Goal: Transaction & Acquisition: Book appointment/travel/reservation

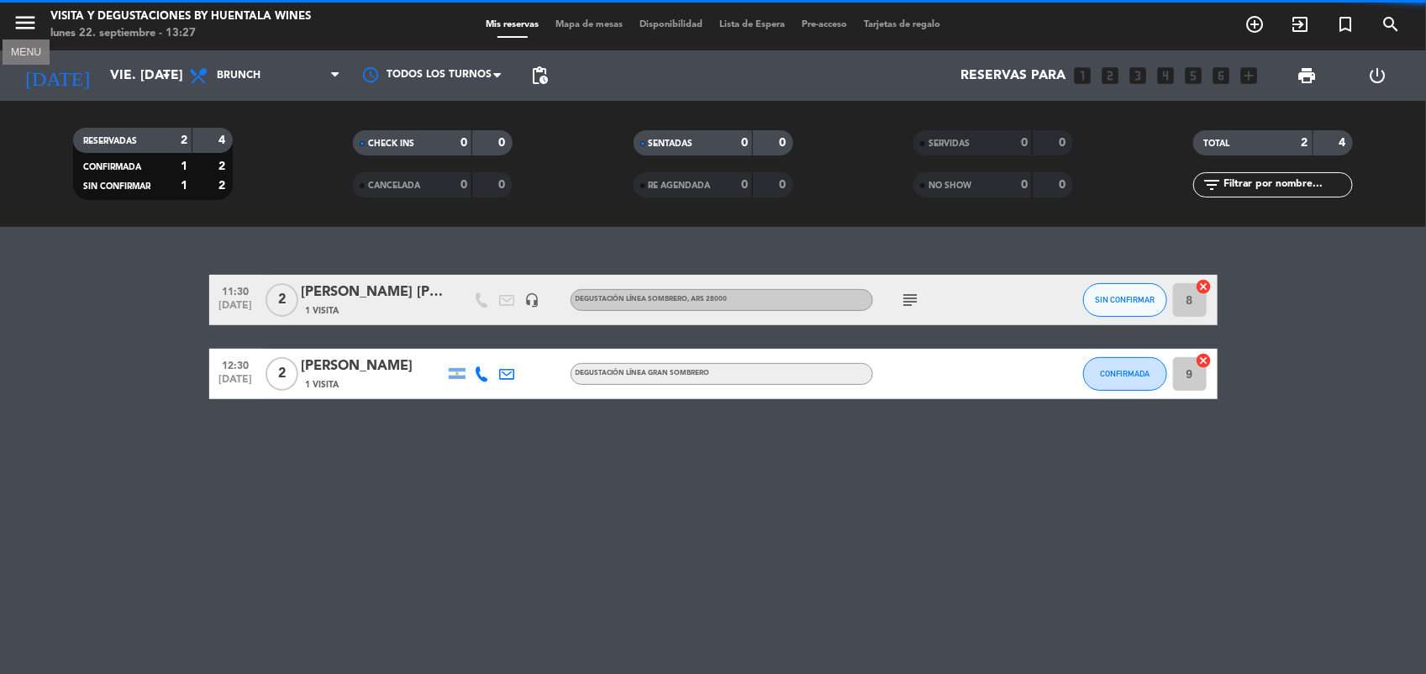
click at [25, 34] on icon "menu" at bounding box center [25, 22] width 25 height 25
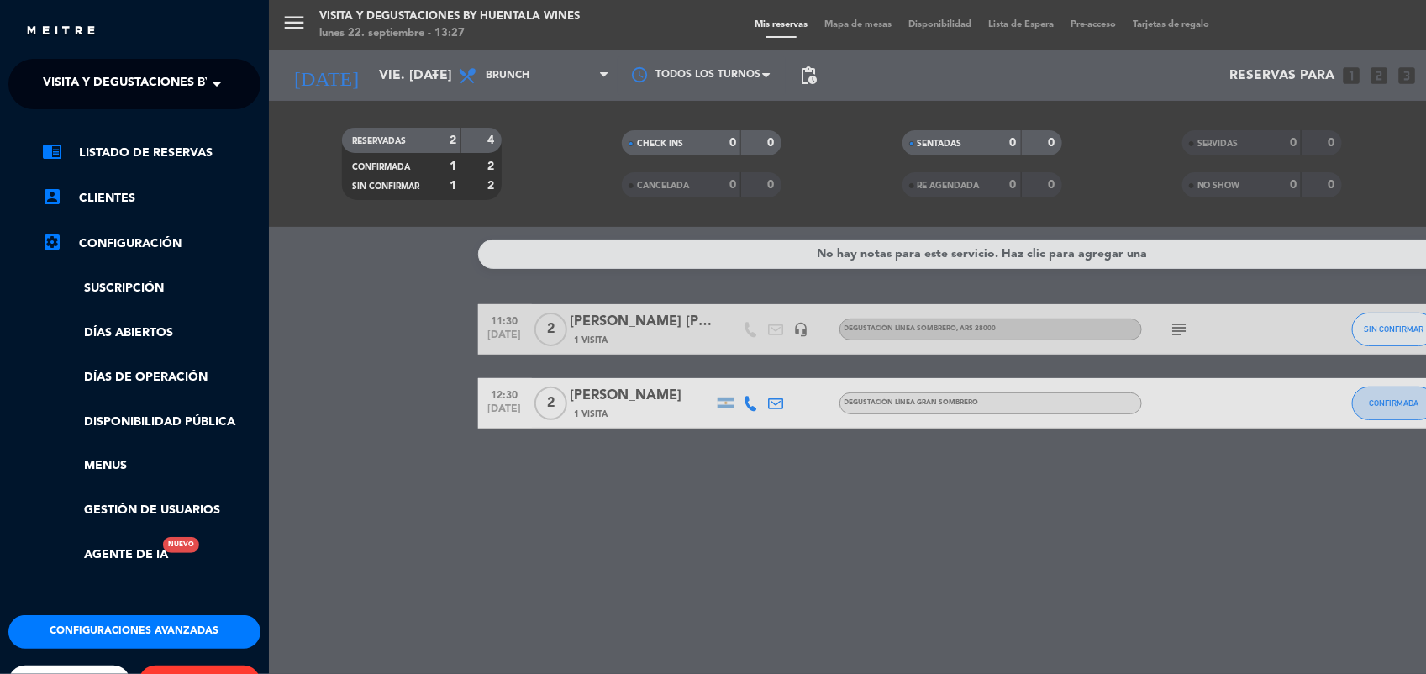
click at [179, 91] on span "Visita y Degustaciones by Huentala Wines" at bounding box center [182, 83] width 279 height 35
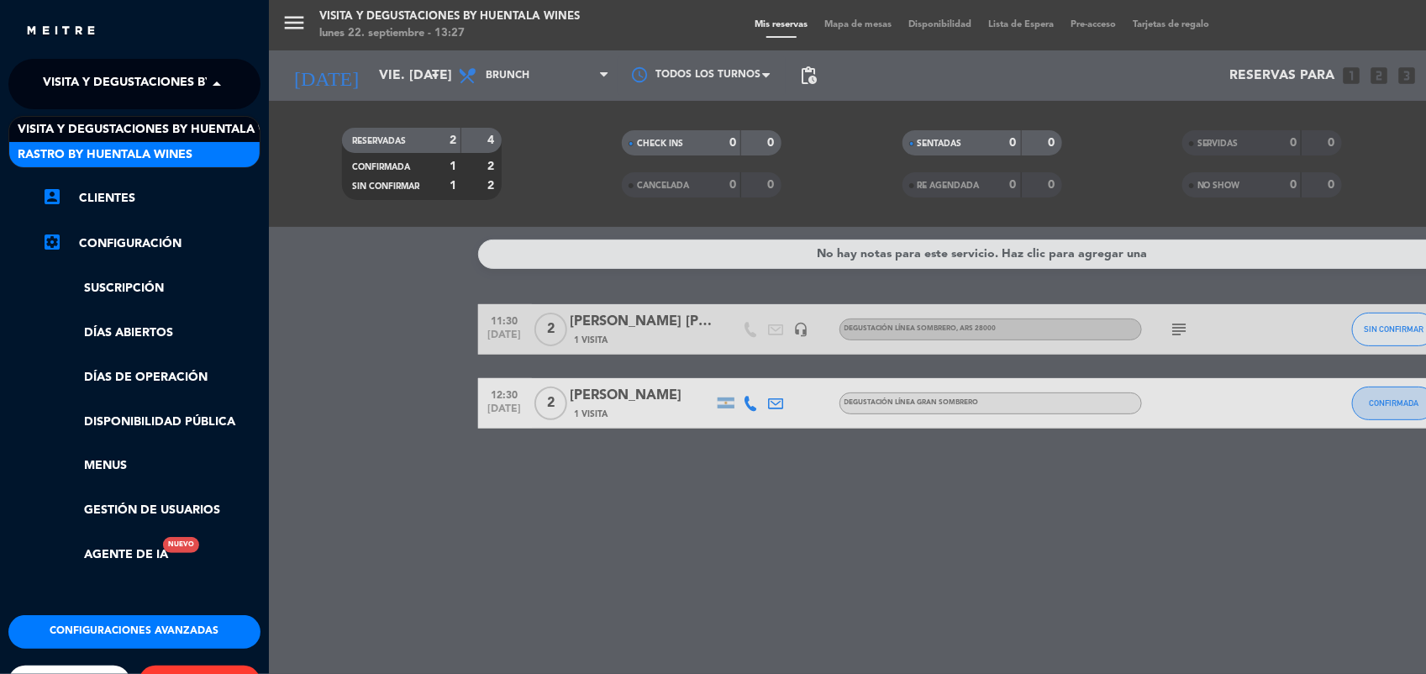
click at [212, 162] on div "Rastro by Huentala Wines" at bounding box center [134, 154] width 250 height 25
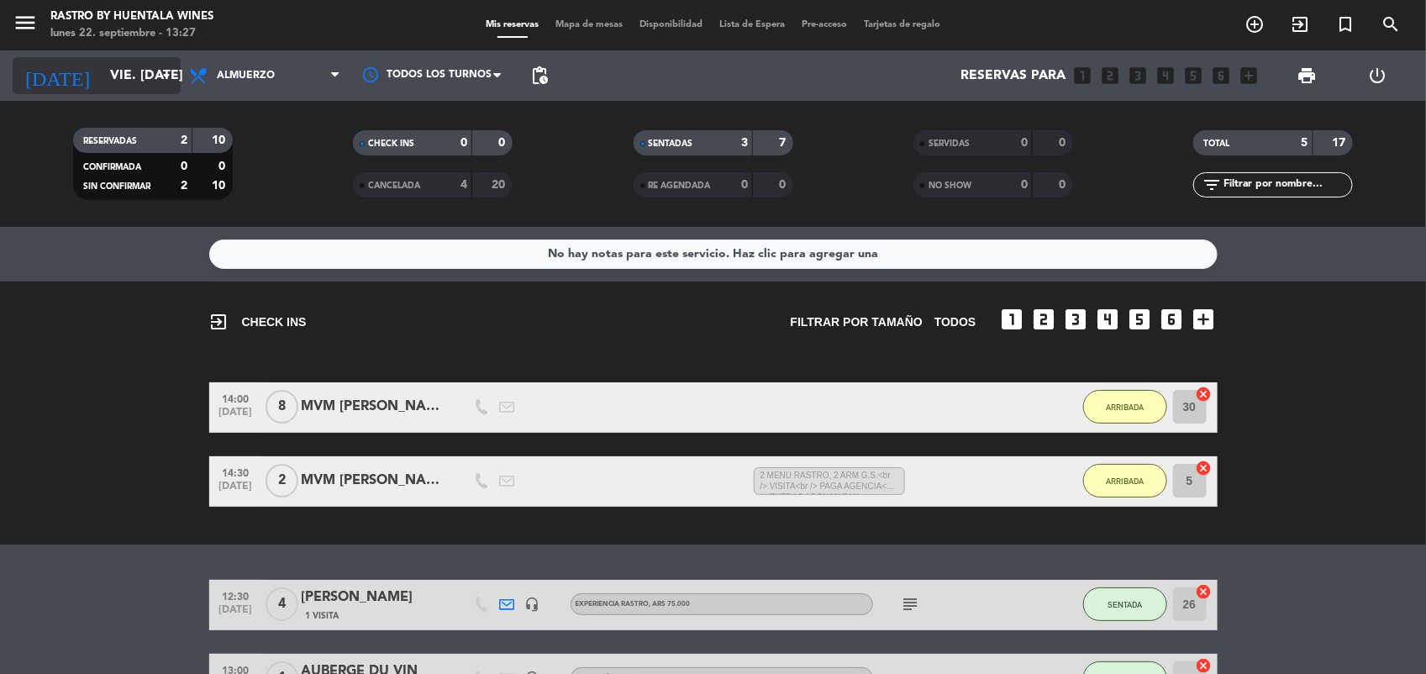
click at [119, 73] on input "vie. [DATE]" at bounding box center [190, 76] width 177 height 33
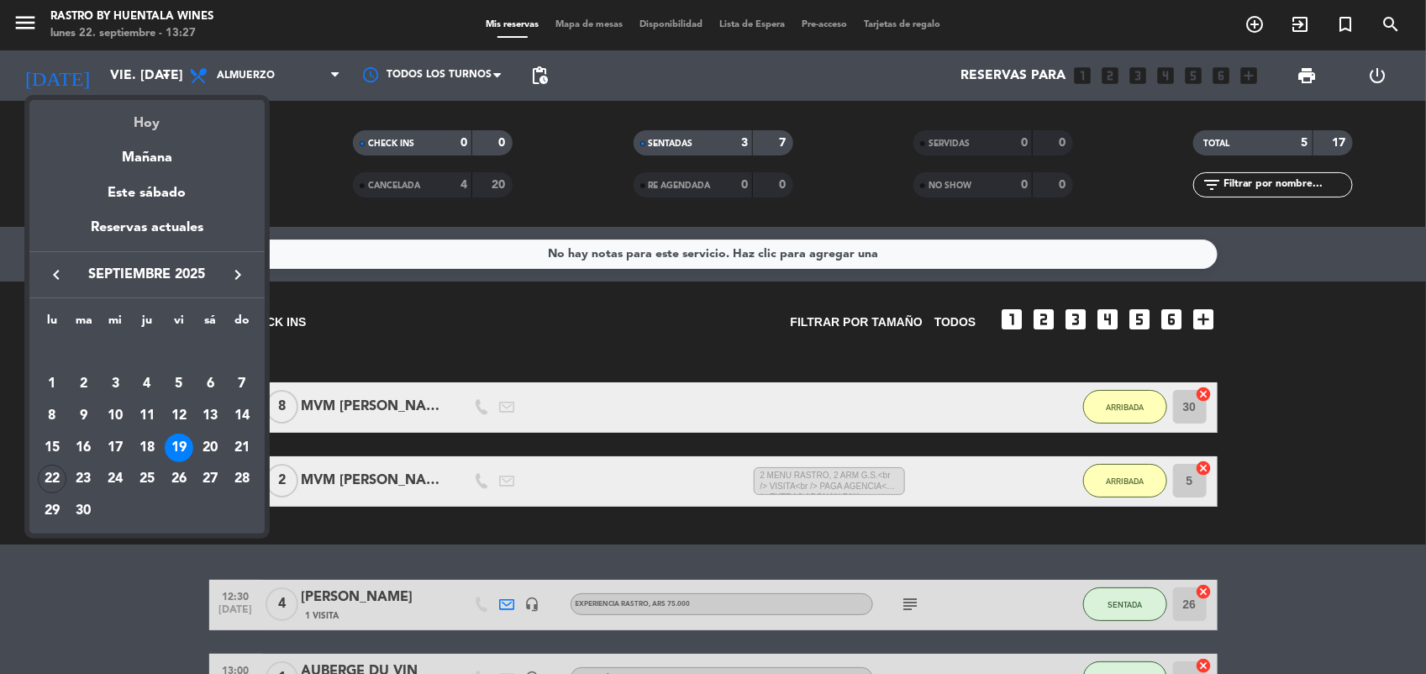
click at [156, 122] on div "Hoy" at bounding box center [146, 117] width 235 height 34
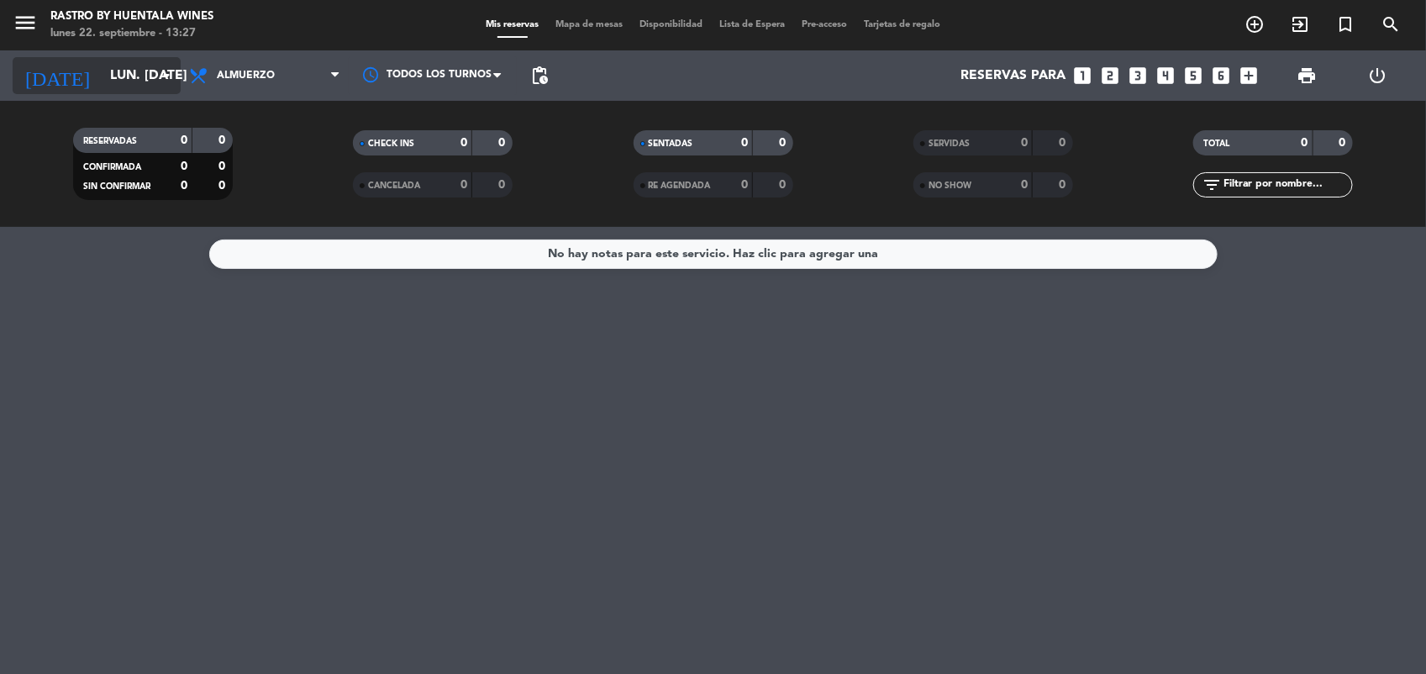
click at [118, 61] on input "lun. [DATE]" at bounding box center [190, 76] width 177 height 33
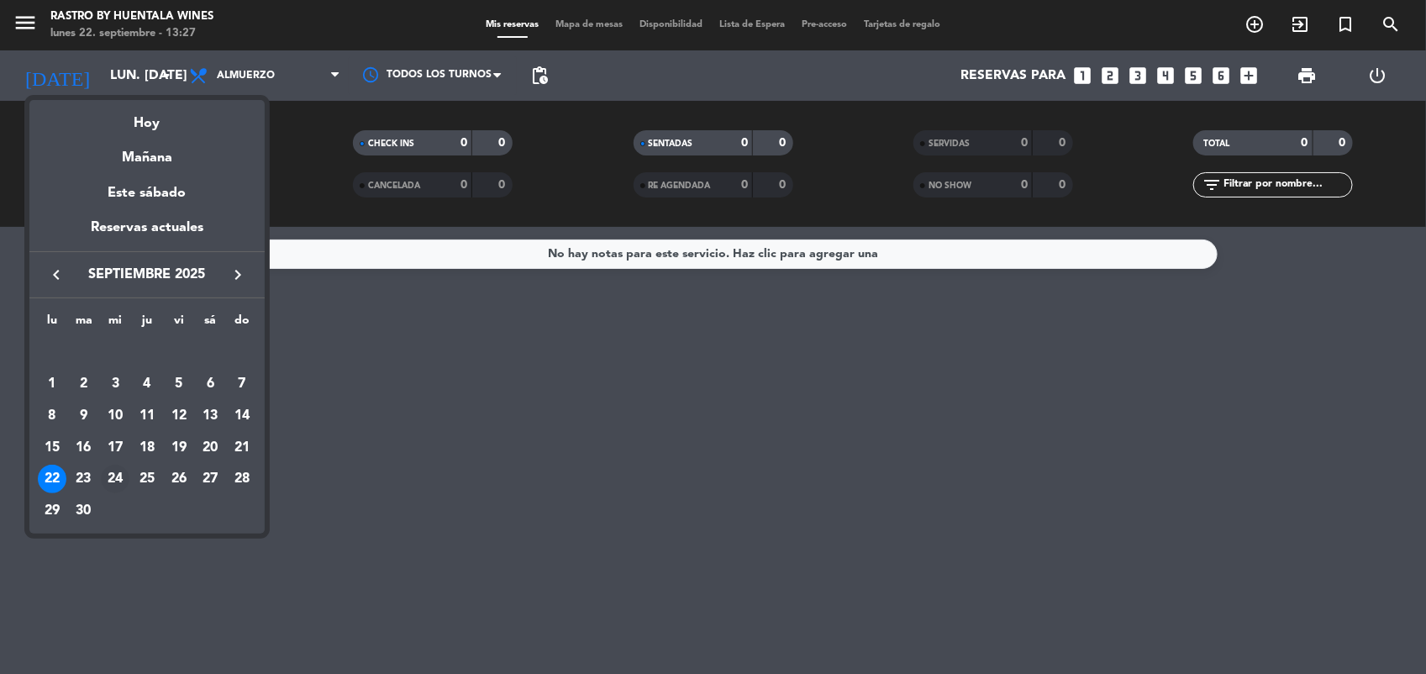
click at [114, 479] on div "24" at bounding box center [115, 479] width 29 height 29
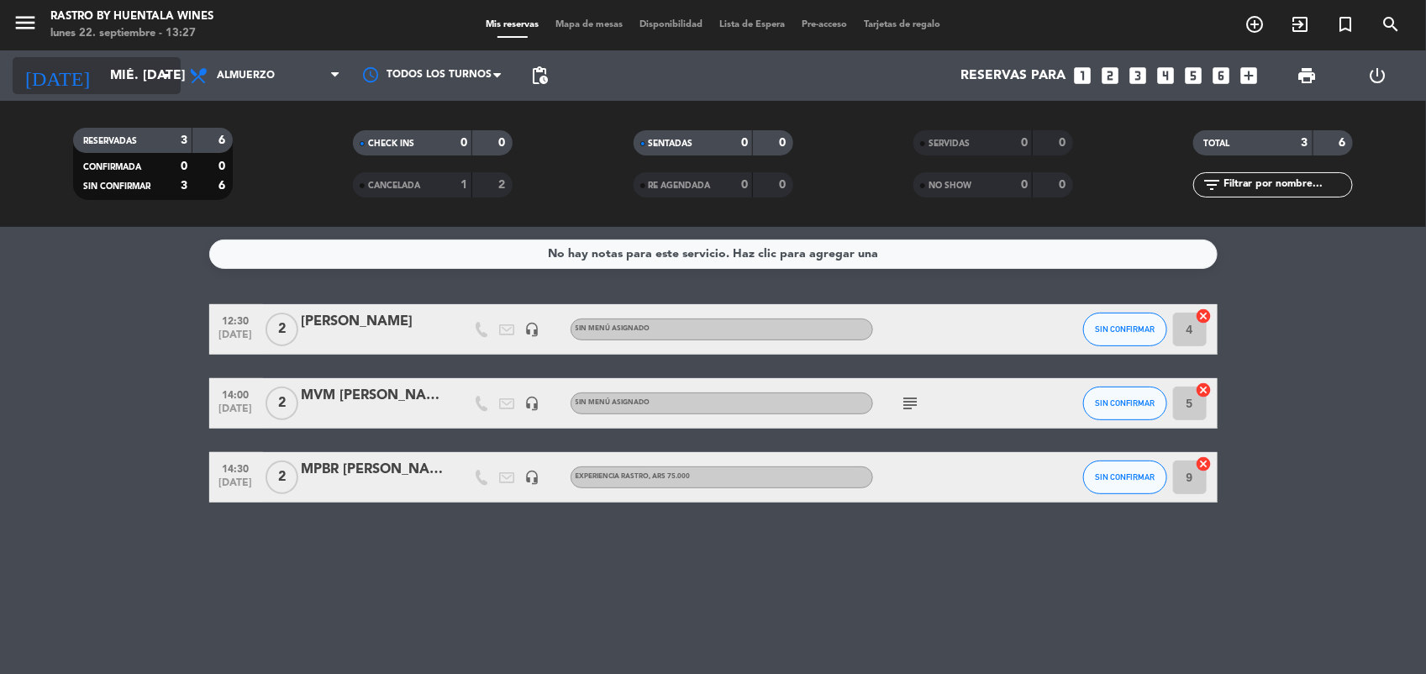
click at [130, 86] on input "mié. [DATE]" at bounding box center [190, 76] width 177 height 33
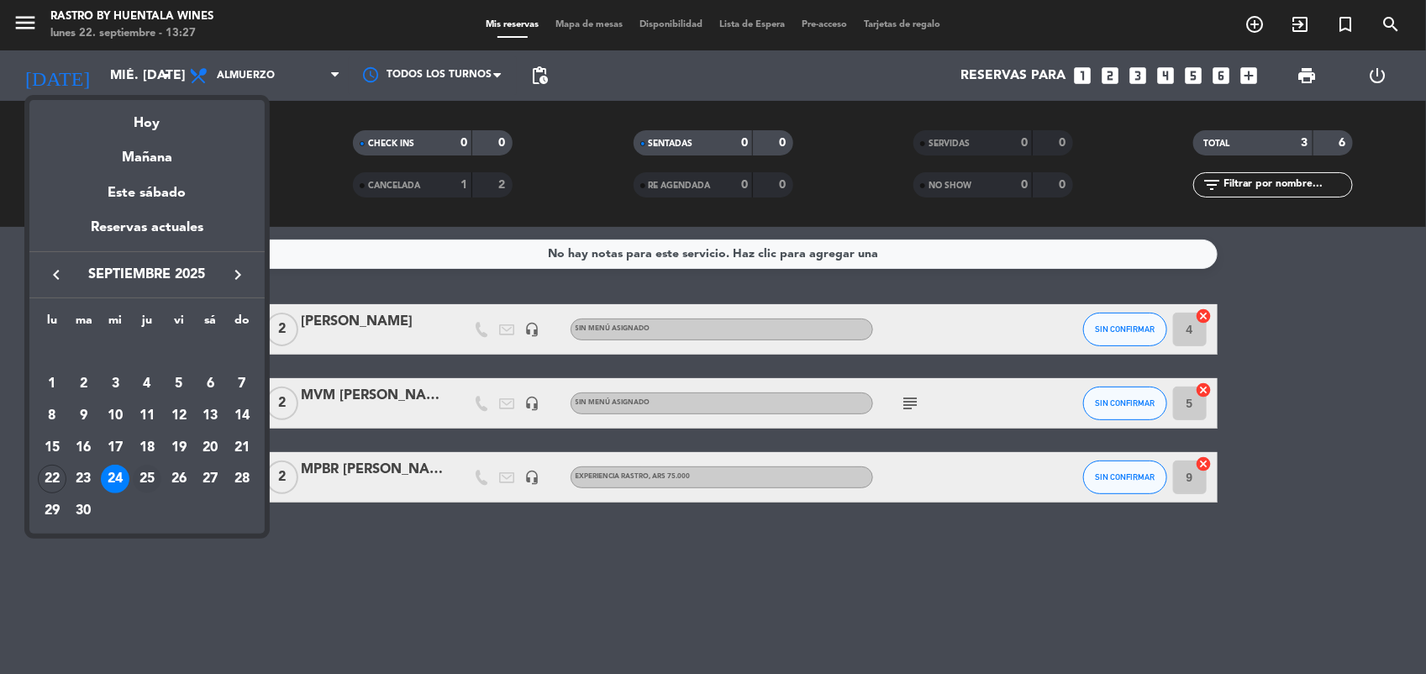
click at [144, 485] on div "25" at bounding box center [147, 479] width 29 height 29
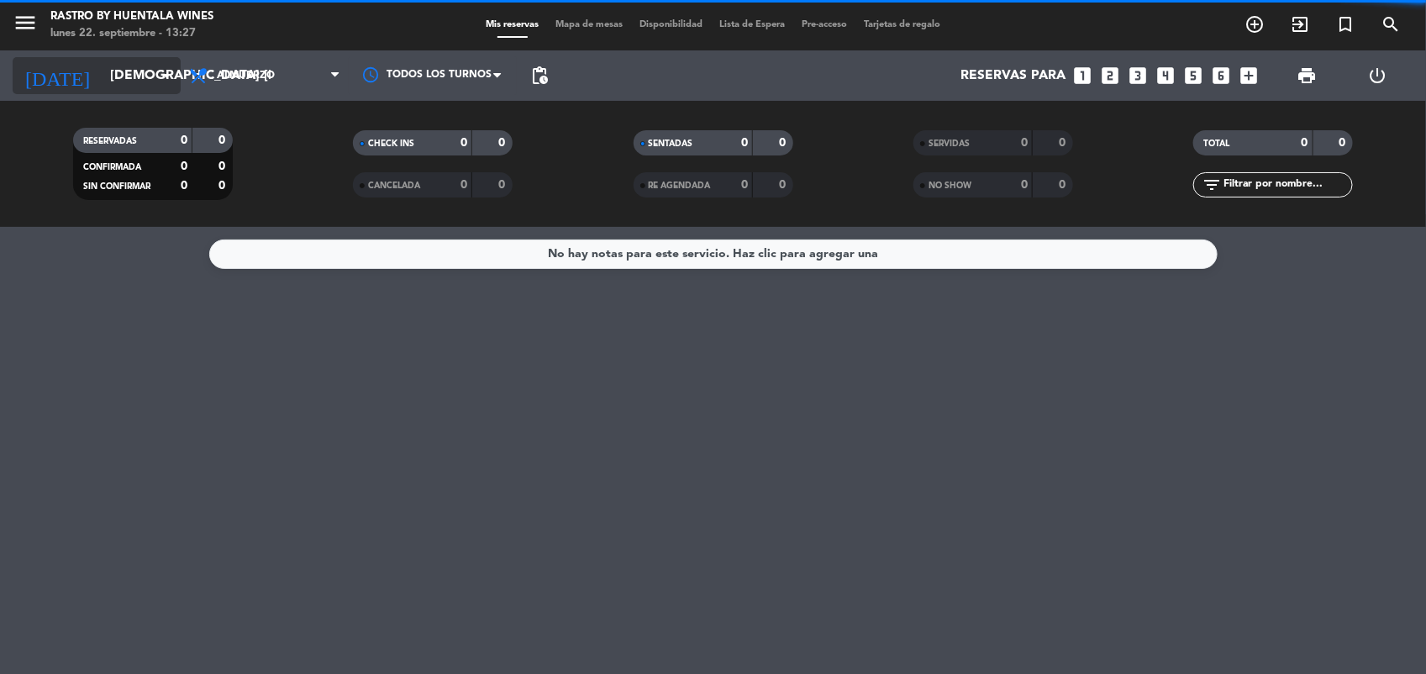
click at [120, 86] on input "[DEMOGRAPHIC_DATA] [DATE]" at bounding box center [190, 76] width 177 height 33
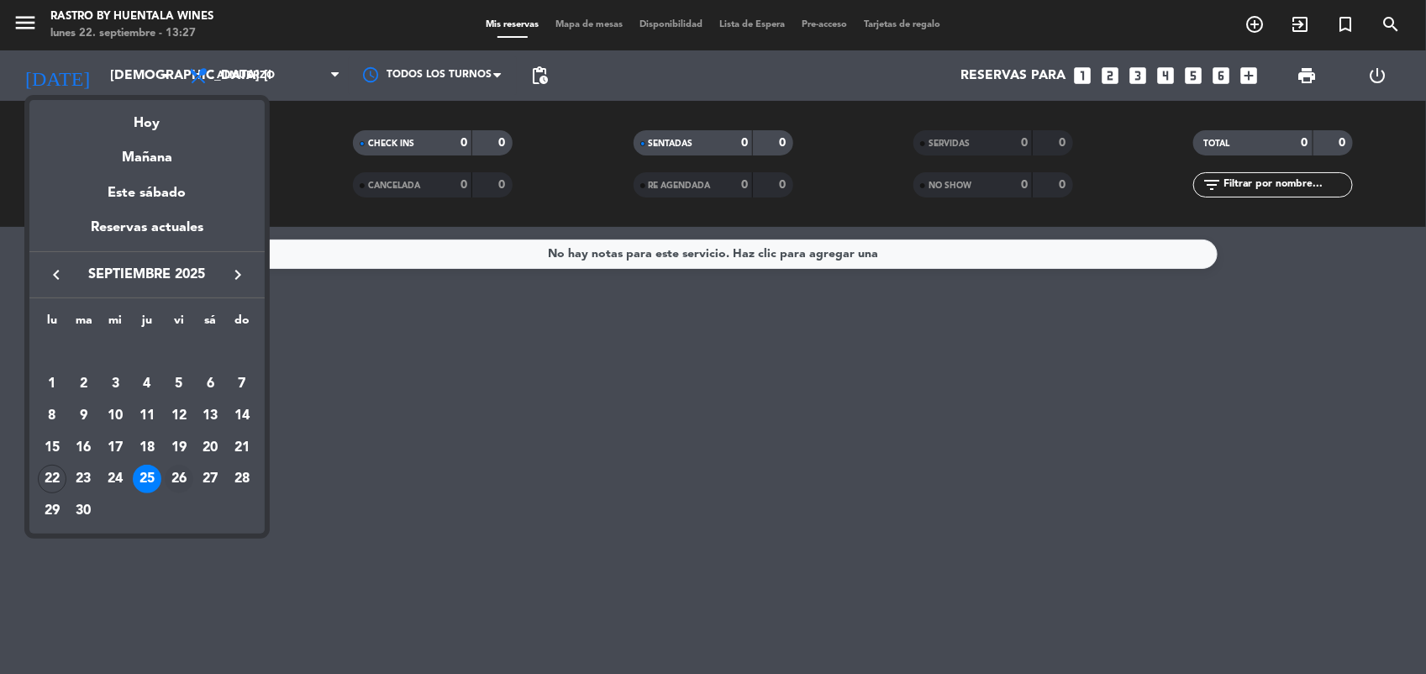
click at [178, 481] on div "26" at bounding box center [179, 479] width 29 height 29
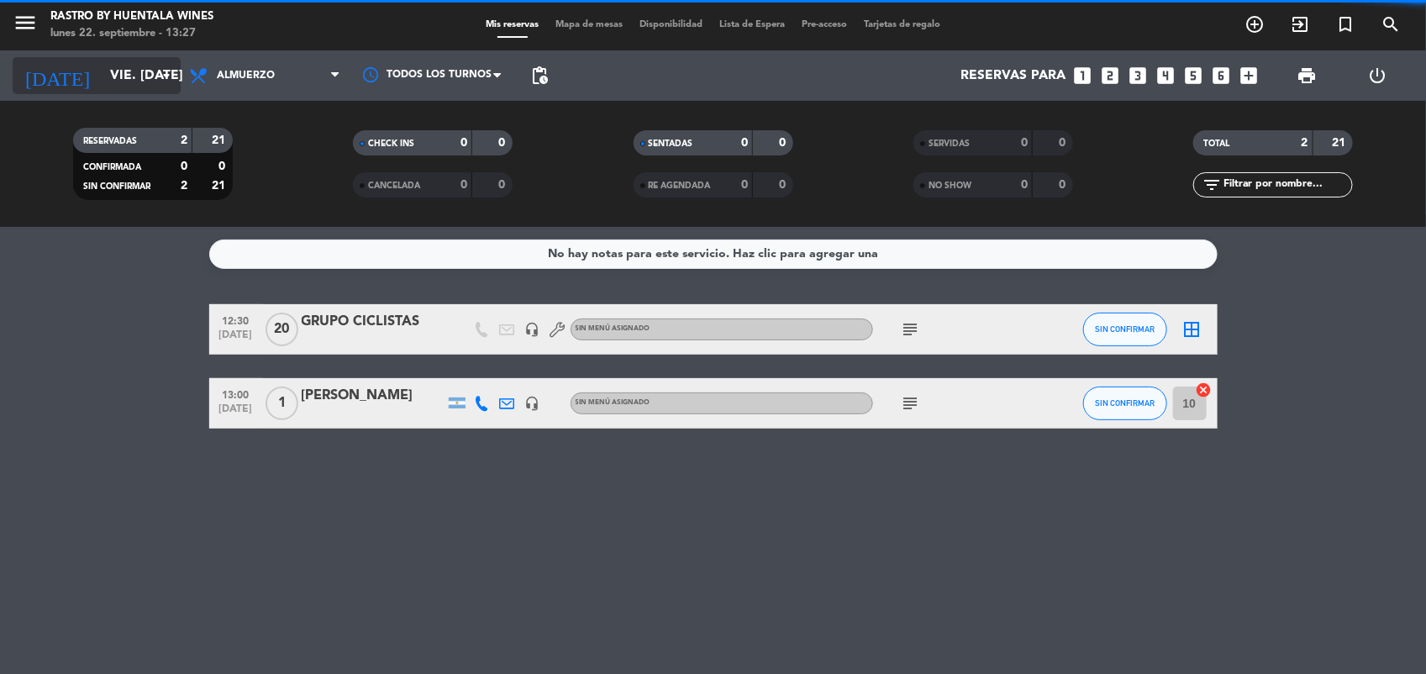
click at [132, 82] on input "vie. [DATE]" at bounding box center [190, 76] width 177 height 33
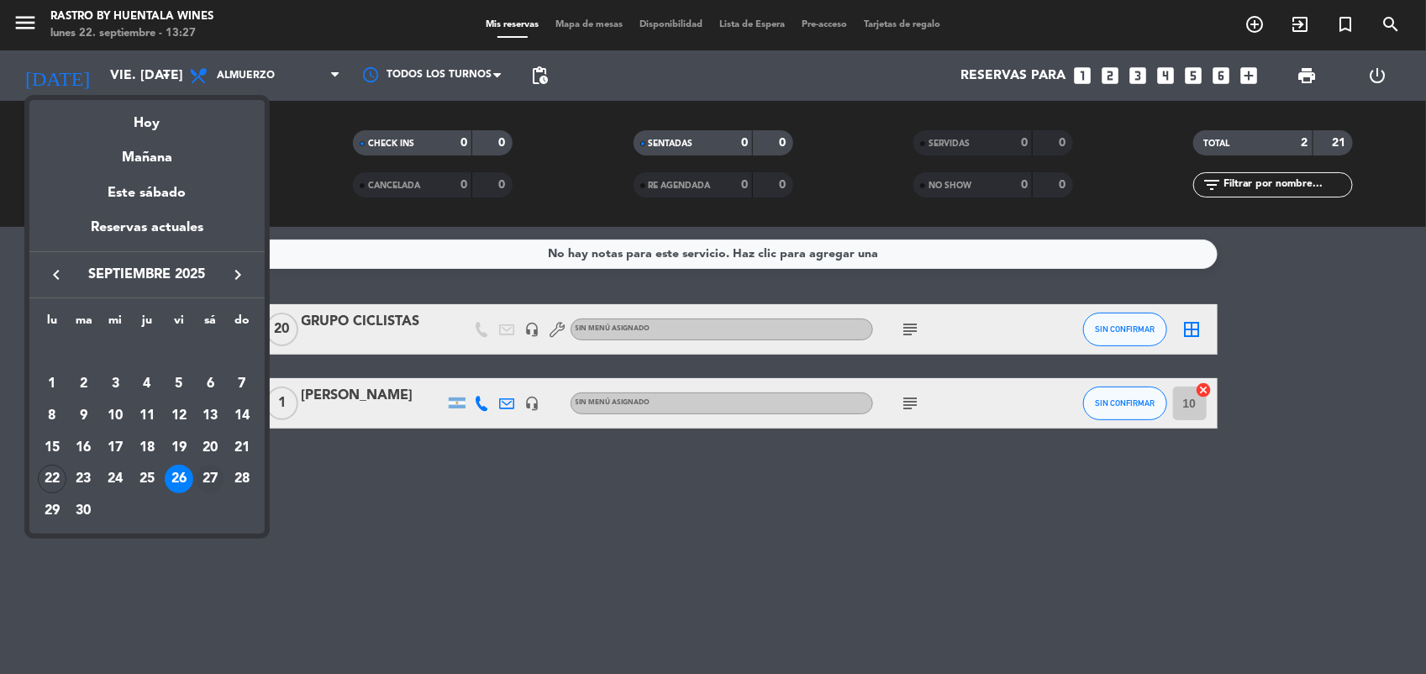
click at [210, 481] on div "27" at bounding box center [210, 479] width 29 height 29
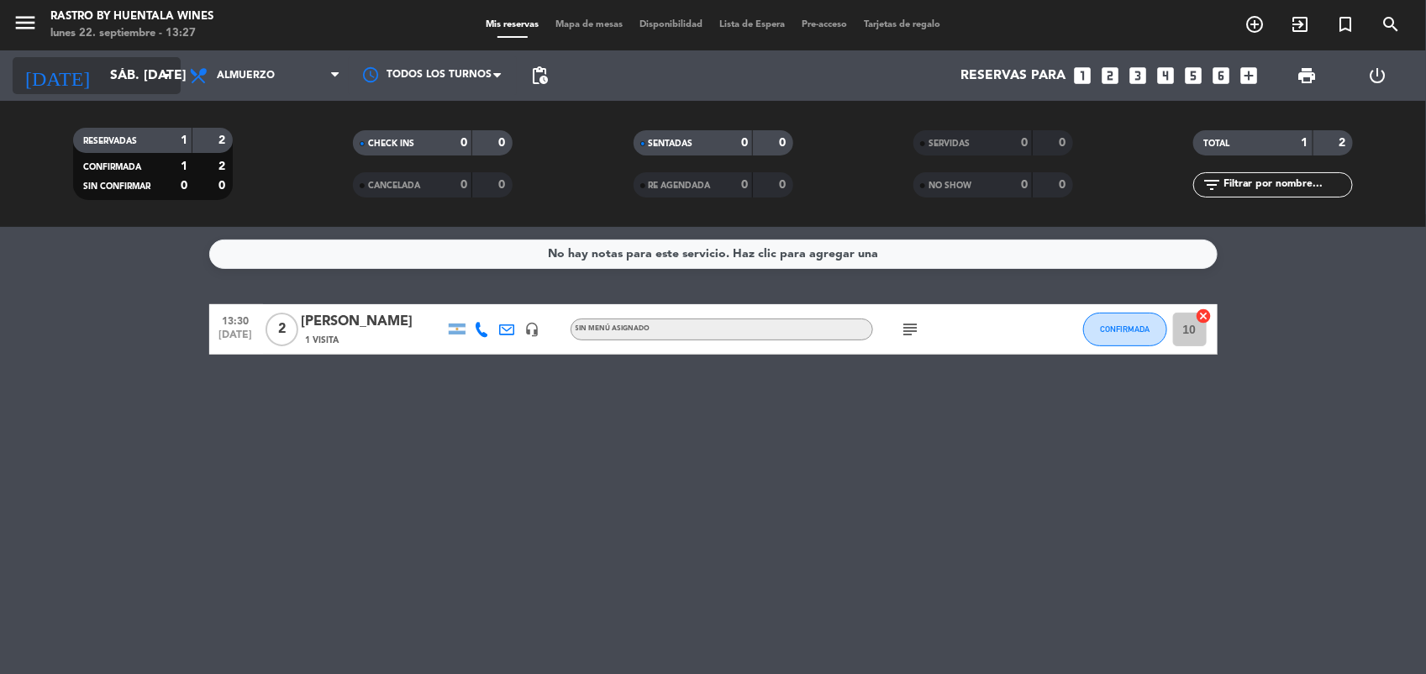
click at [113, 65] on input "sáb. [DATE]" at bounding box center [190, 76] width 177 height 33
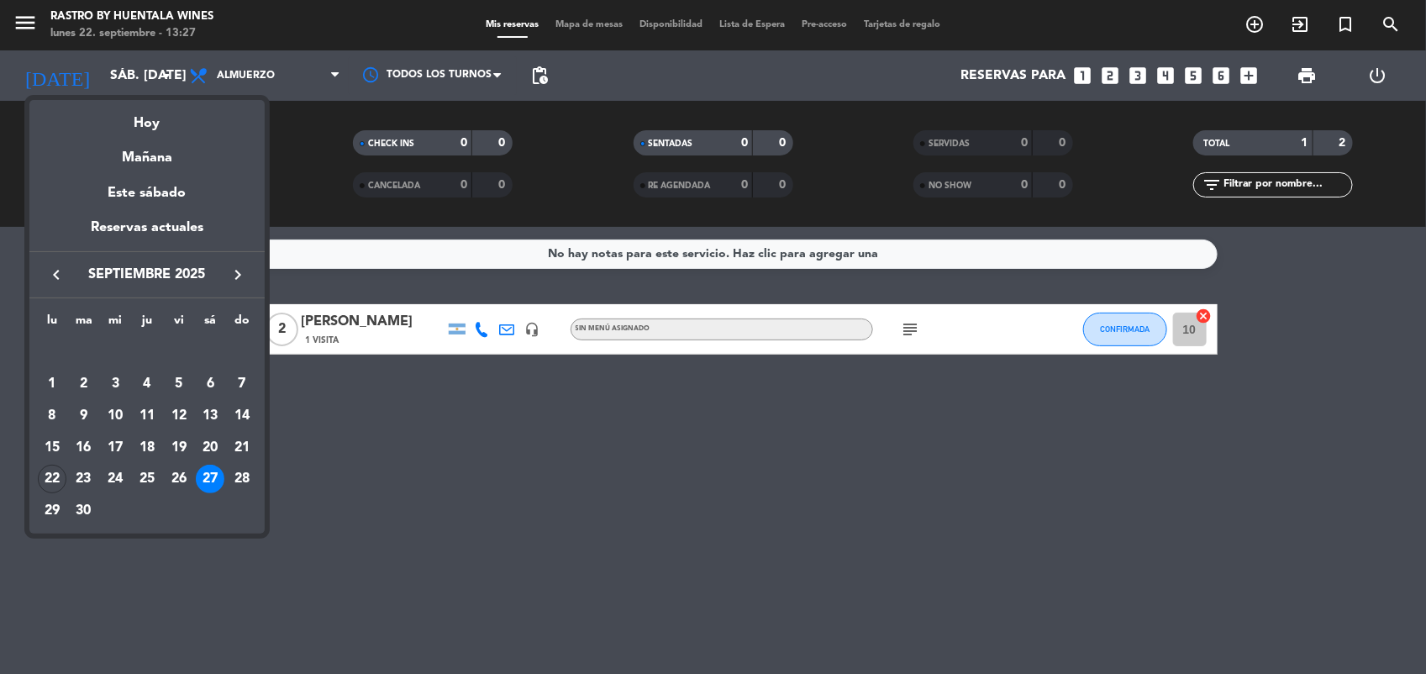
click at [46, 279] on icon "keyboard_arrow_left" at bounding box center [56, 275] width 20 height 20
click at [534, 486] on div at bounding box center [713, 337] width 1426 height 674
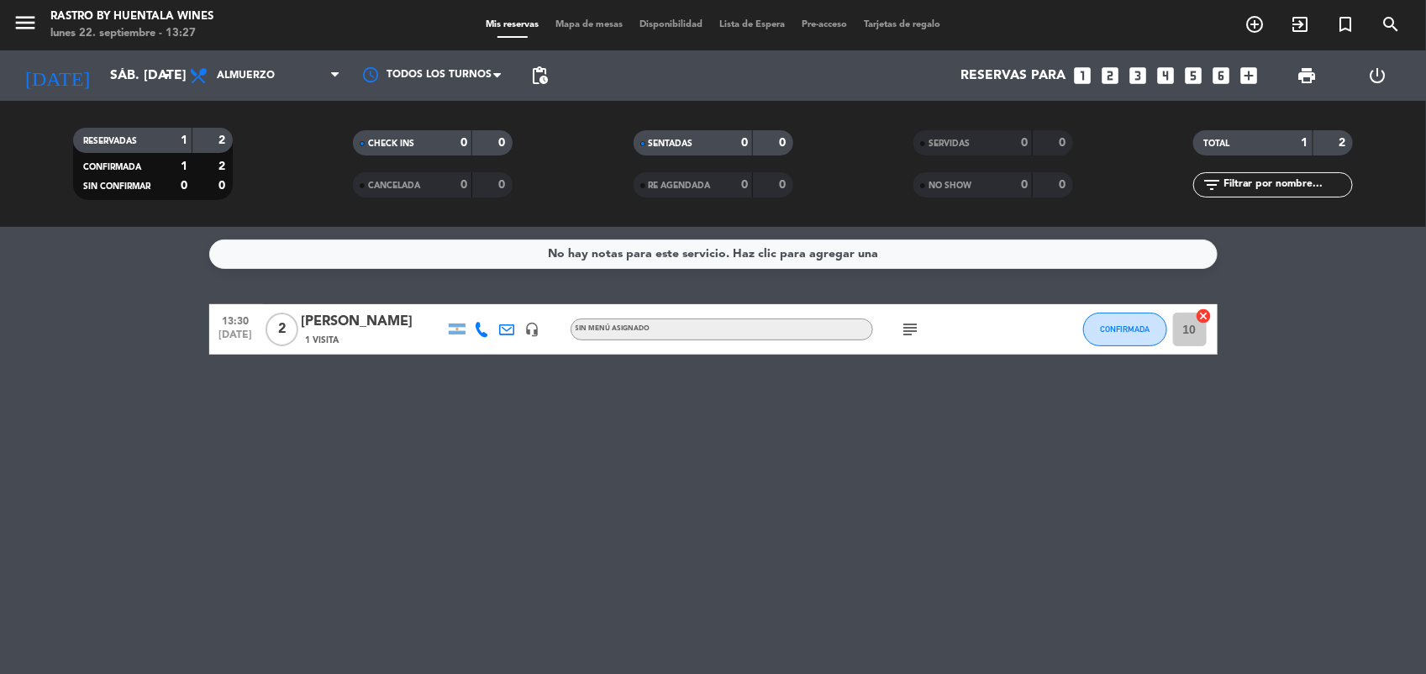
click at [131, 45] on div "menu Rastro by Huentala Wines lunes 22. septiembre - 13:27 Mis reservas Mapa de…" at bounding box center [713, 25] width 1426 height 50
click at [143, 78] on input "sáb. [DATE]" at bounding box center [190, 76] width 177 height 33
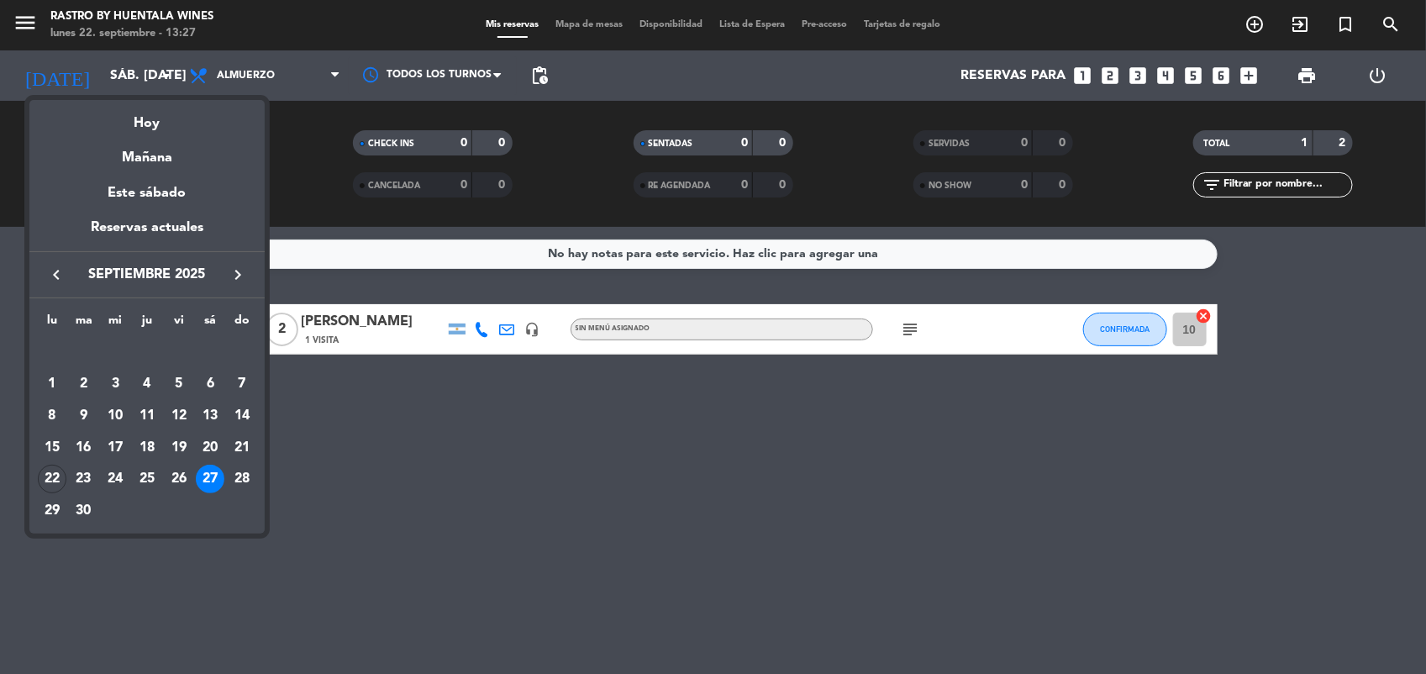
click at [55, 283] on icon "keyboard_arrow_left" at bounding box center [56, 275] width 20 height 20
click at [153, 445] on div "21" at bounding box center [147, 448] width 29 height 29
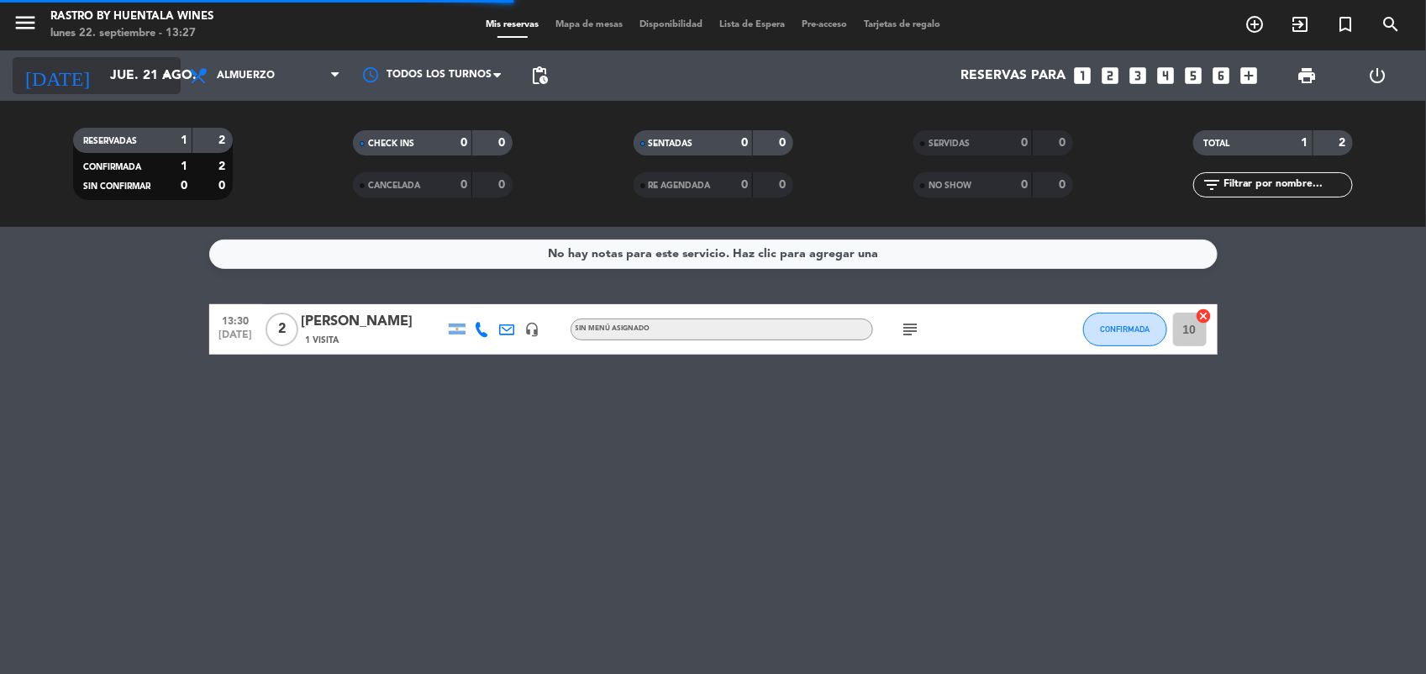
click at [55, 63] on icon "[DATE]" at bounding box center [57, 75] width 89 height 37
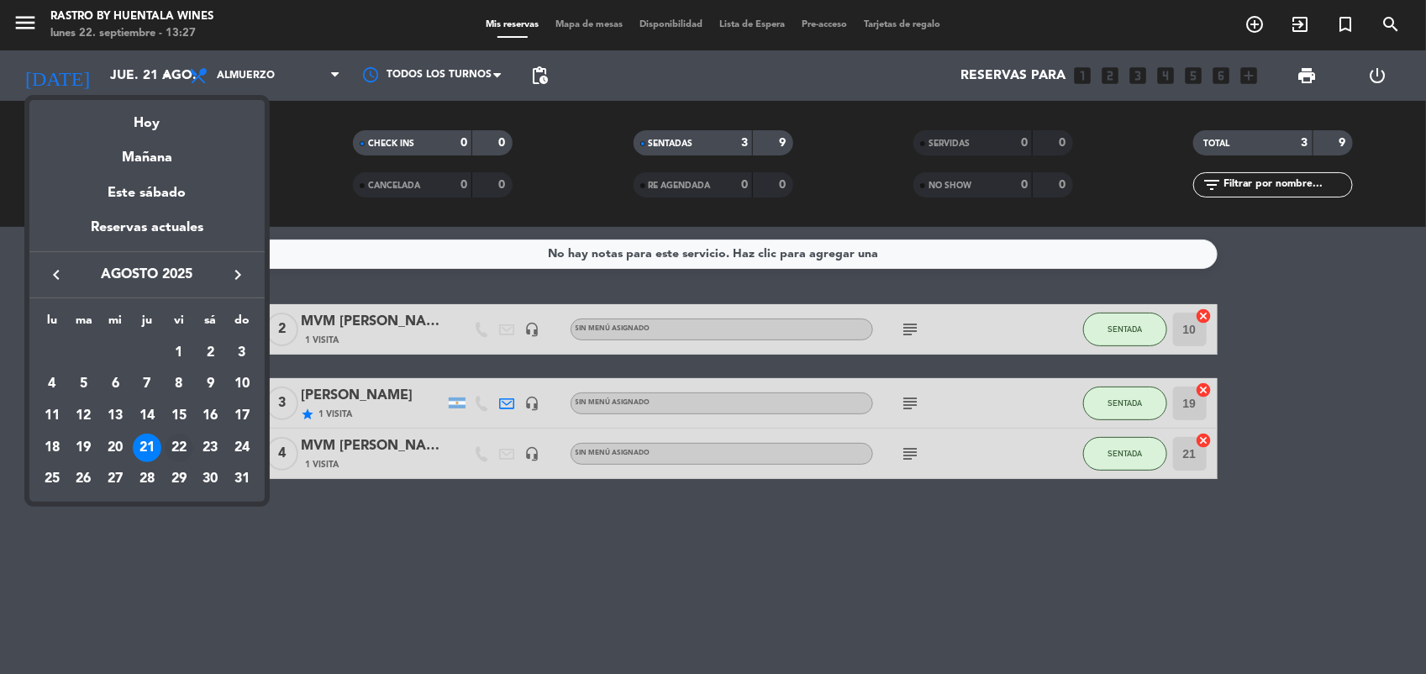
click at [182, 450] on div "22" at bounding box center [179, 448] width 29 height 29
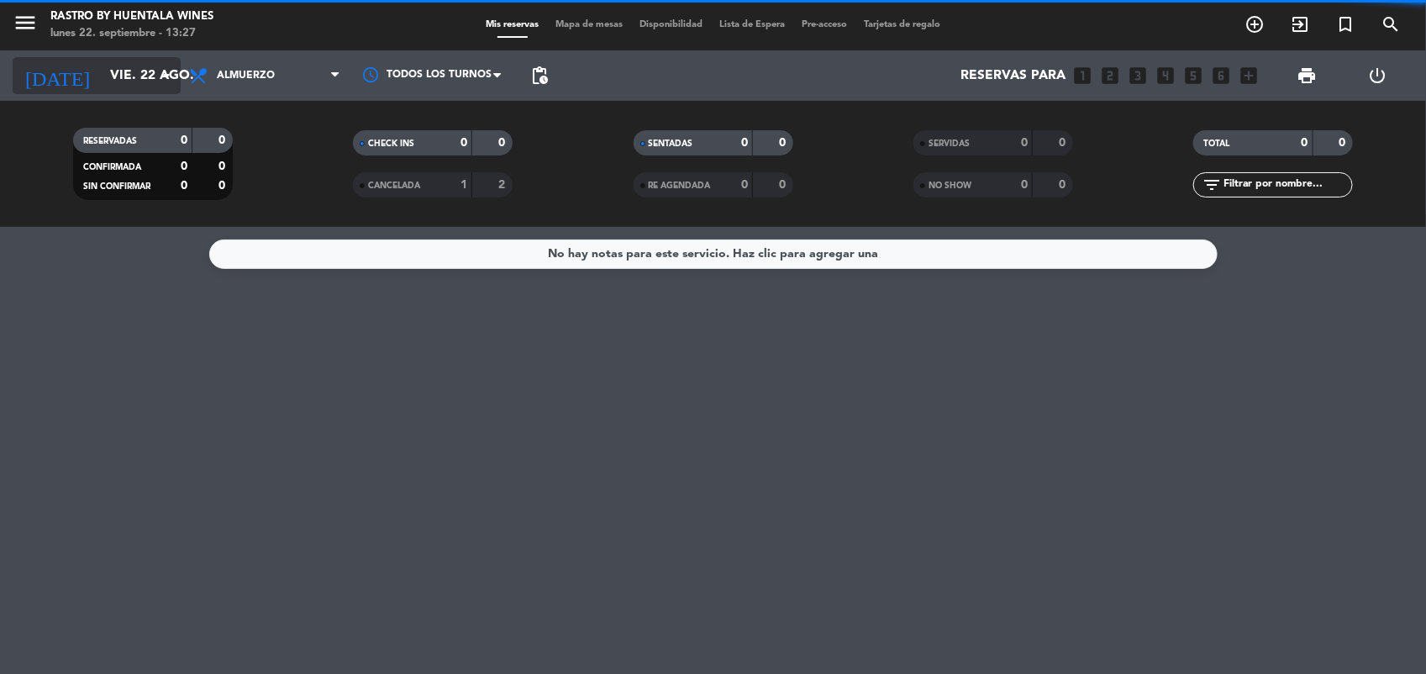
click at [139, 82] on input "vie. 22 ago." at bounding box center [190, 76] width 177 height 33
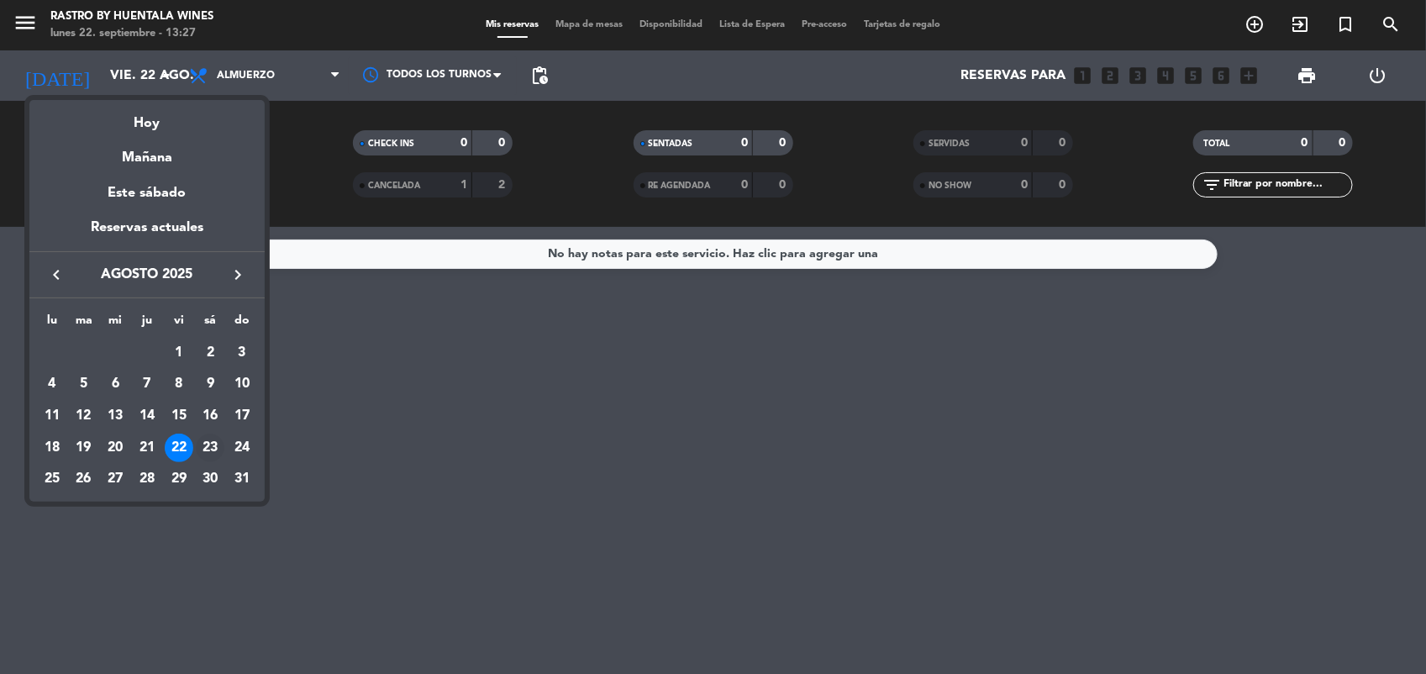
click at [197, 438] on td "23" at bounding box center [211, 448] width 32 height 32
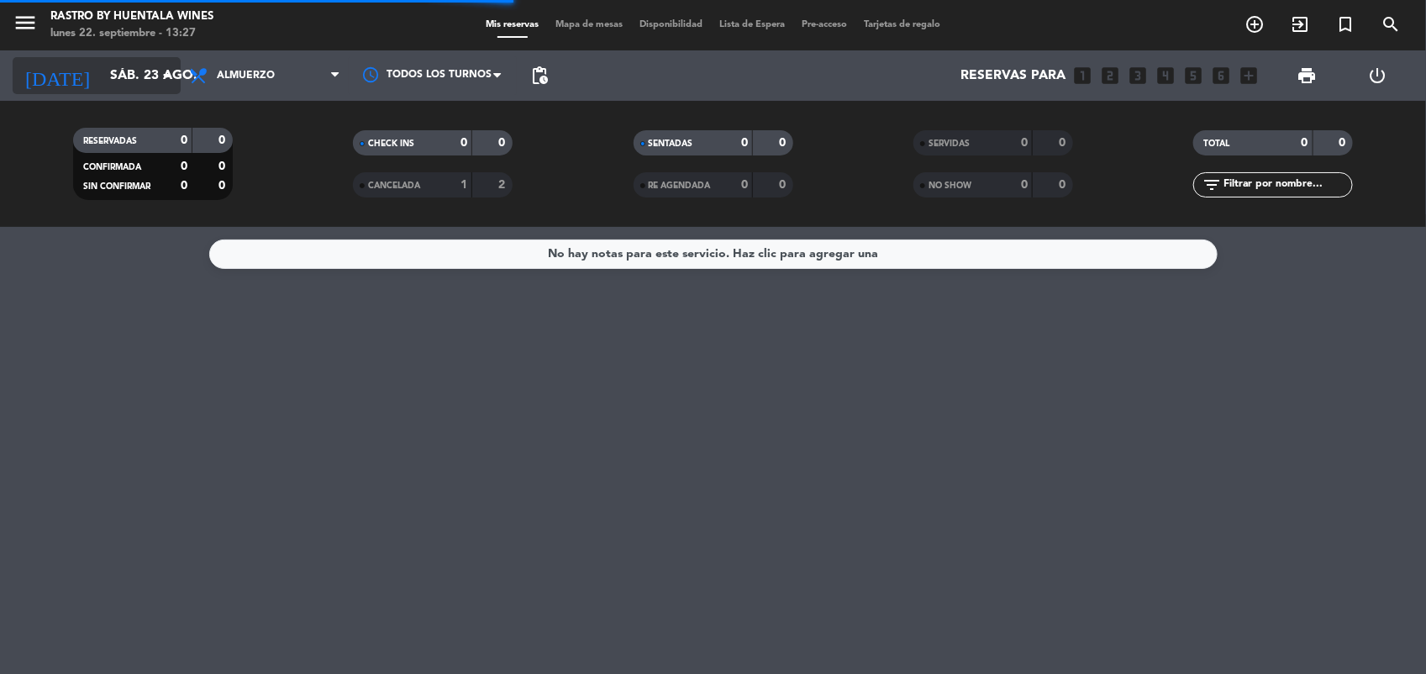
click at [102, 76] on input "sáb. 23 ago." at bounding box center [190, 76] width 177 height 33
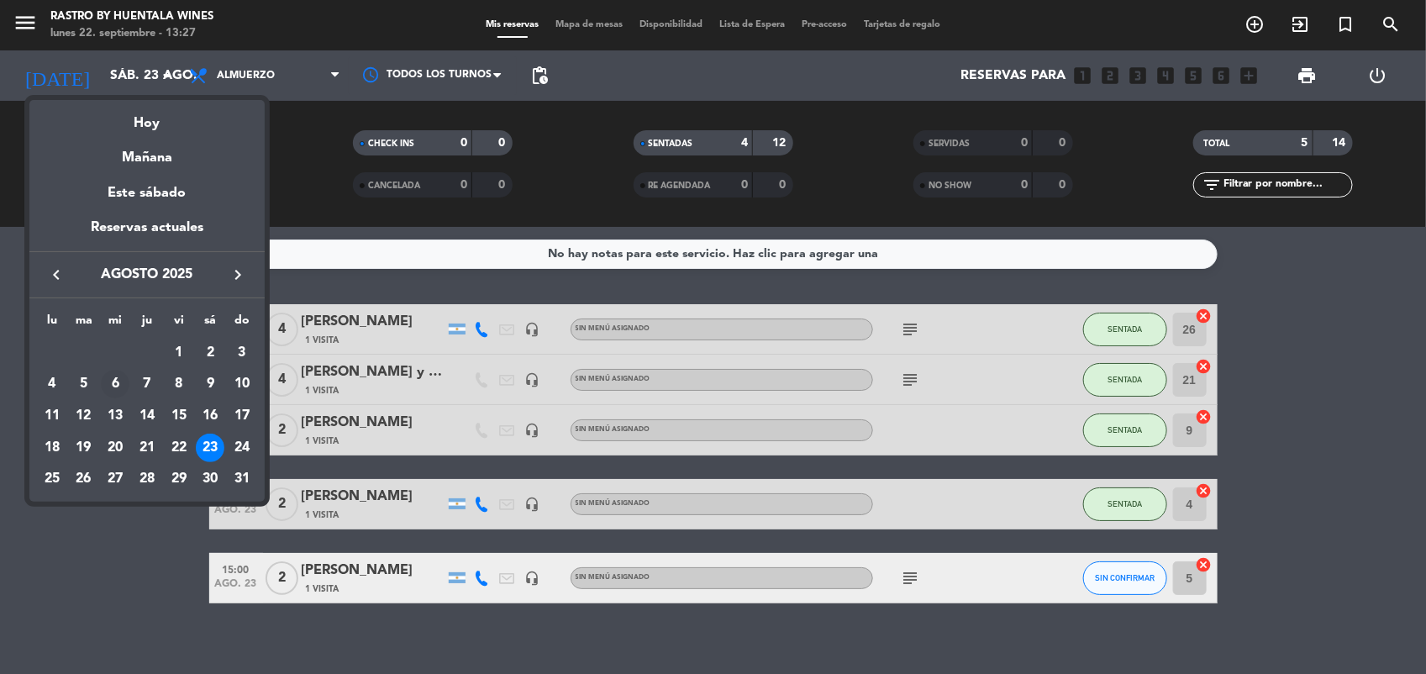
click at [126, 388] on div "6" at bounding box center [115, 384] width 29 height 29
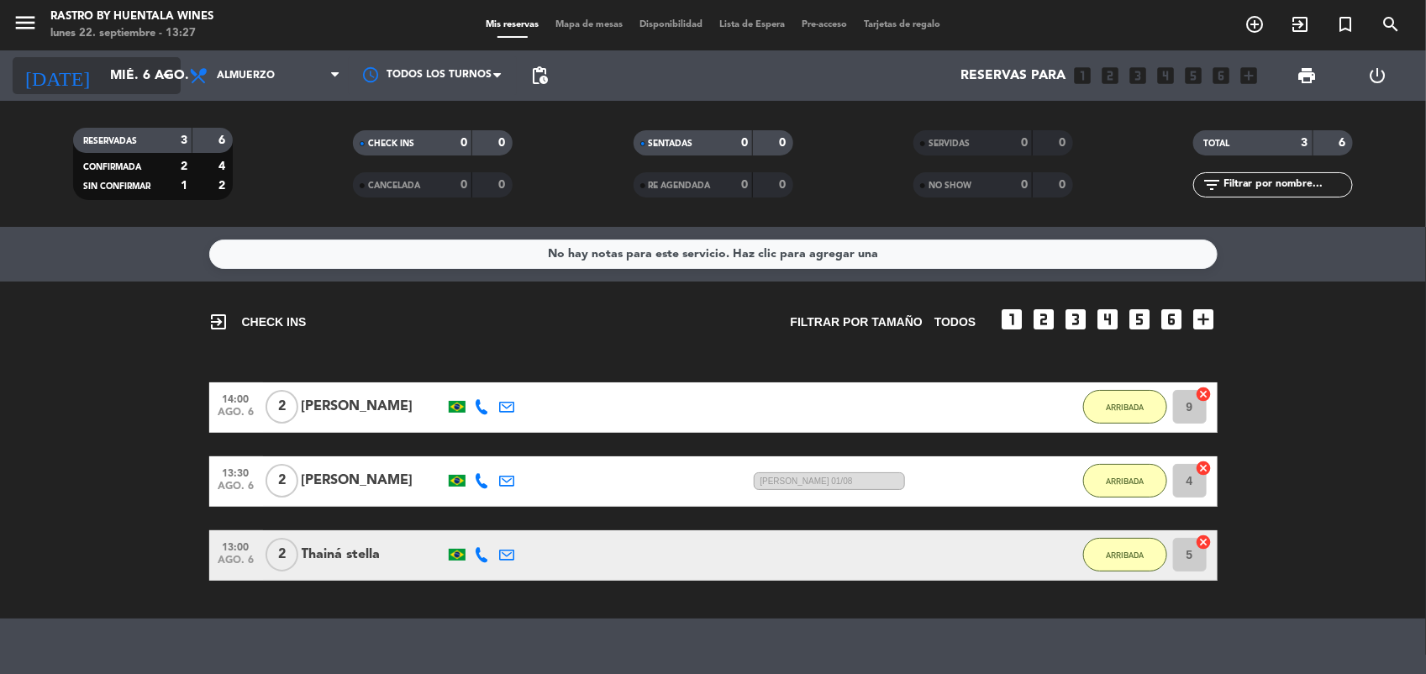
click at [139, 82] on input "mié. 6 ago." at bounding box center [190, 76] width 177 height 33
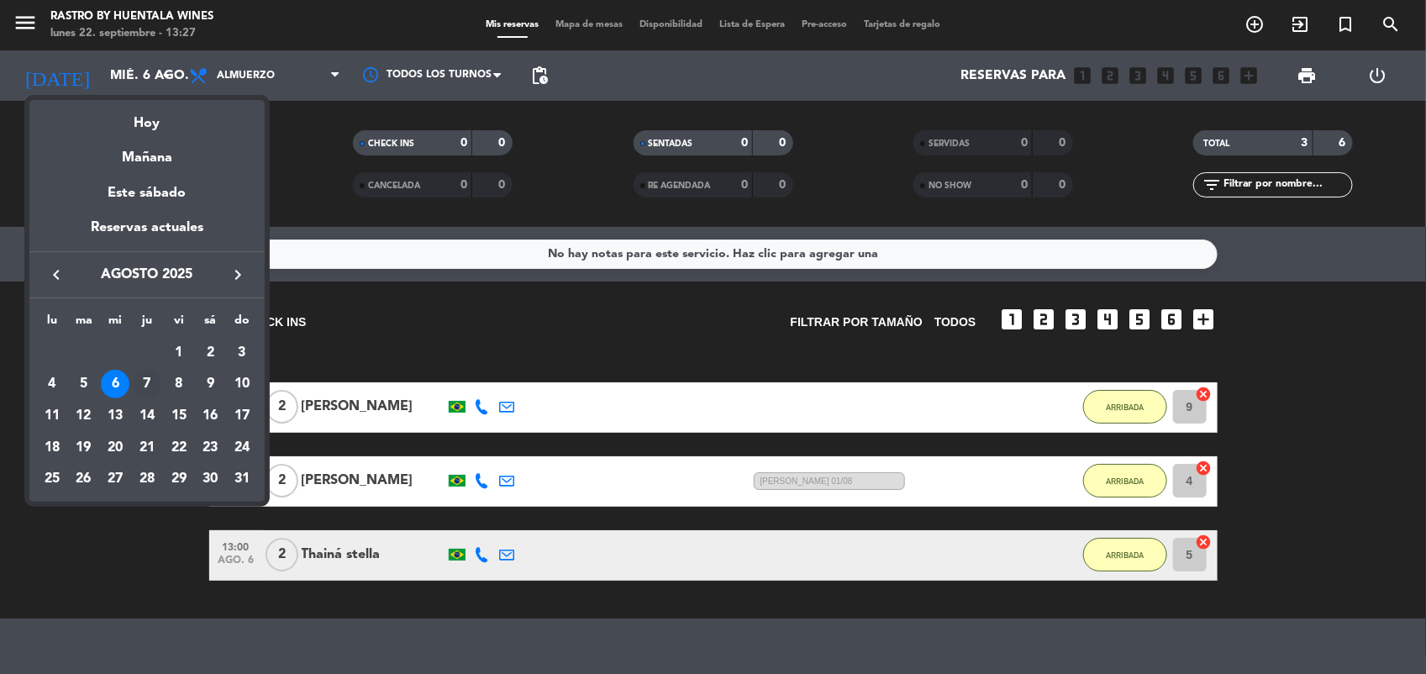
click at [140, 383] on div "7" at bounding box center [147, 384] width 29 height 29
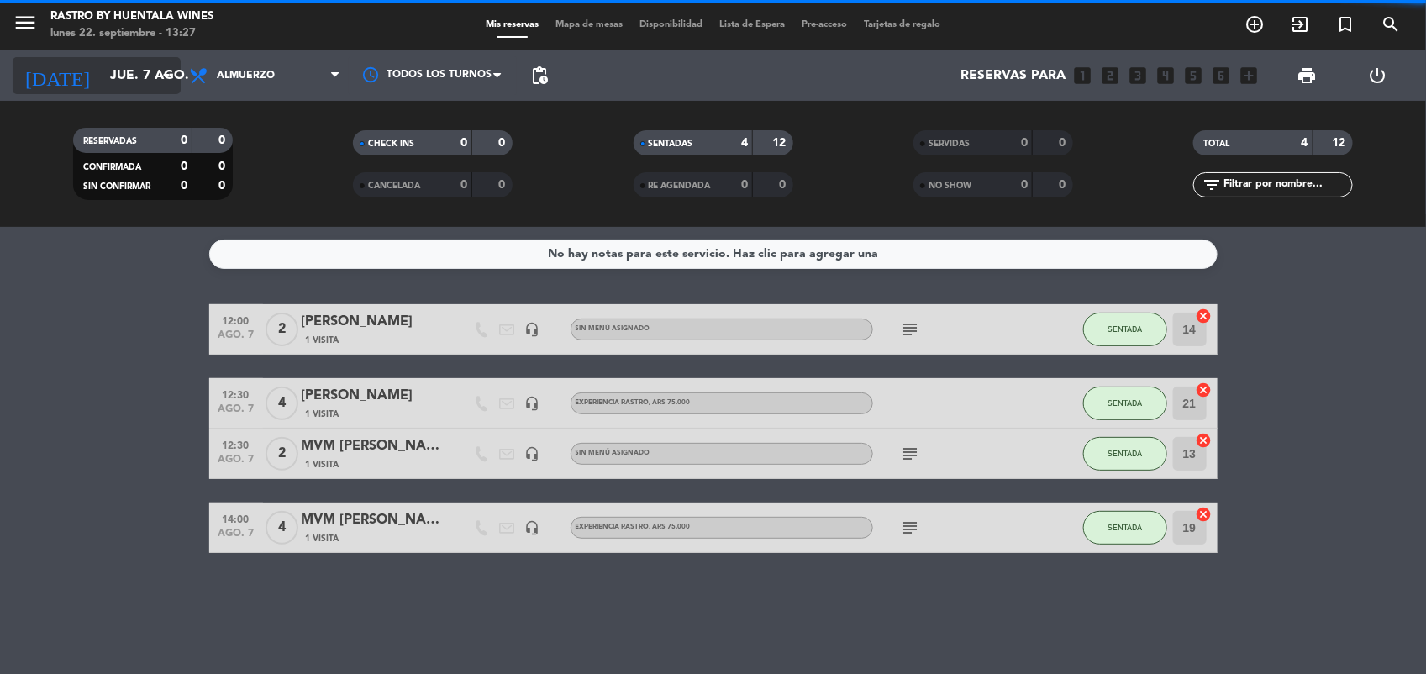
click at [118, 90] on input "jue. 7 ago." at bounding box center [190, 76] width 177 height 33
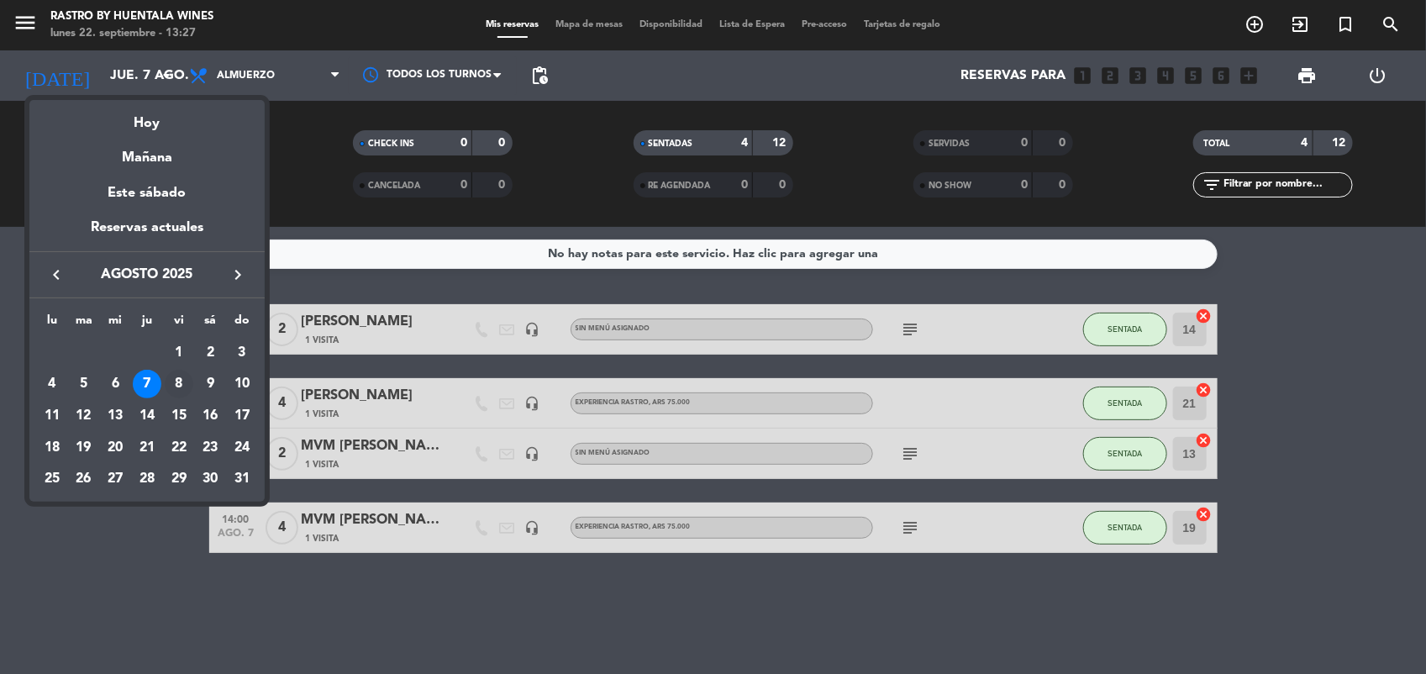
click at [181, 389] on div "8" at bounding box center [179, 384] width 29 height 29
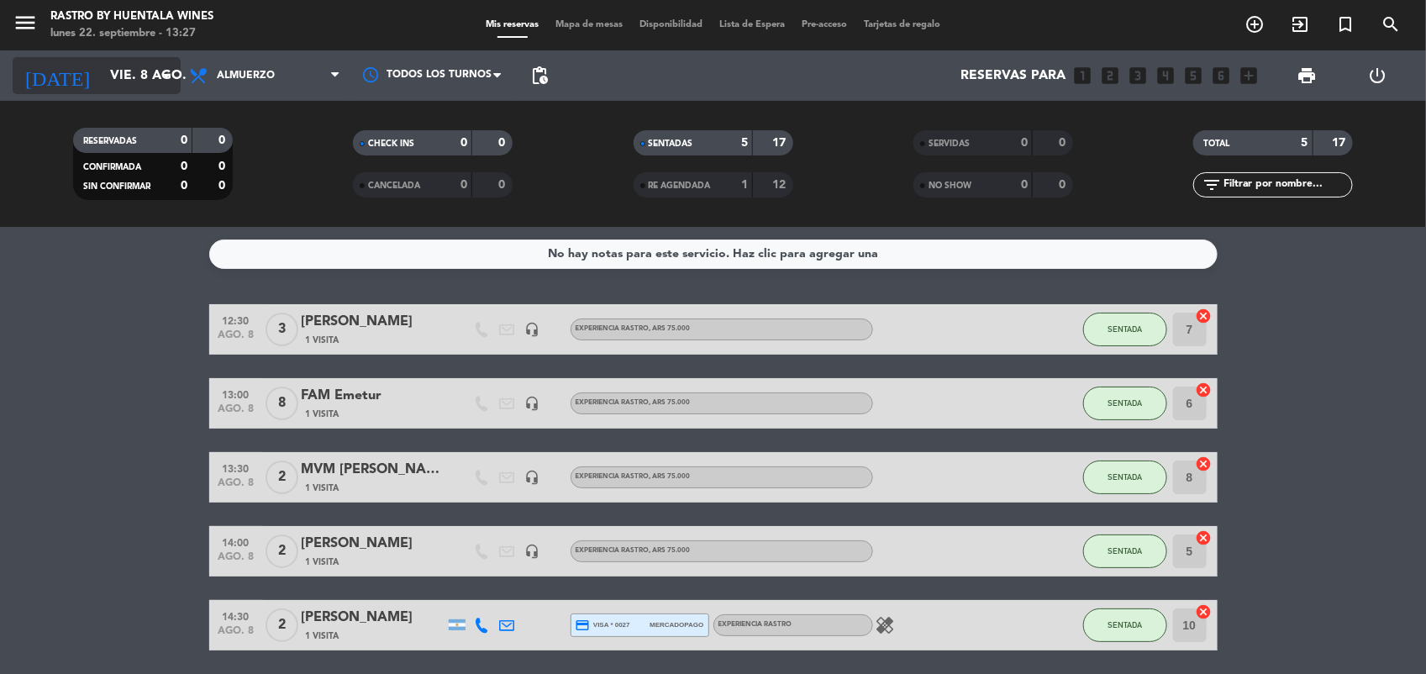
click at [145, 80] on input "vie. 8 ago." at bounding box center [190, 76] width 177 height 33
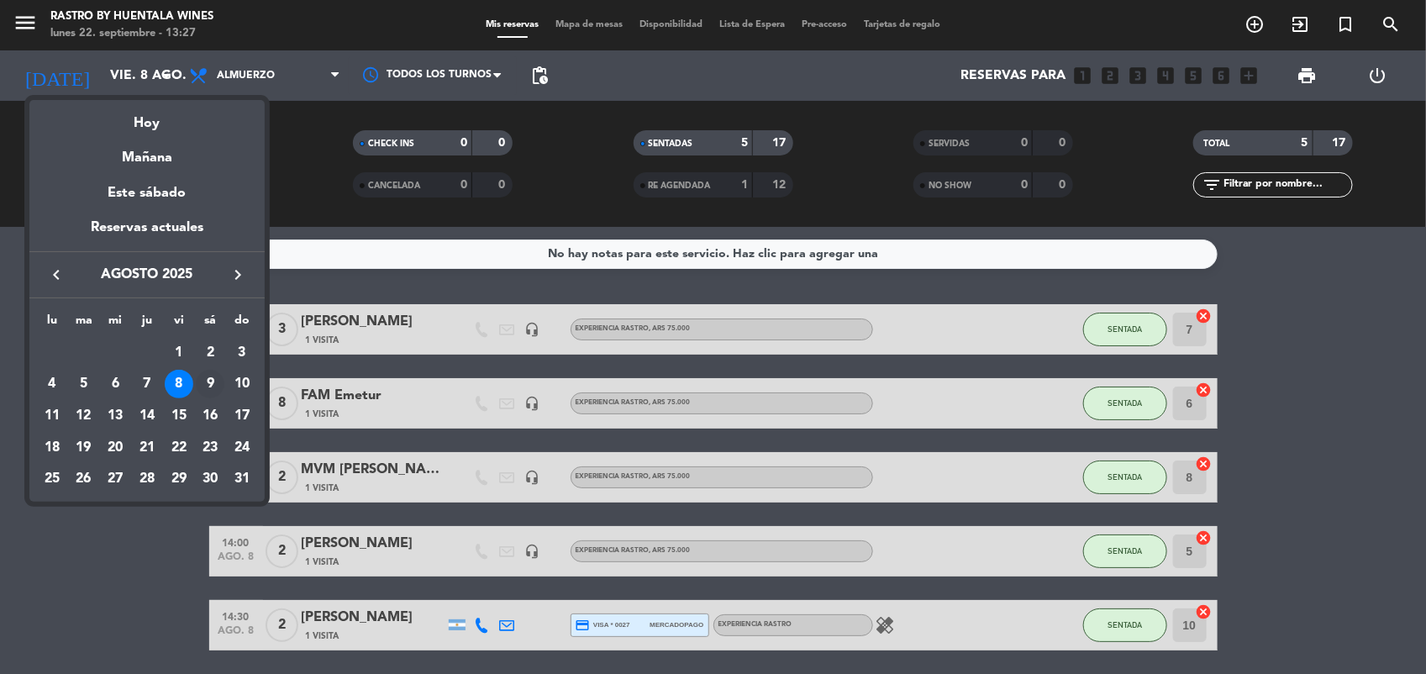
click at [215, 384] on div "9" at bounding box center [210, 384] width 29 height 29
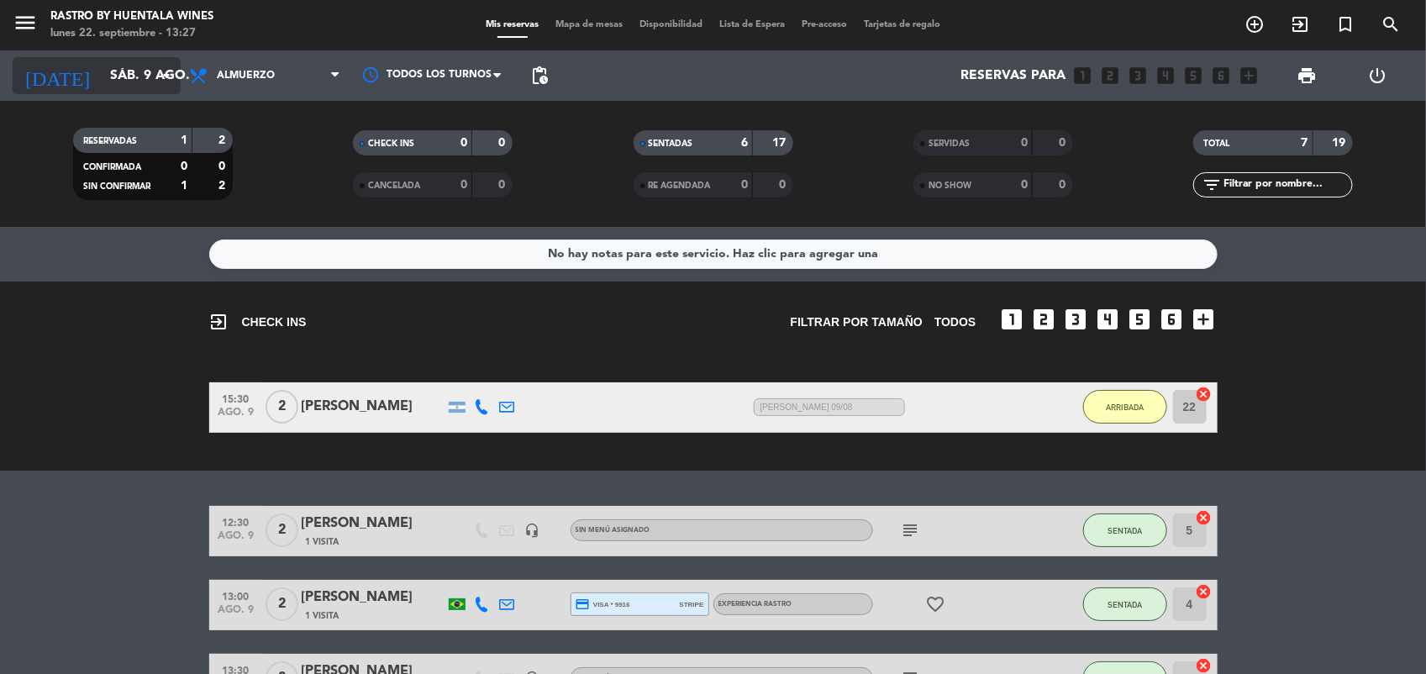
click at [135, 78] on input "sáb. 9 ago." at bounding box center [190, 76] width 177 height 33
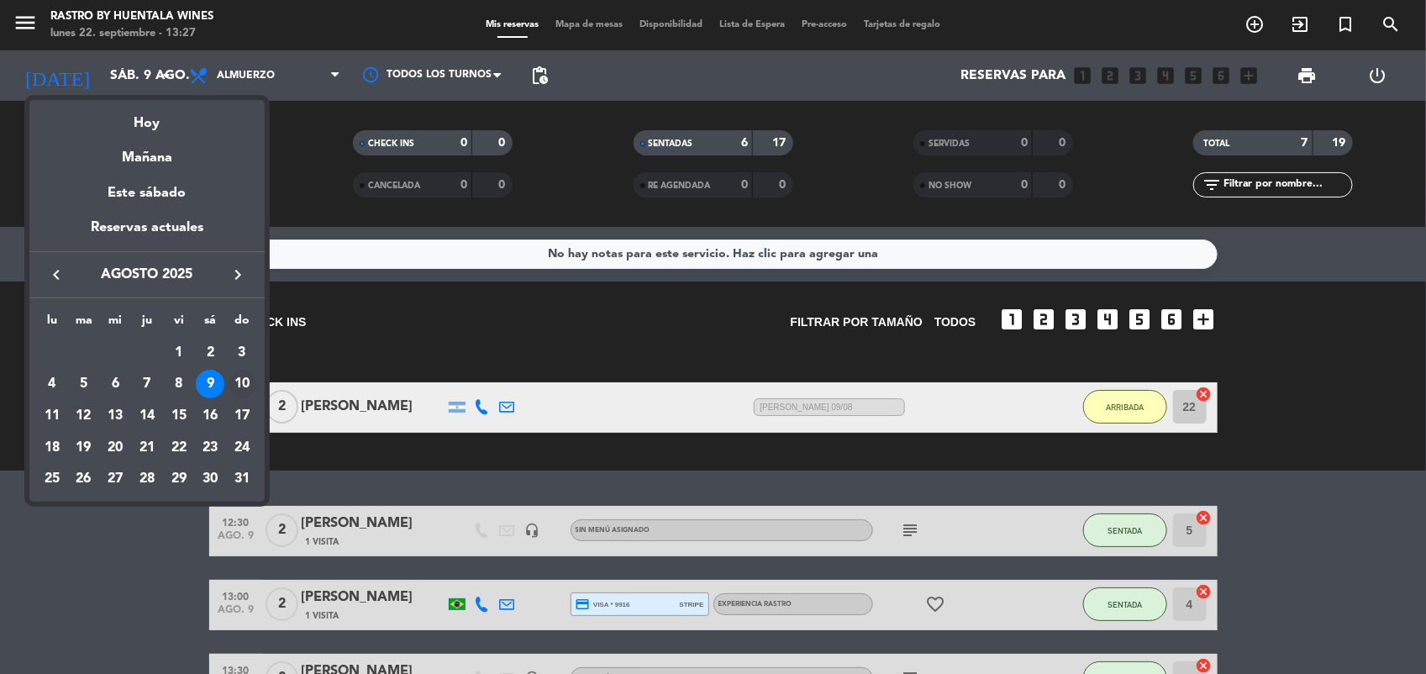
click at [248, 387] on div "10" at bounding box center [242, 384] width 29 height 29
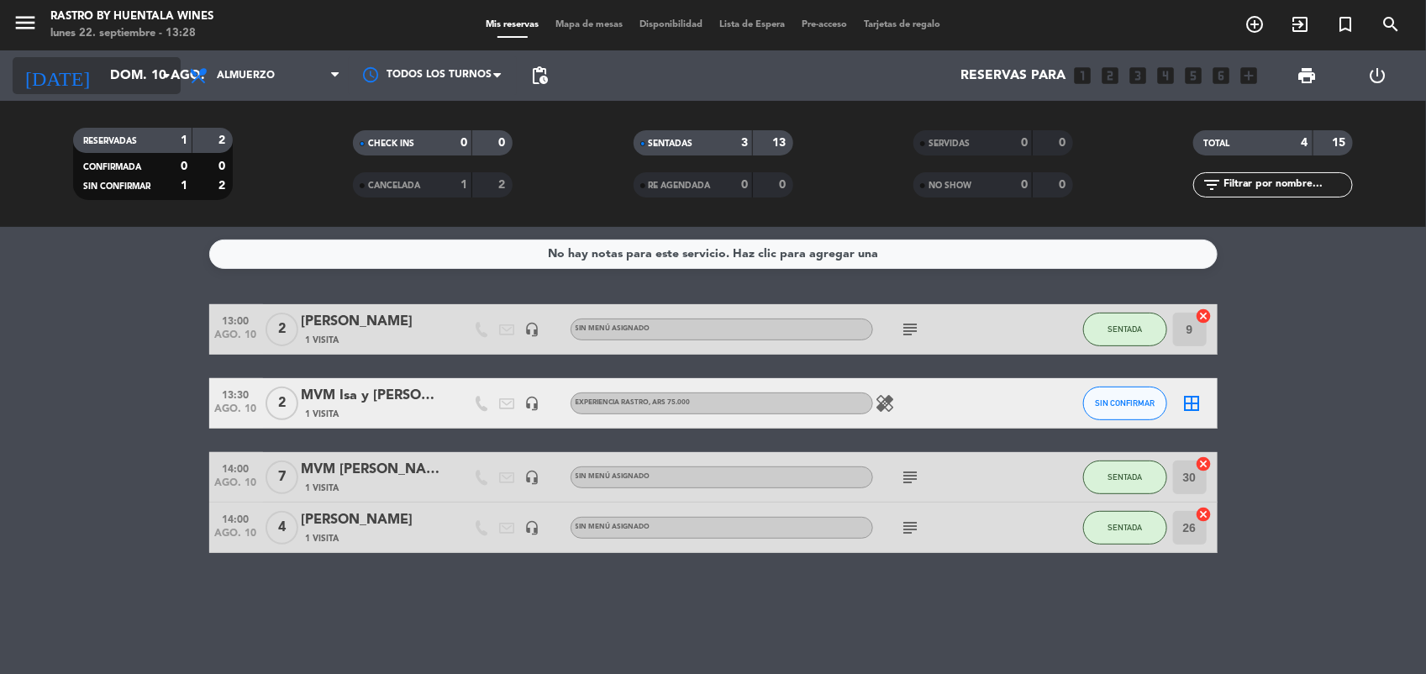
click at [113, 64] on input "dom. 10 ago." at bounding box center [190, 76] width 177 height 33
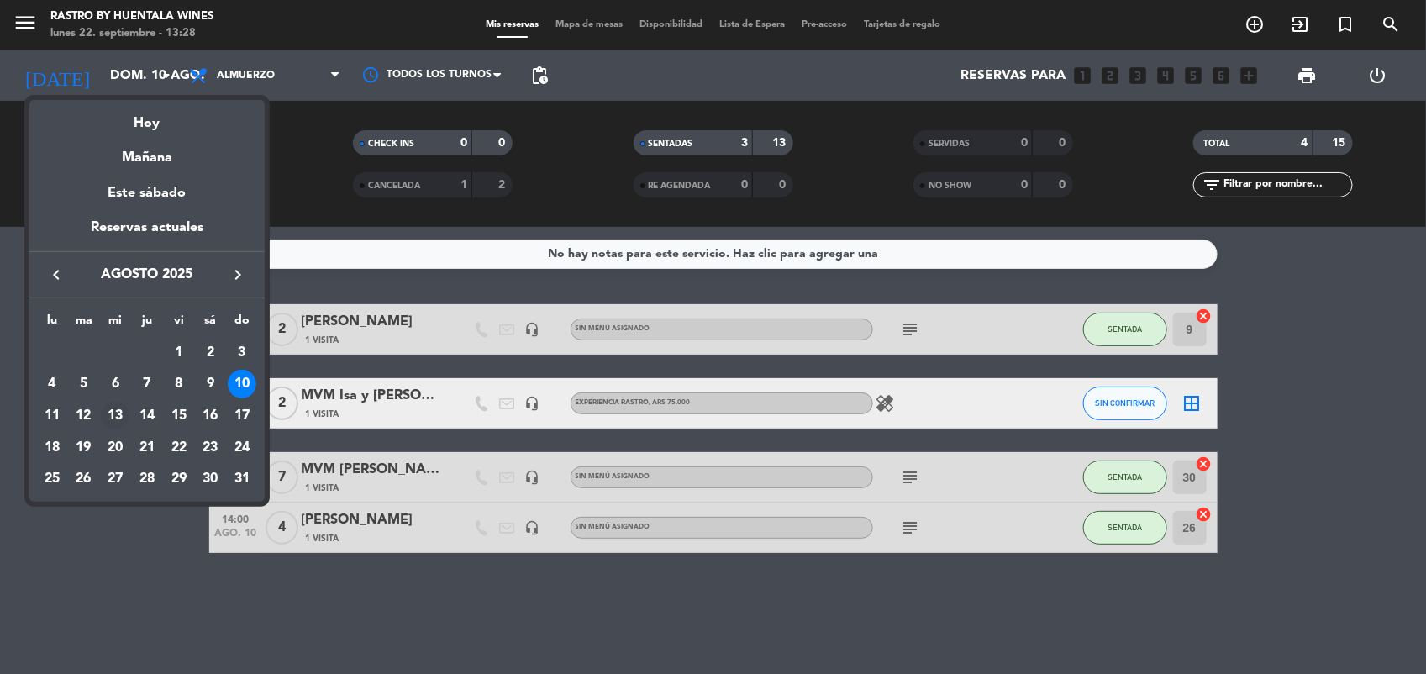
click at [122, 413] on div "13" at bounding box center [115, 416] width 29 height 29
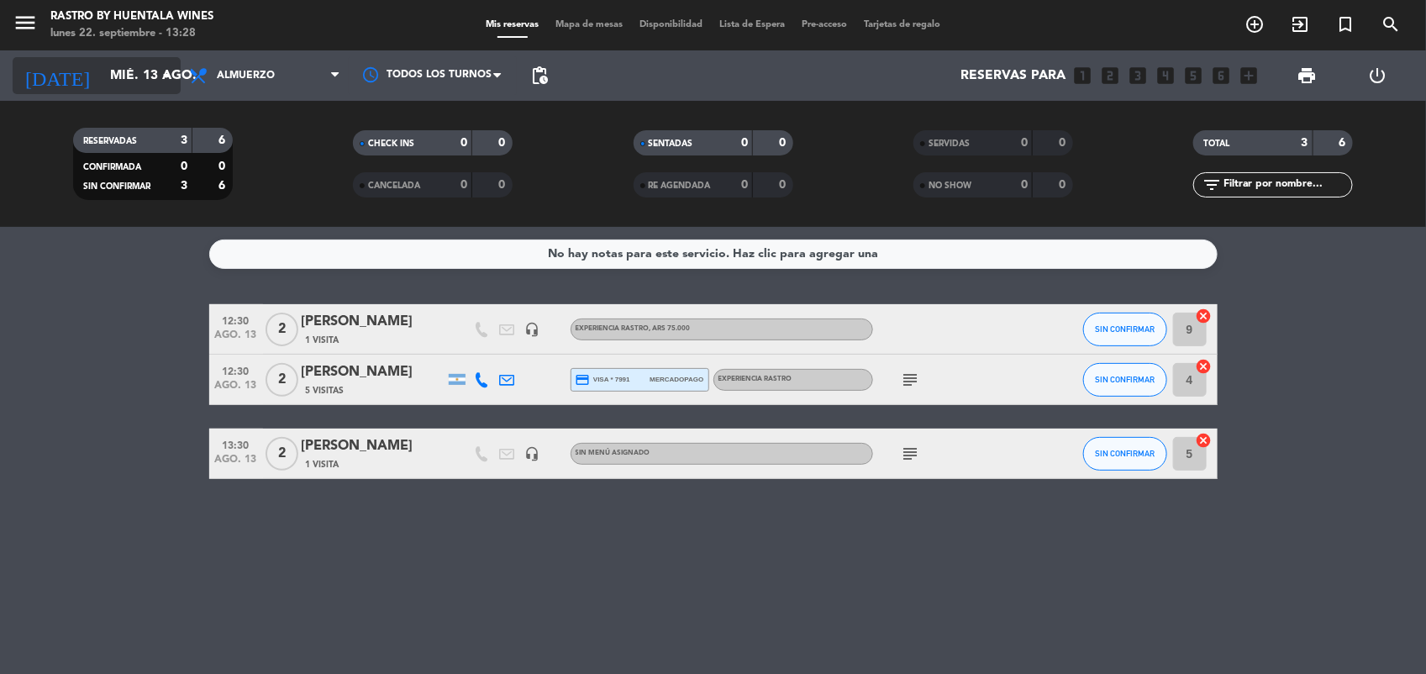
click at [150, 88] on input "mié. 13 ago." at bounding box center [190, 76] width 177 height 33
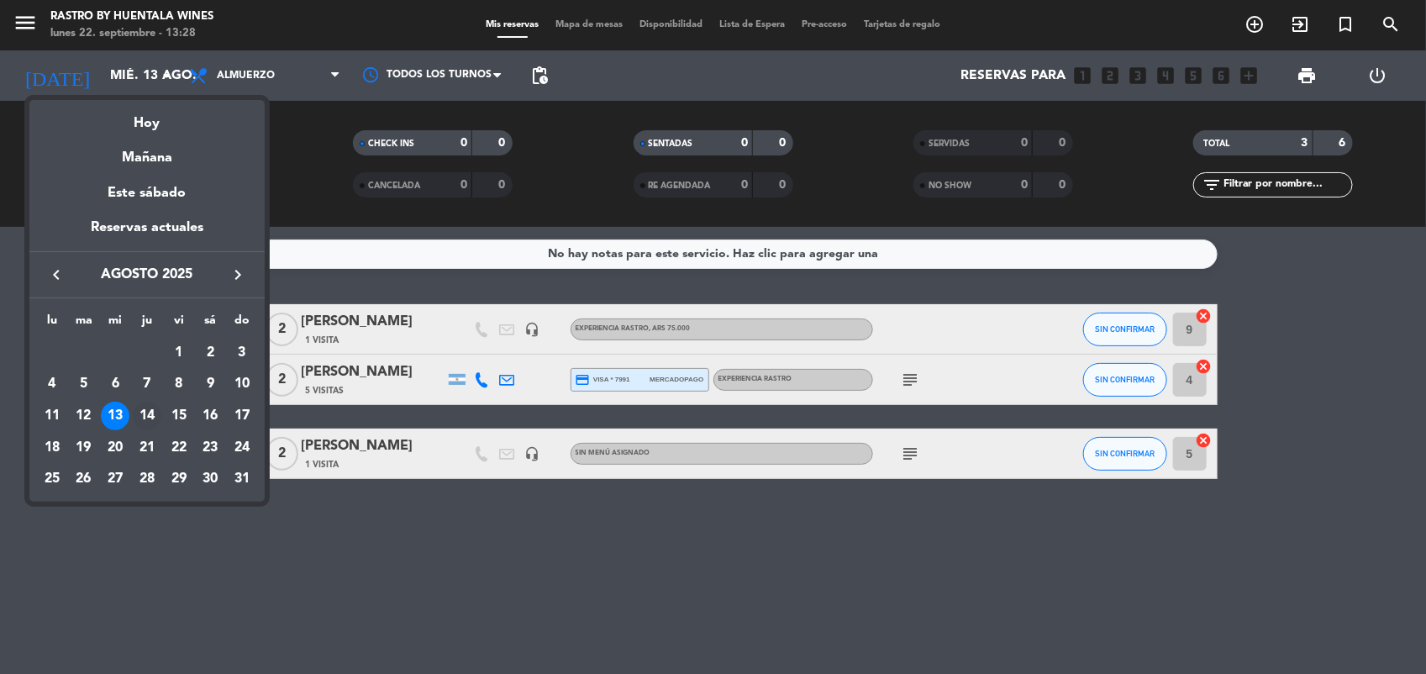
click at [152, 421] on div "14" at bounding box center [147, 416] width 29 height 29
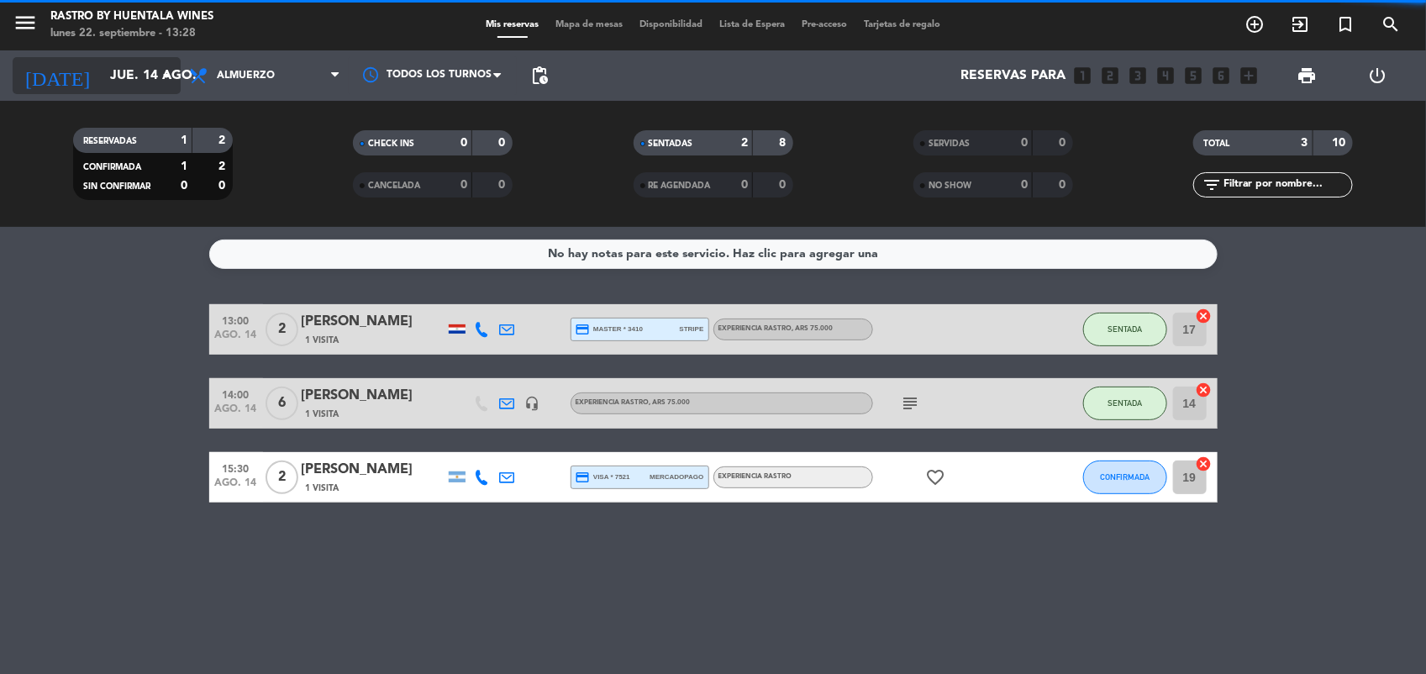
click at [153, 69] on input "jue. 14 ago." at bounding box center [190, 76] width 177 height 33
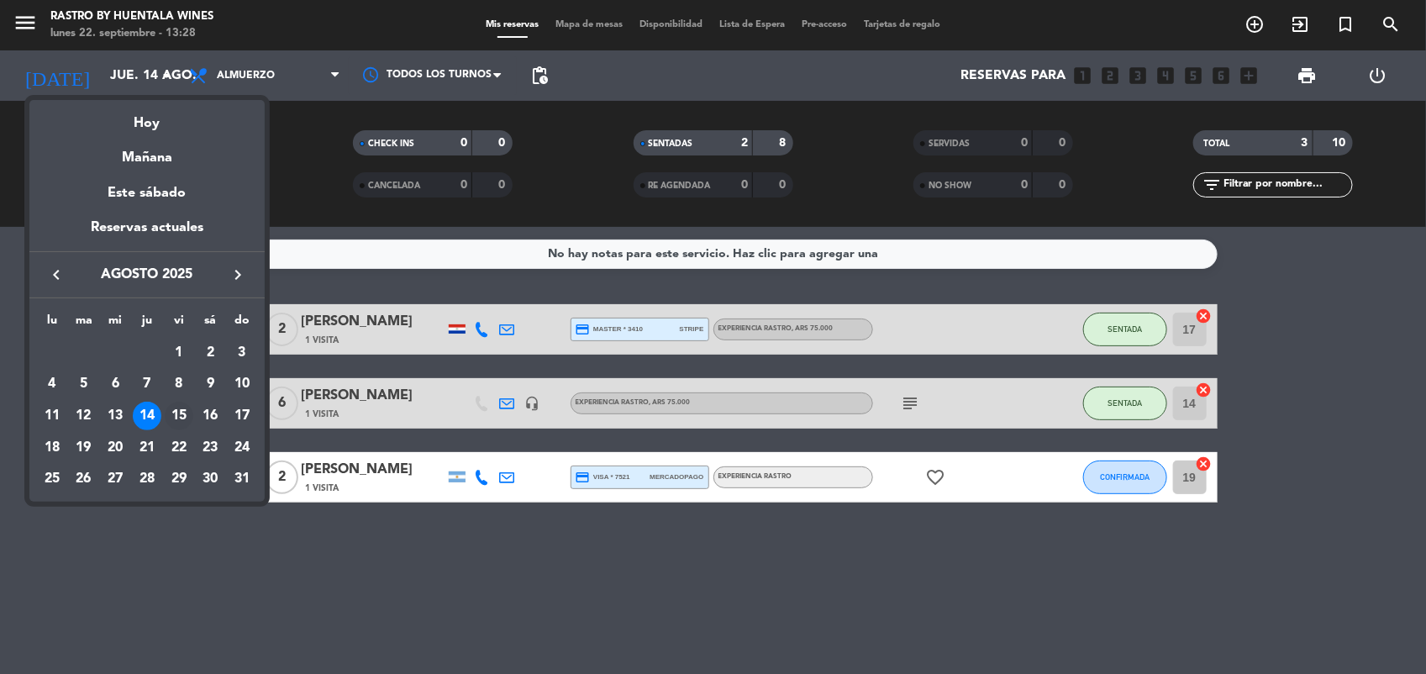
click at [182, 409] on div "15" at bounding box center [179, 416] width 29 height 29
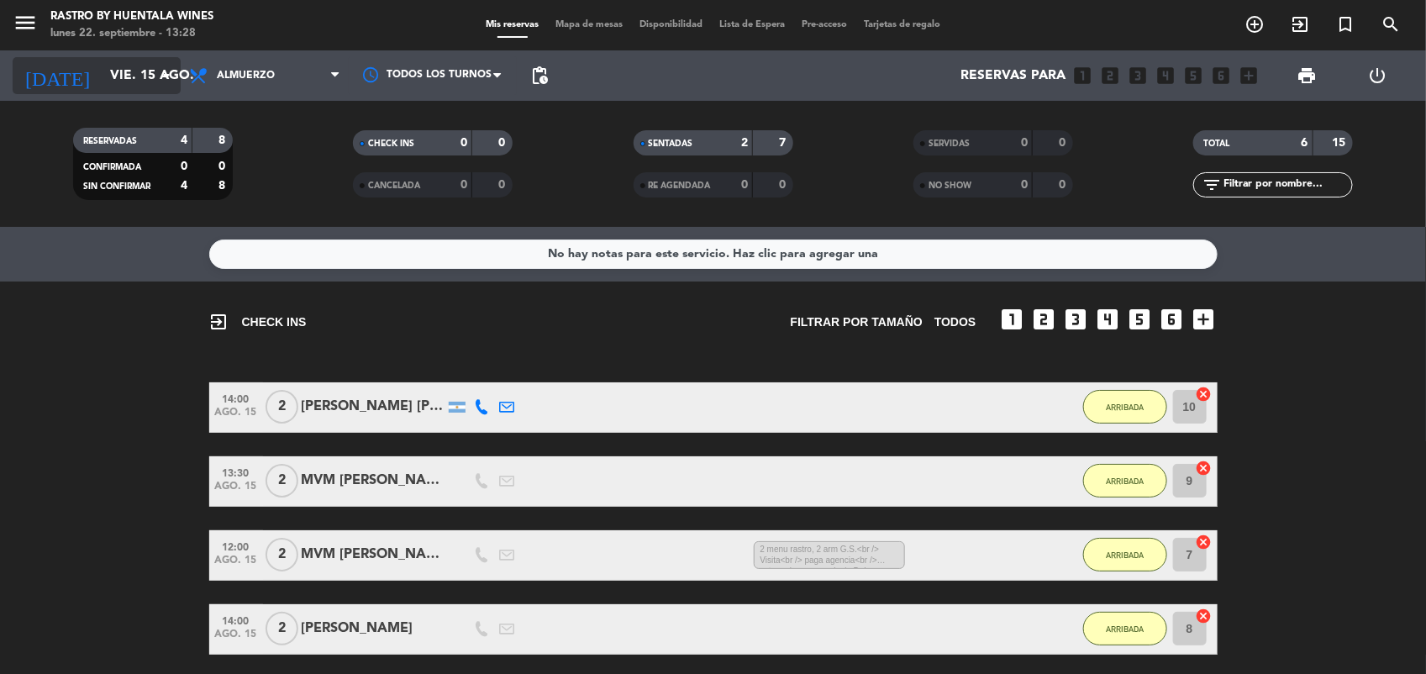
click at [131, 82] on input "vie. 15 ago." at bounding box center [190, 76] width 177 height 33
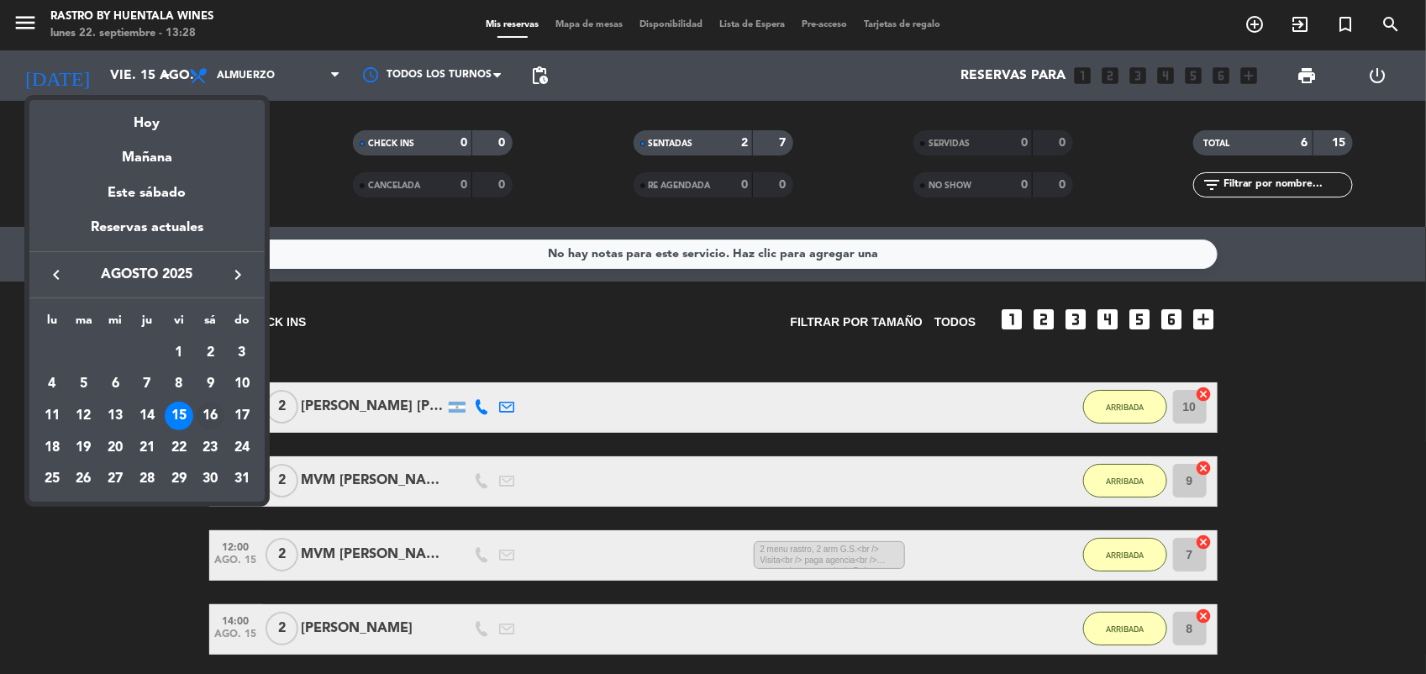
click at [212, 402] on div "16" at bounding box center [210, 416] width 29 height 29
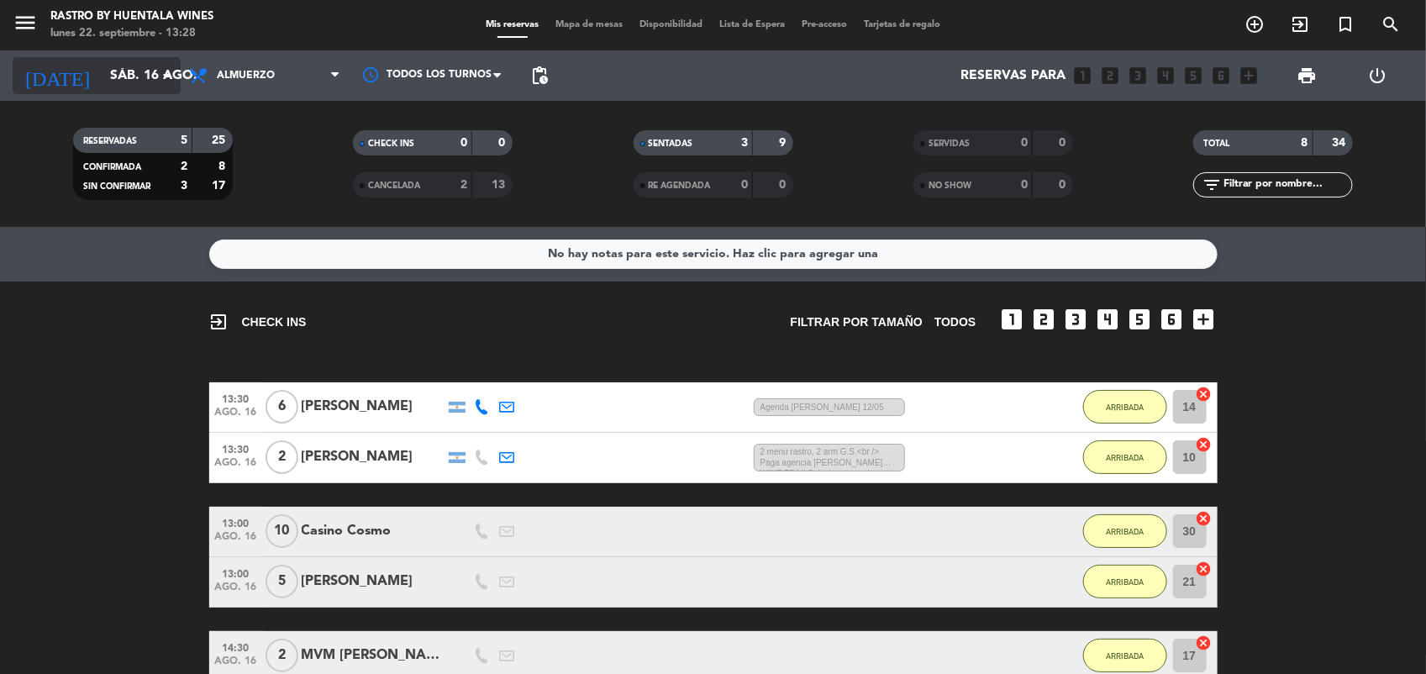
click at [126, 63] on input "sáb. 16 ago." at bounding box center [190, 76] width 177 height 33
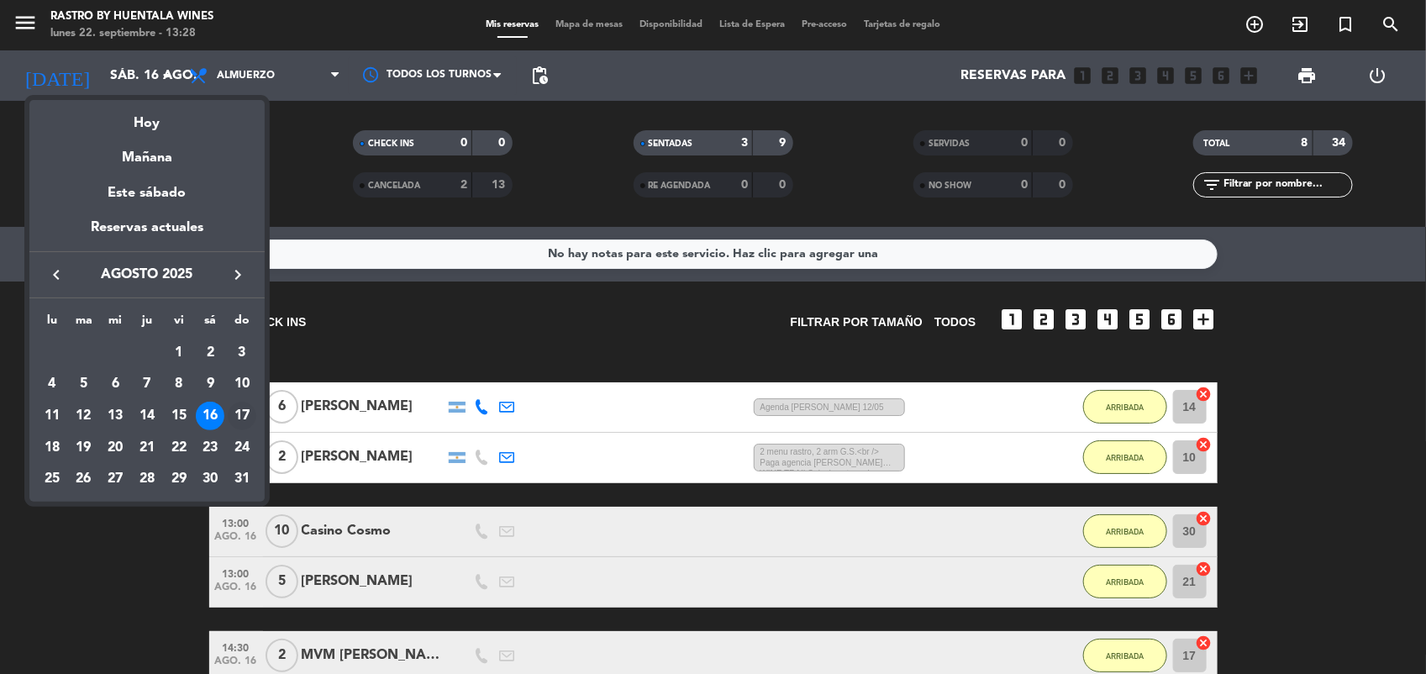
click at [244, 410] on div "17" at bounding box center [242, 416] width 29 height 29
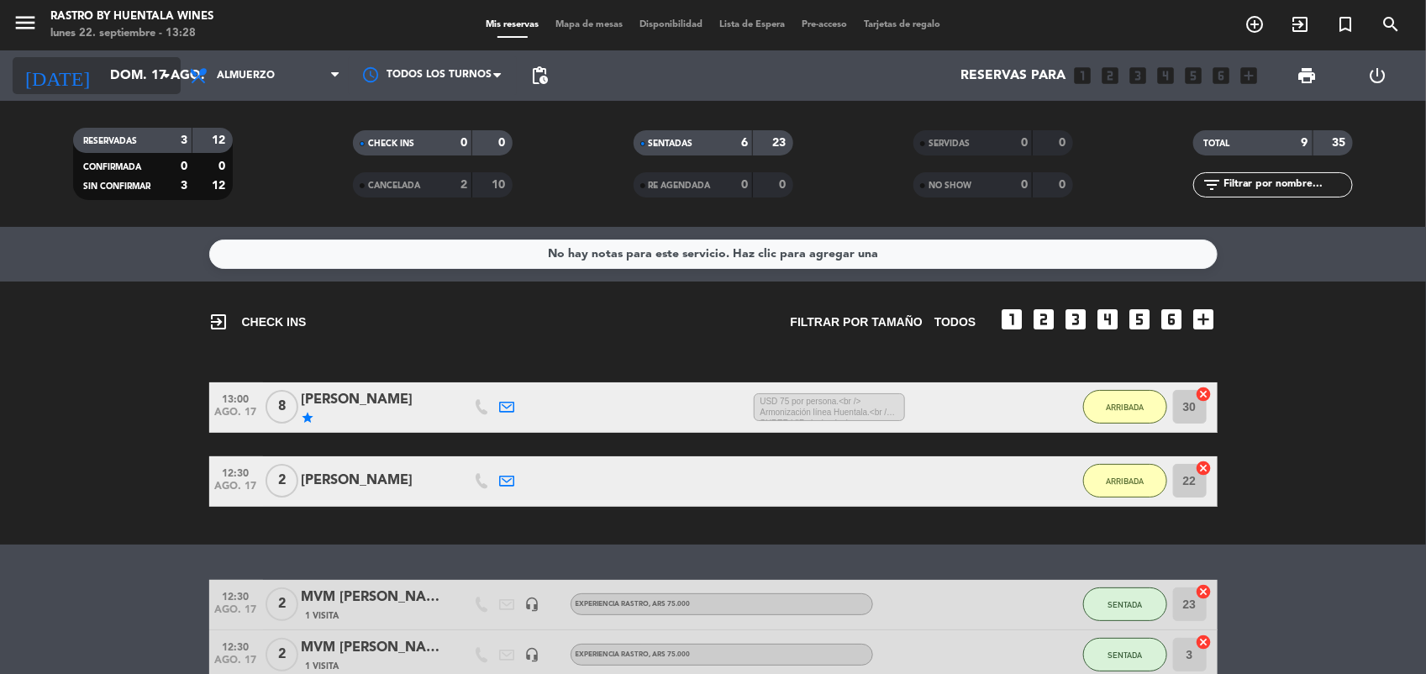
click at [143, 72] on input "dom. 17 ago." at bounding box center [190, 76] width 177 height 33
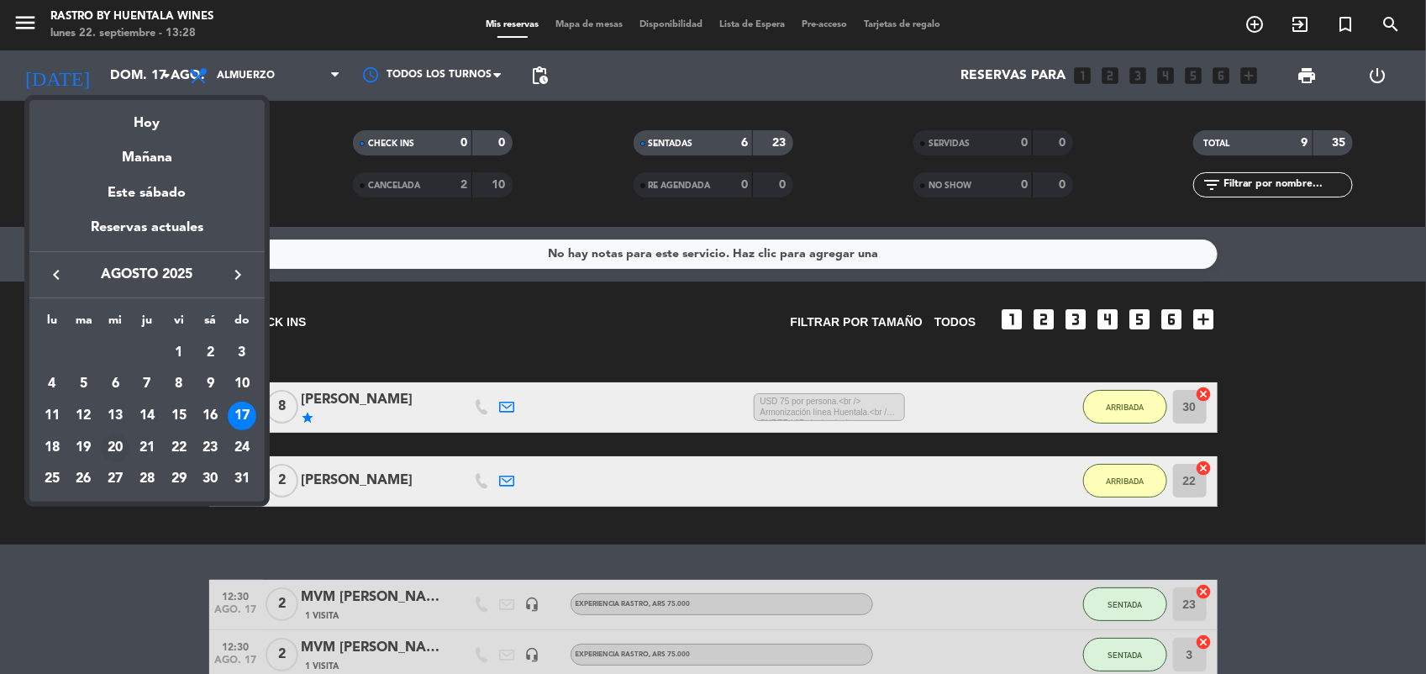
click at [119, 450] on div "20" at bounding box center [115, 448] width 29 height 29
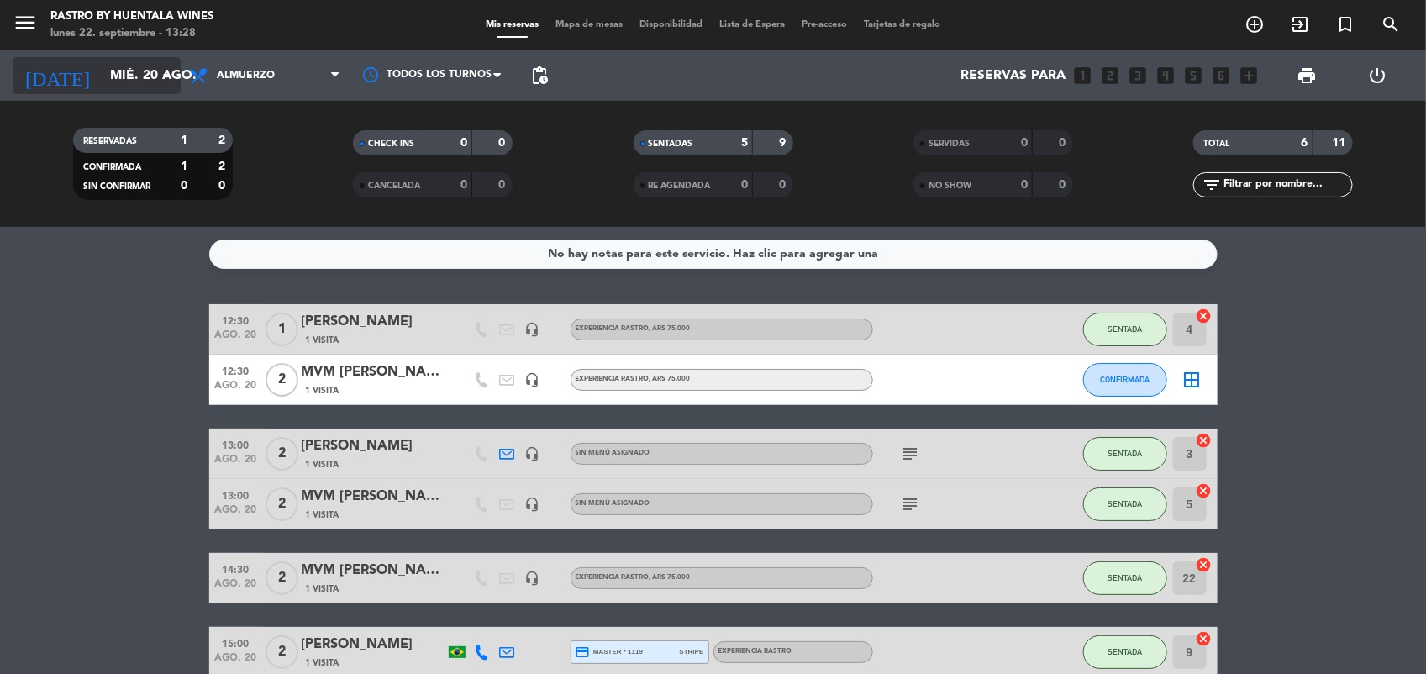
click at [109, 78] on input "mié. 20 ago." at bounding box center [190, 76] width 177 height 33
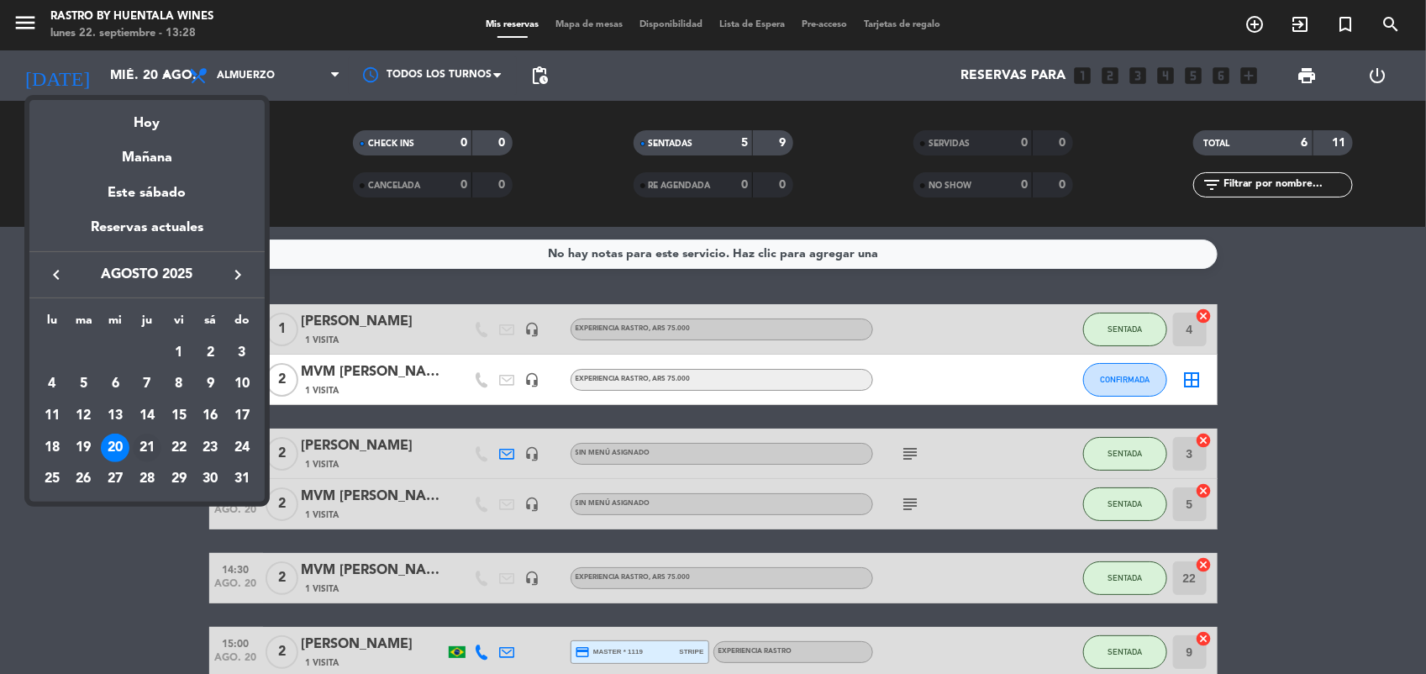
click at [136, 451] on div "21" at bounding box center [147, 448] width 29 height 29
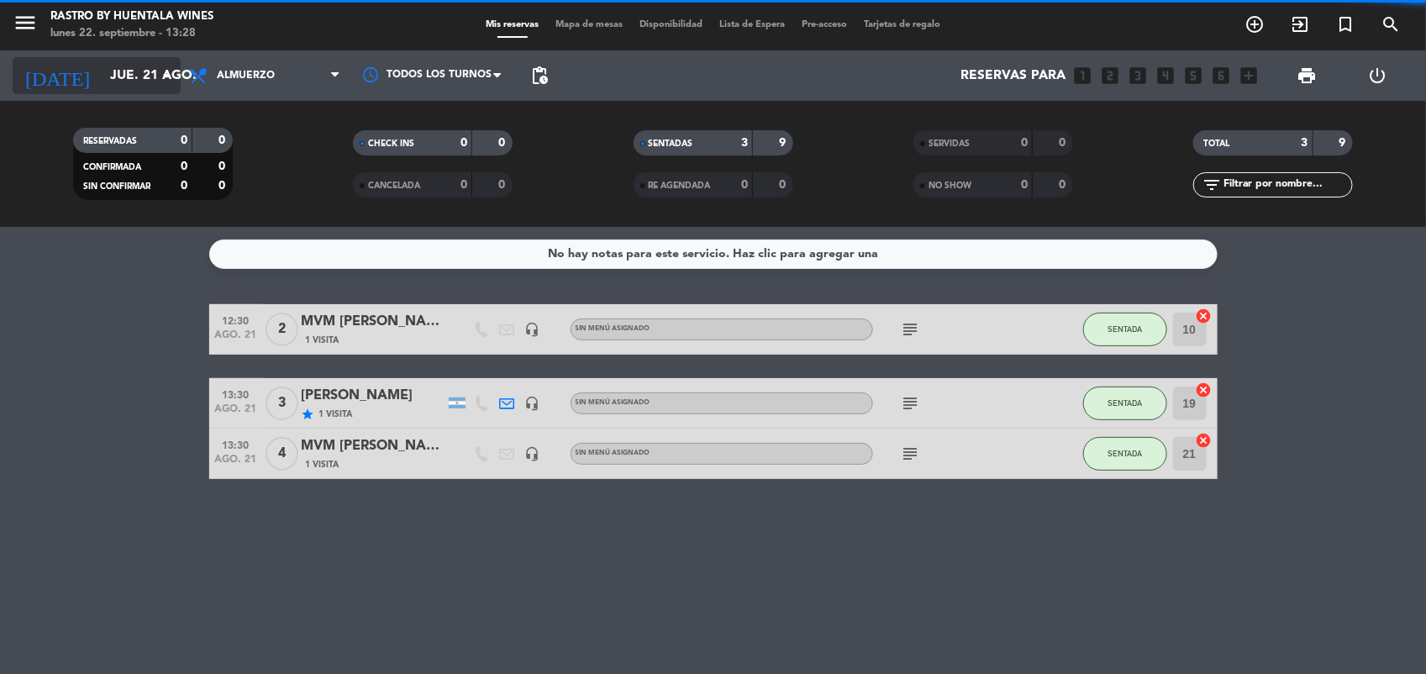
click at [105, 90] on input "jue. 21 ago." at bounding box center [190, 76] width 177 height 33
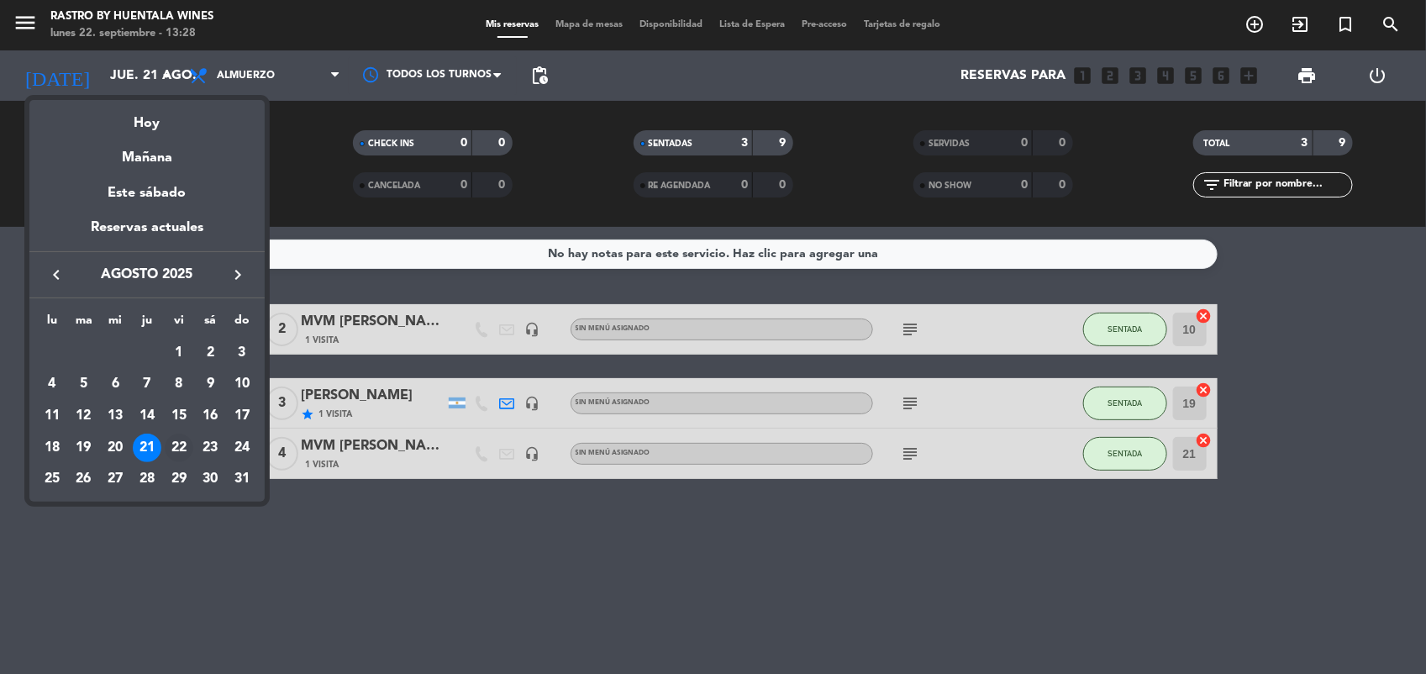
click at [179, 446] on div "22" at bounding box center [179, 448] width 29 height 29
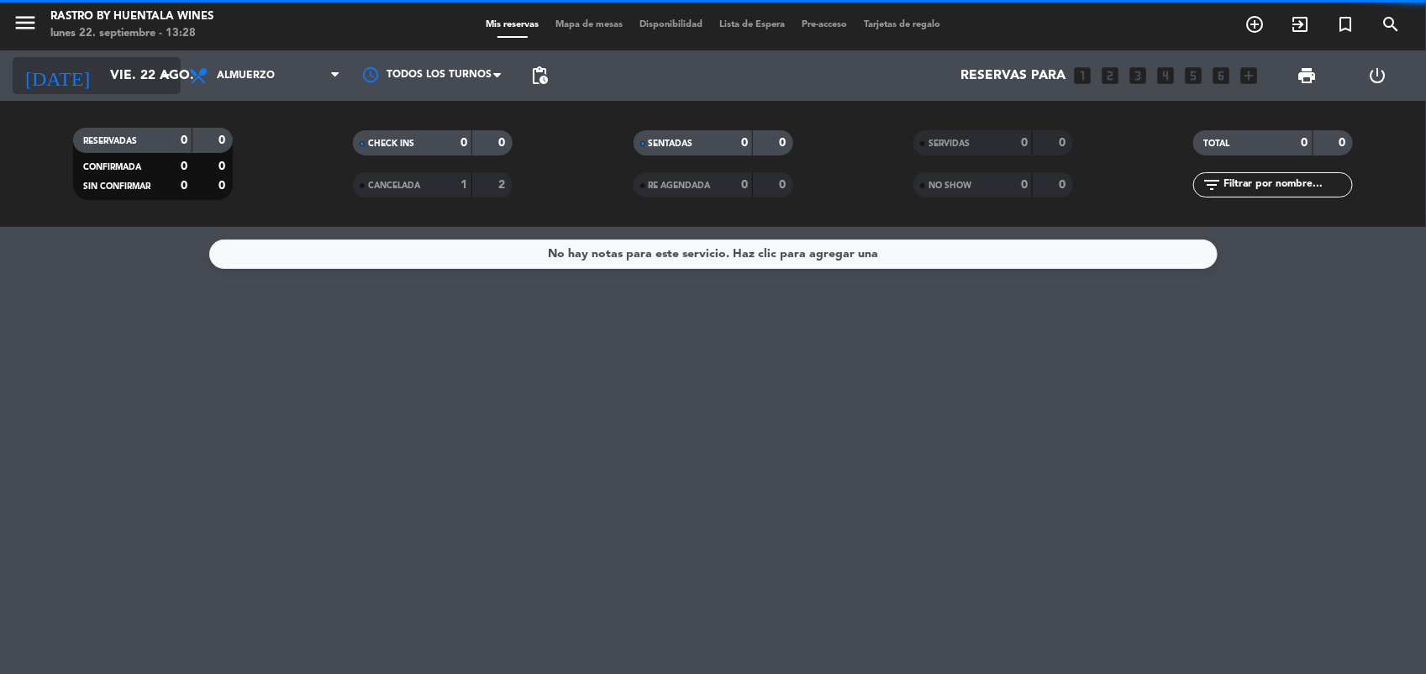
click at [156, 82] on icon "arrow_drop_down" at bounding box center [166, 76] width 20 height 20
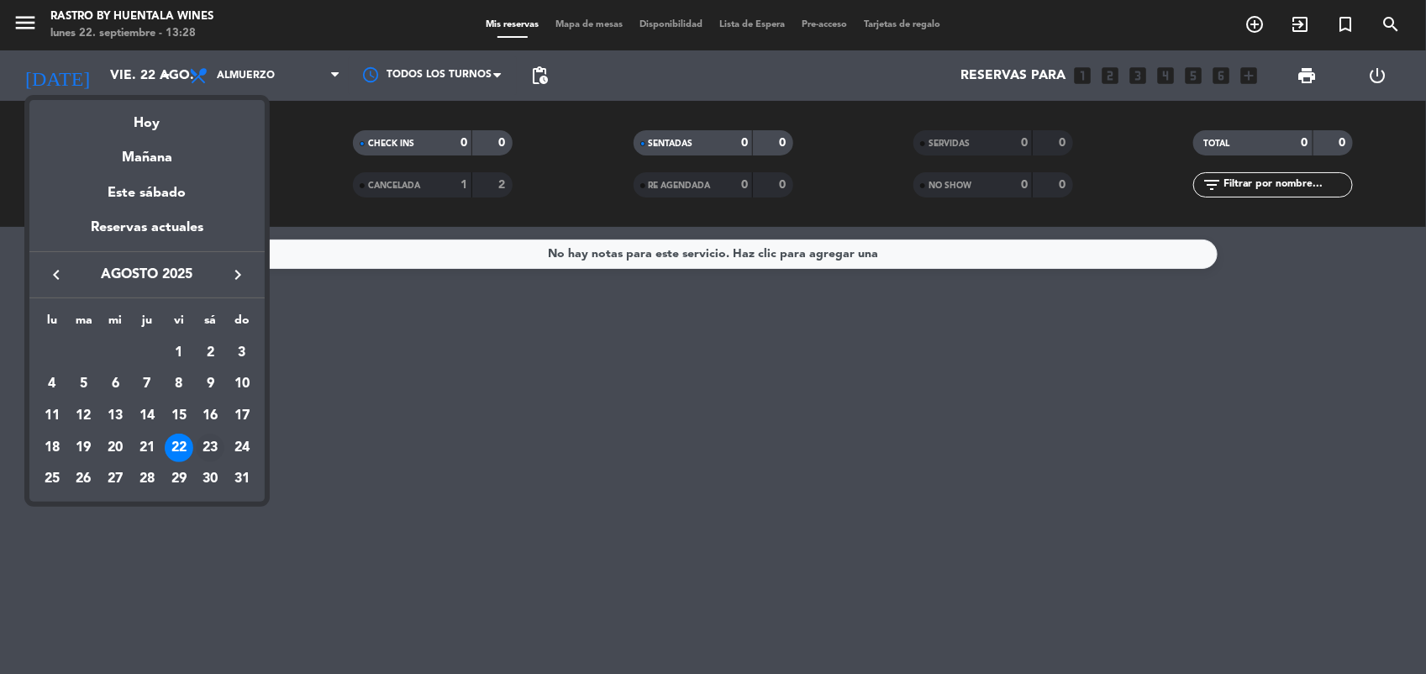
click at [208, 452] on div "23" at bounding box center [210, 448] width 29 height 29
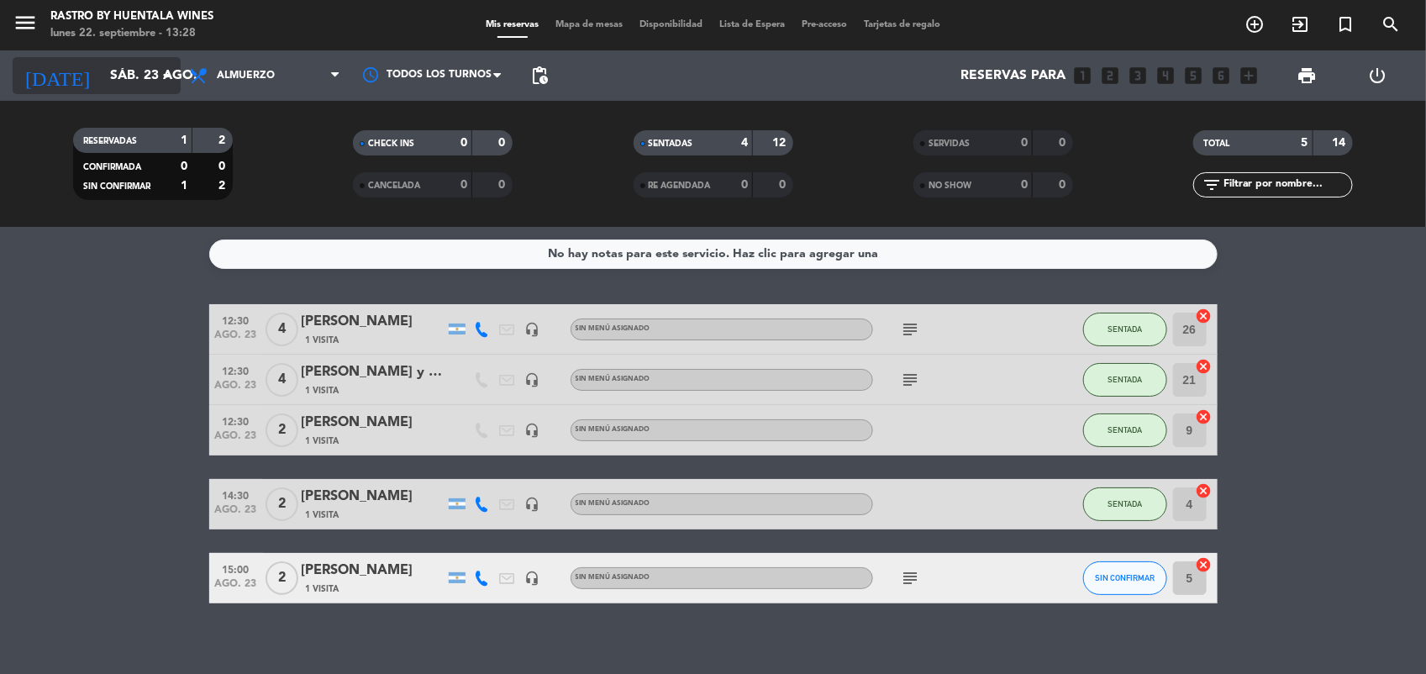
click at [135, 82] on input "sáb. 23 ago." at bounding box center [190, 76] width 177 height 33
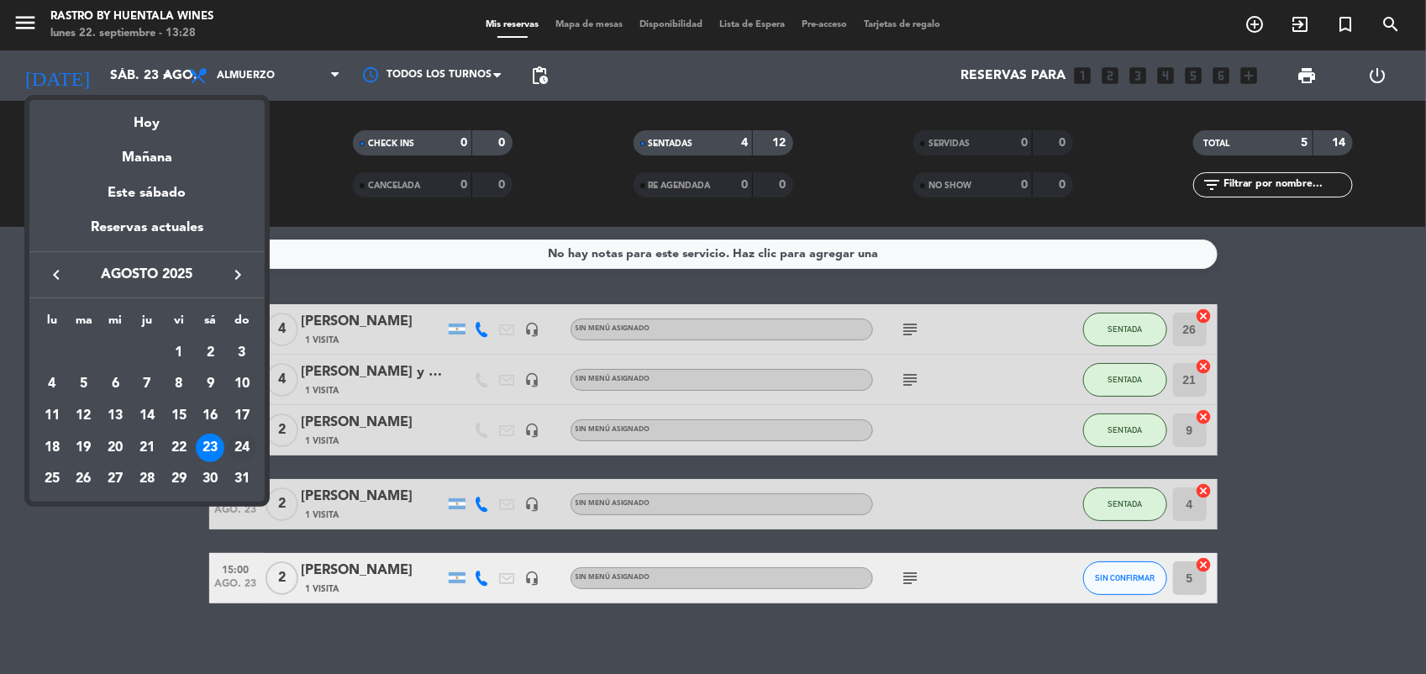
click at [242, 450] on div "24" at bounding box center [242, 448] width 29 height 29
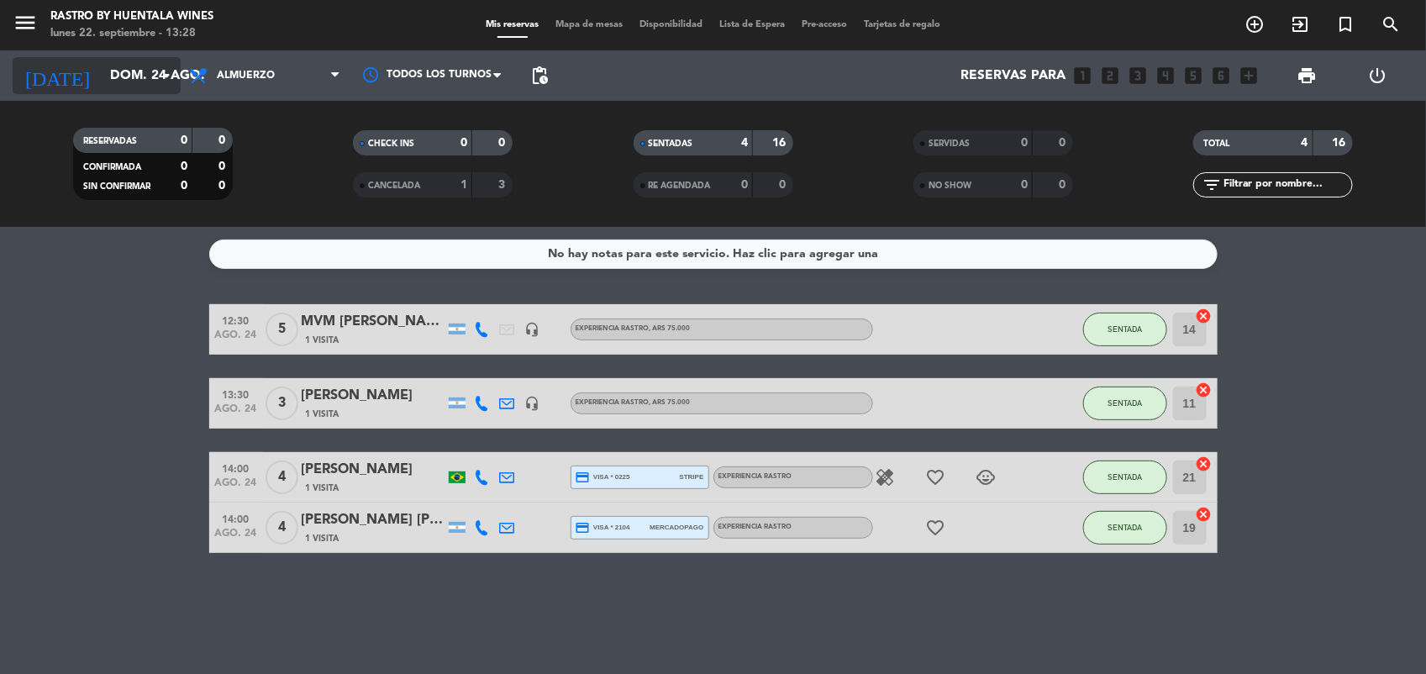
click at [122, 68] on input "dom. 24 ago." at bounding box center [190, 76] width 177 height 33
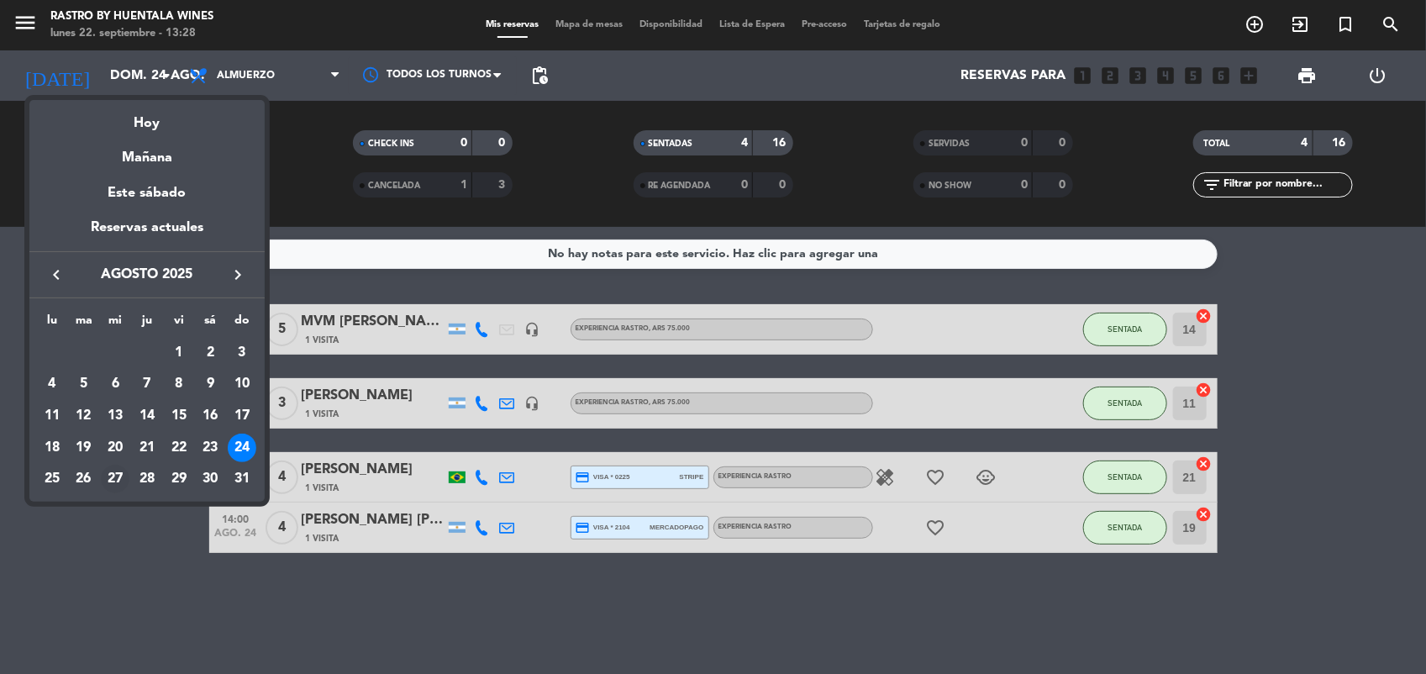
click at [107, 479] on div "27" at bounding box center [115, 479] width 29 height 29
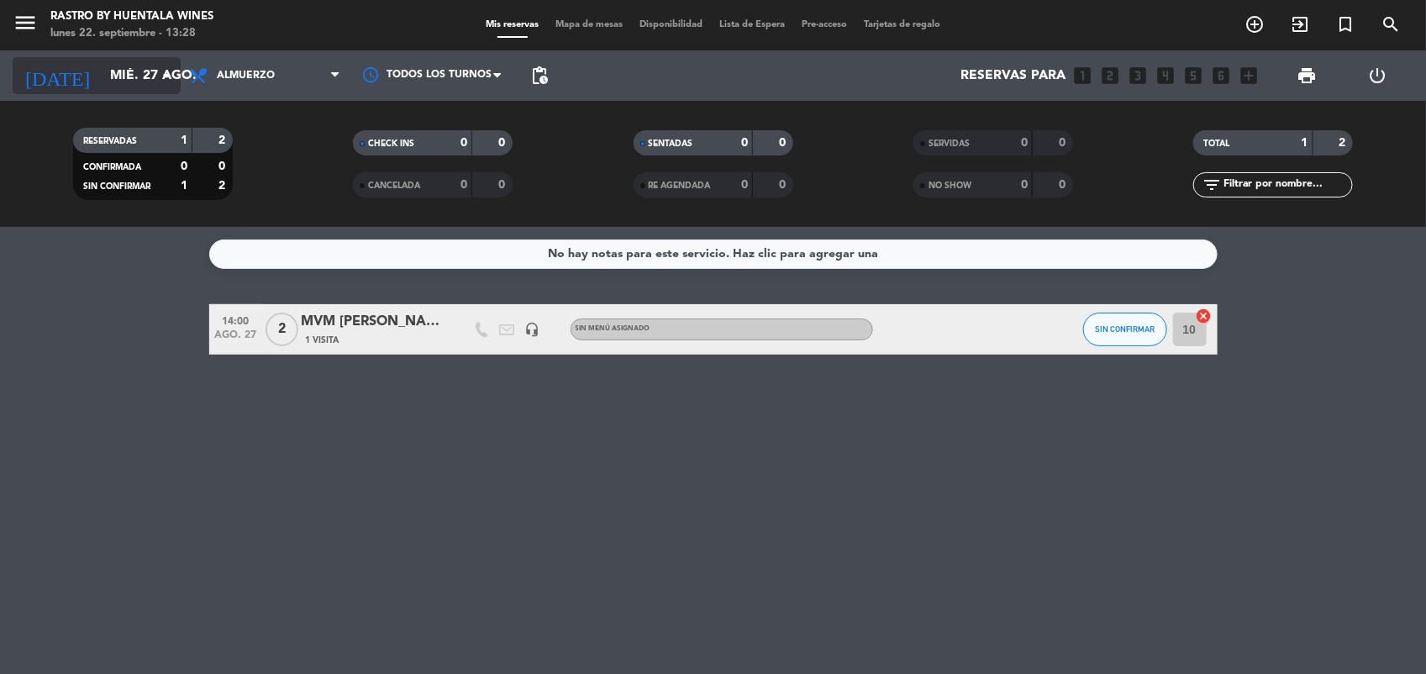
click at [116, 78] on input "mié. 27 ago." at bounding box center [190, 76] width 177 height 33
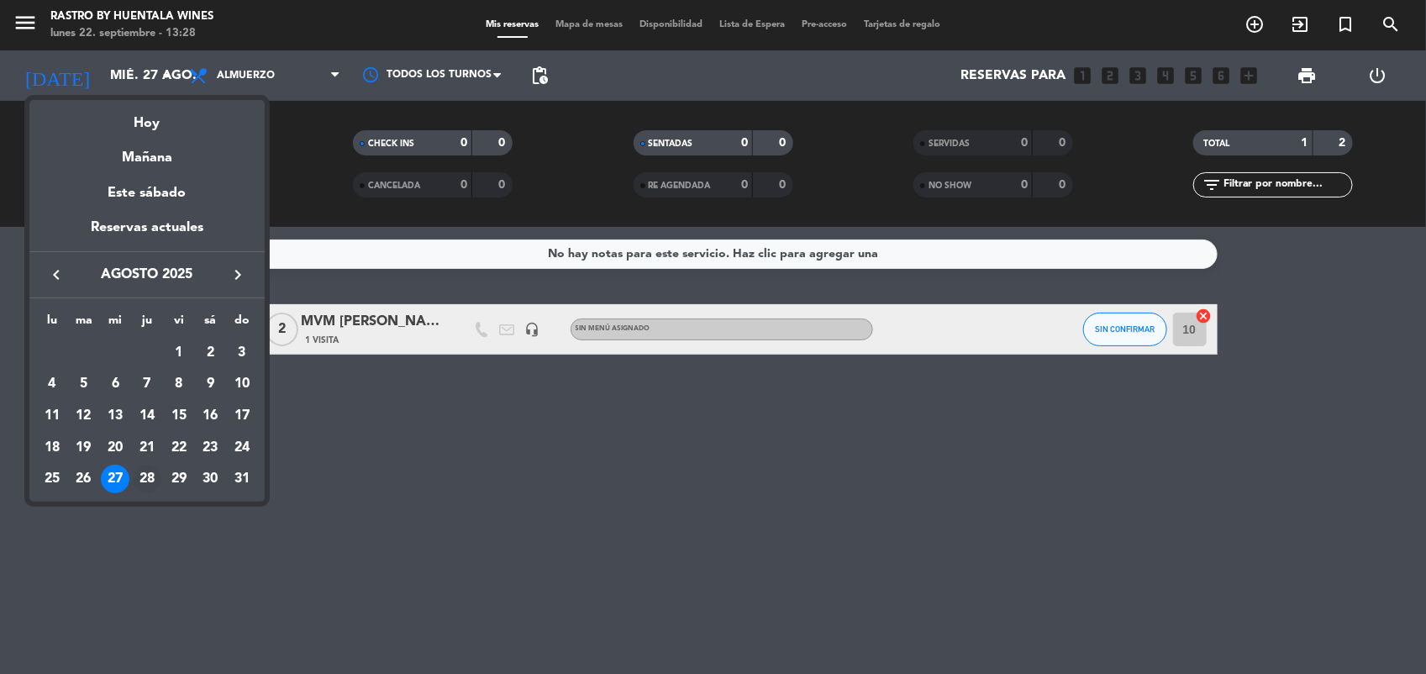
click at [155, 471] on div "28" at bounding box center [147, 479] width 29 height 29
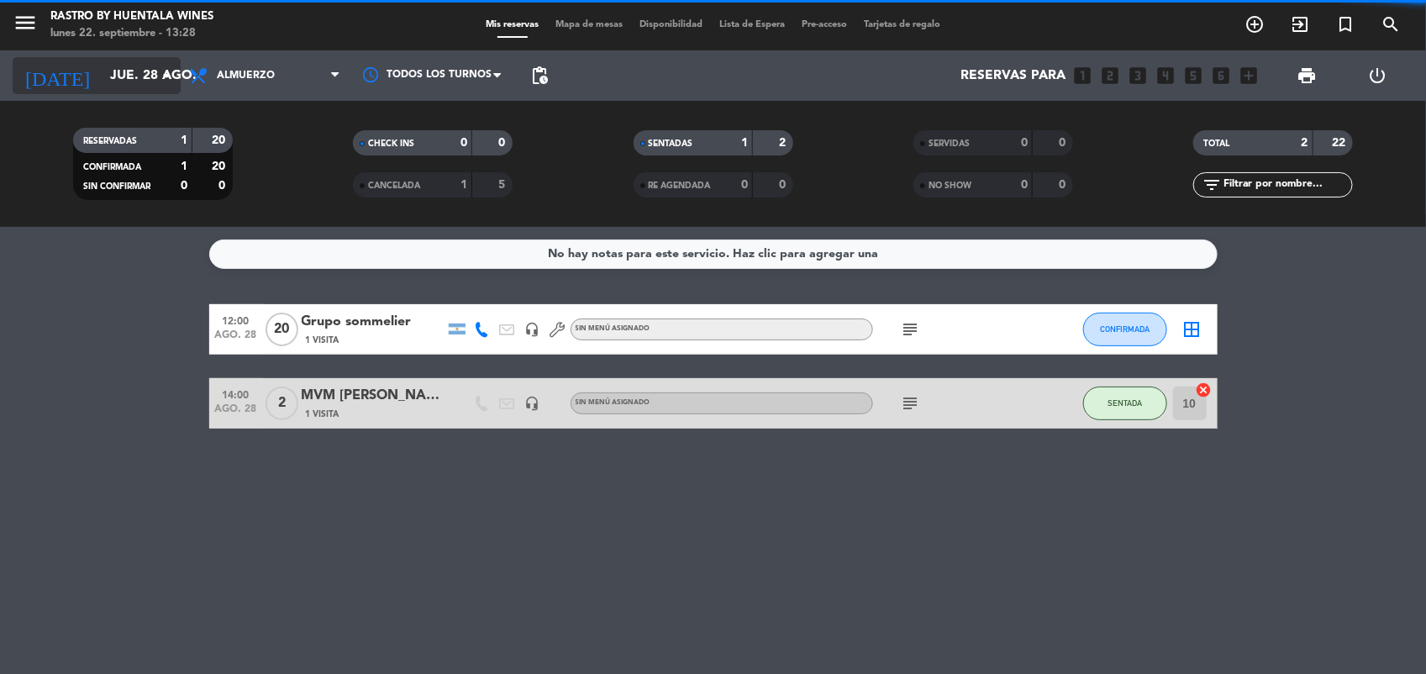
click at [143, 82] on input "jue. 28 ago." at bounding box center [190, 76] width 177 height 33
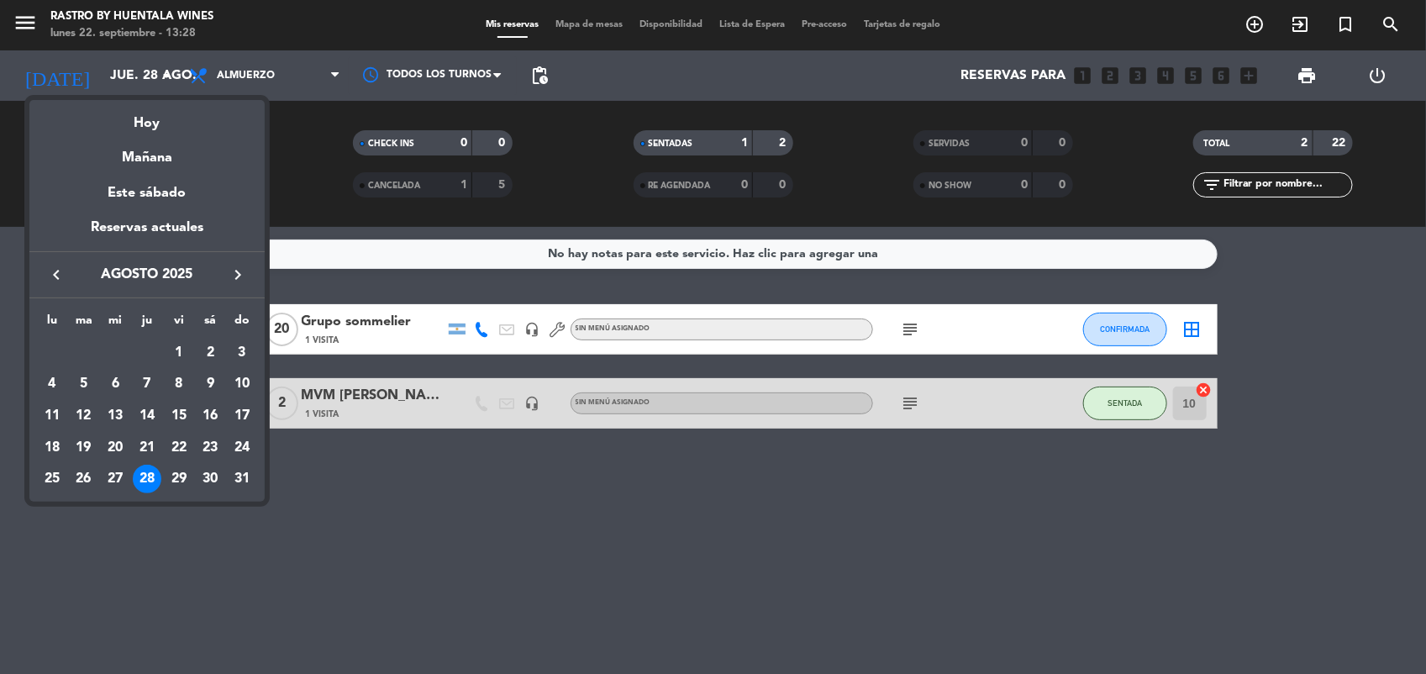
click at [241, 557] on div at bounding box center [713, 337] width 1426 height 674
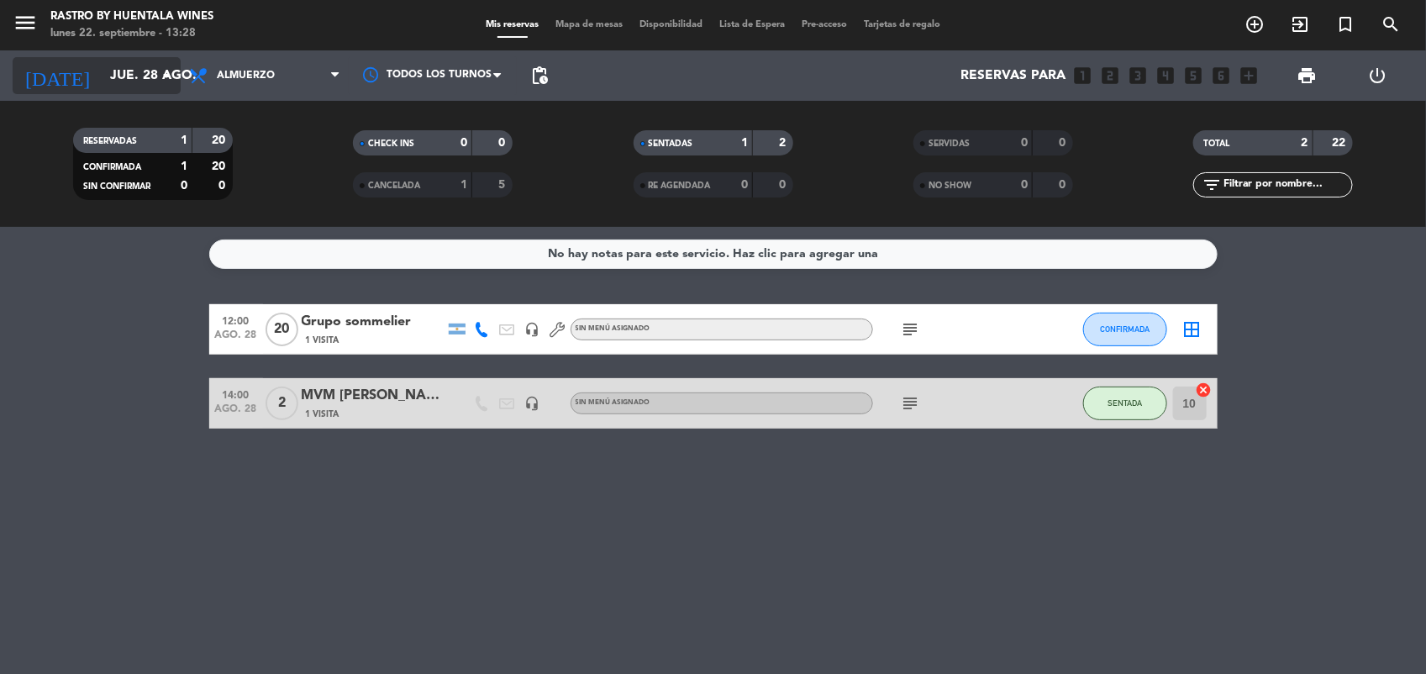
click at [119, 90] on input "jue. 28 ago." at bounding box center [190, 76] width 177 height 33
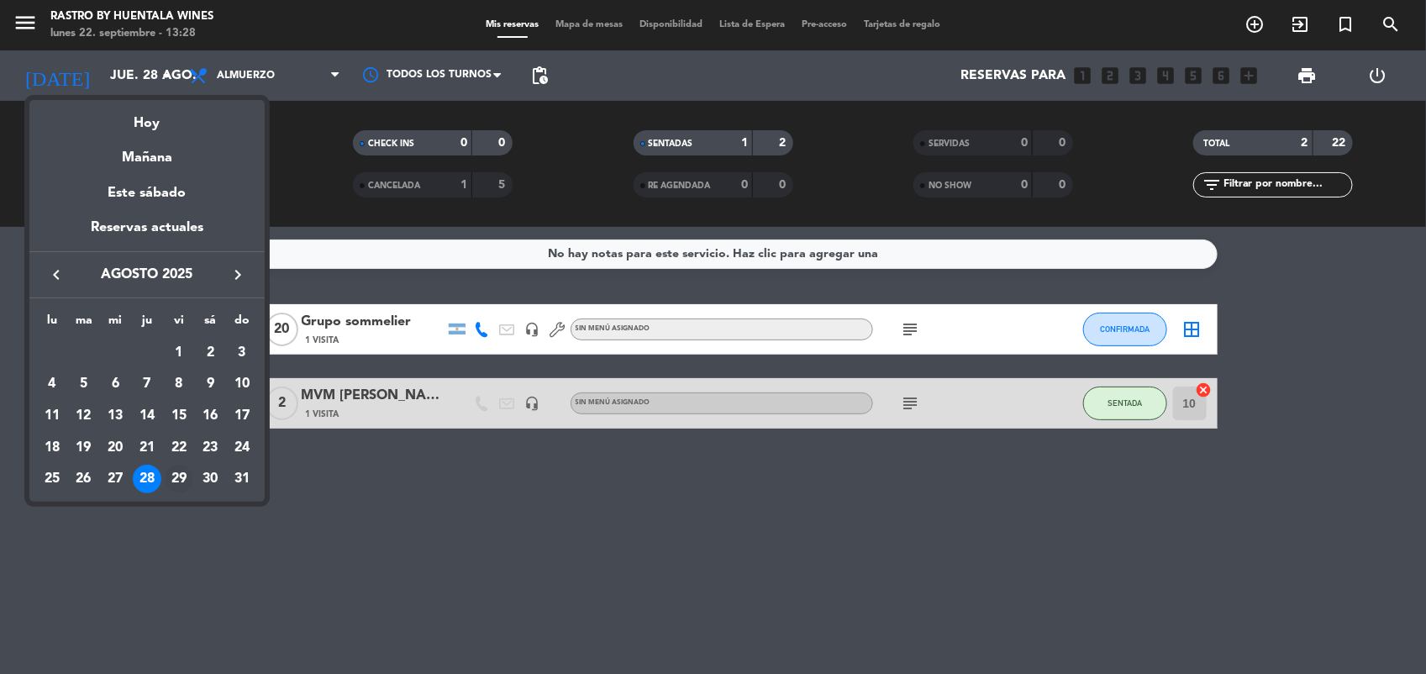
click at [171, 475] on div "29" at bounding box center [179, 479] width 29 height 29
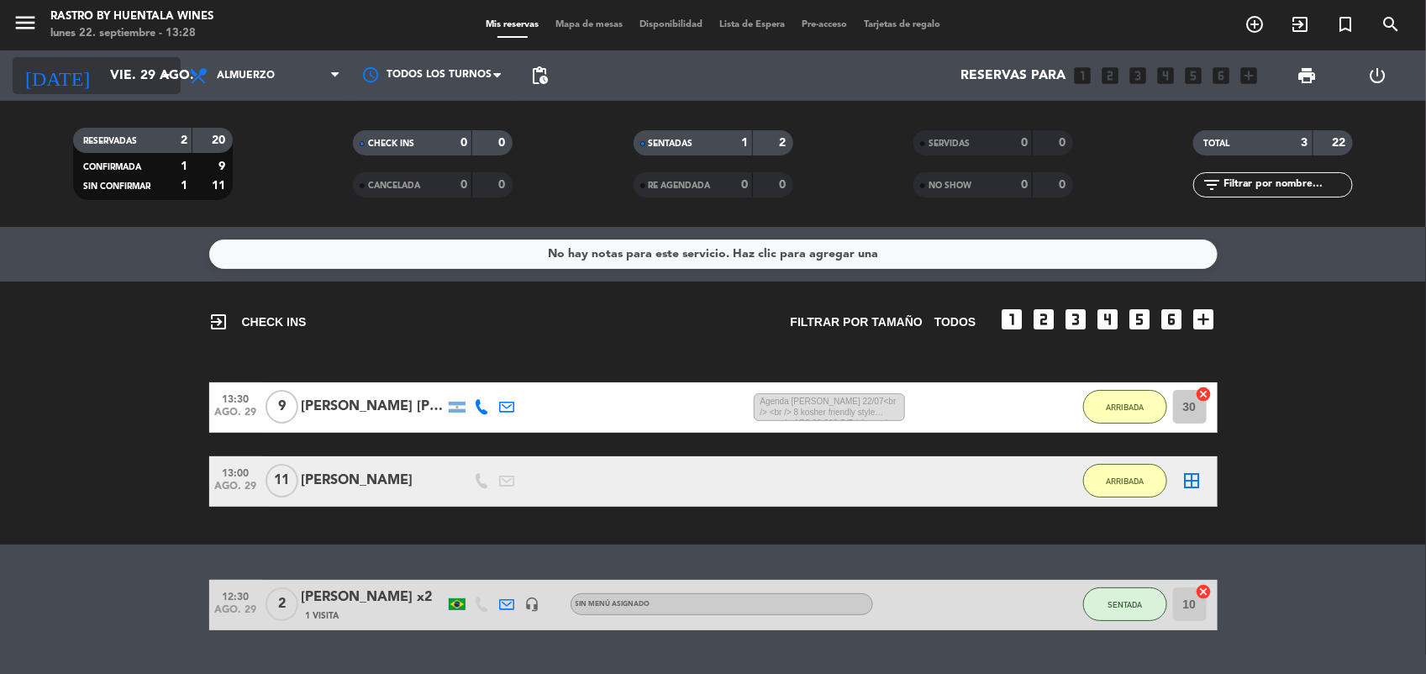
click at [124, 76] on input "vie. 29 ago." at bounding box center [190, 76] width 177 height 33
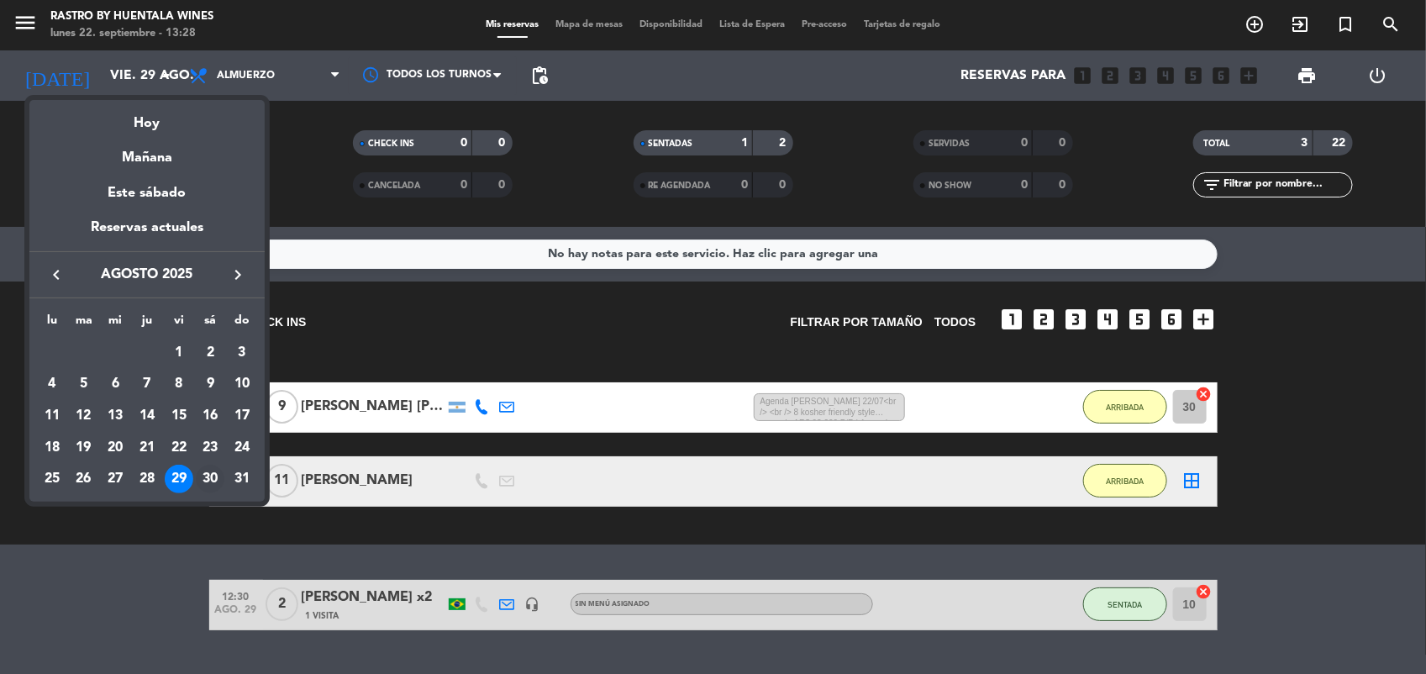
click at [217, 477] on div "30" at bounding box center [210, 479] width 29 height 29
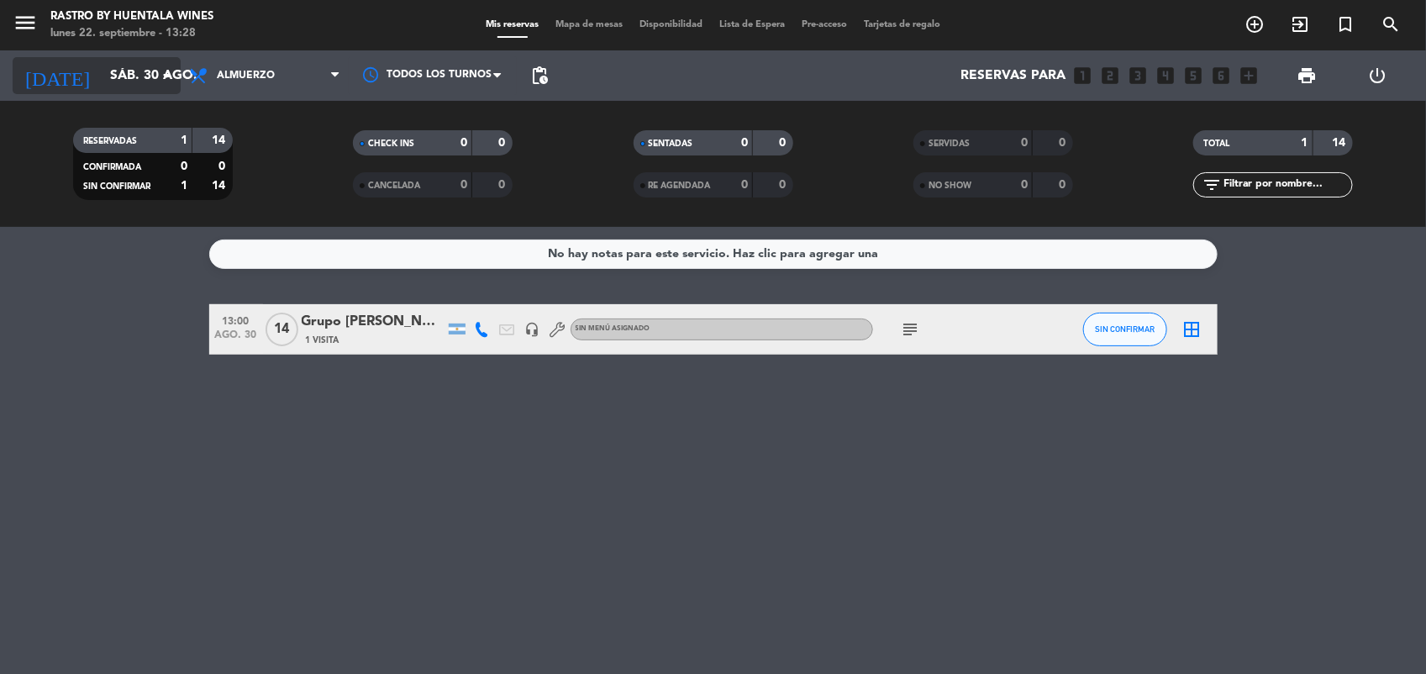
click at [129, 71] on input "sáb. 30 ago." at bounding box center [190, 76] width 177 height 33
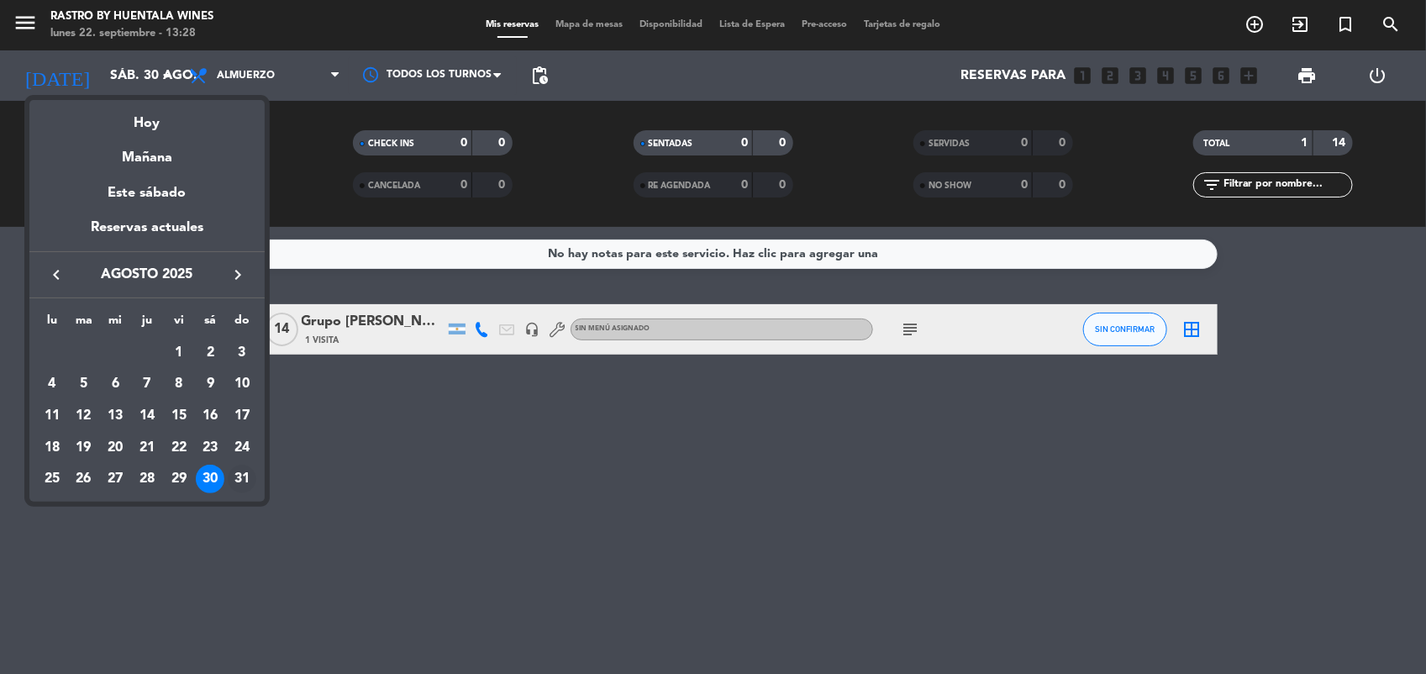
click at [240, 482] on div "31" at bounding box center [242, 479] width 29 height 29
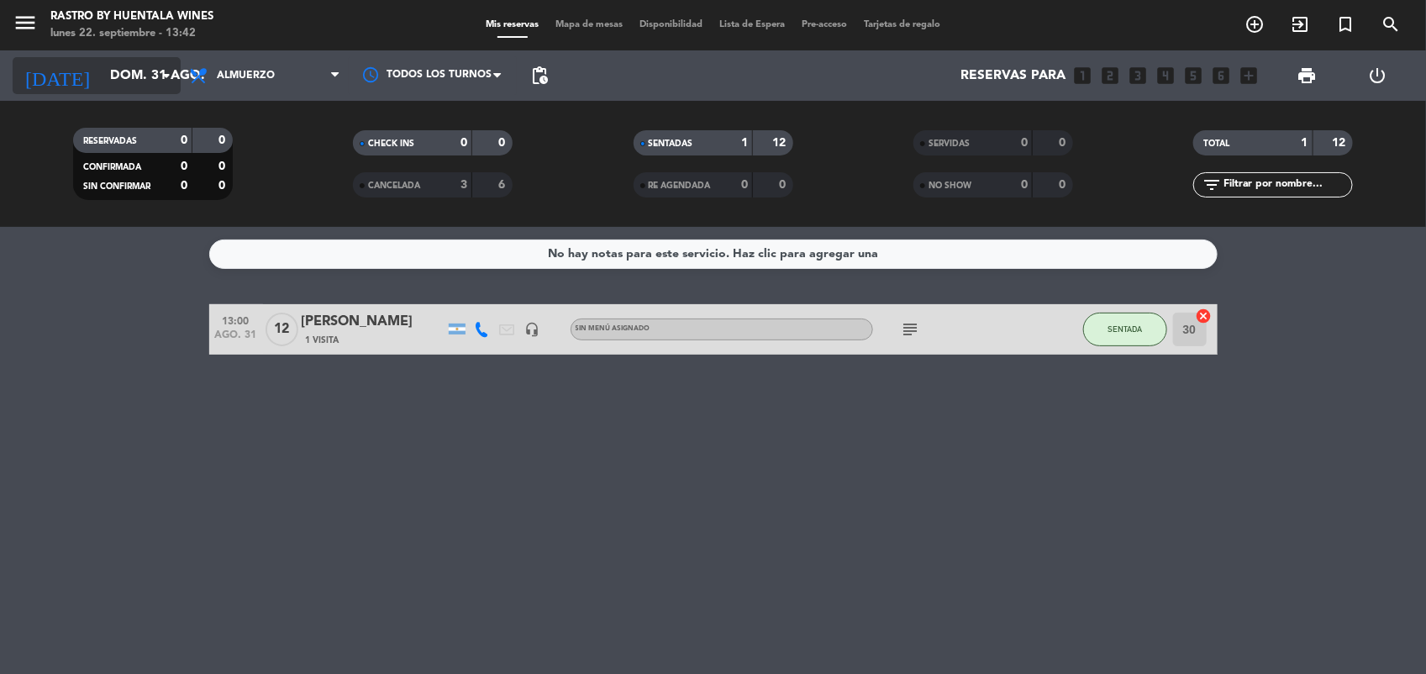
click at [103, 70] on input "dom. 31 ago." at bounding box center [190, 76] width 177 height 33
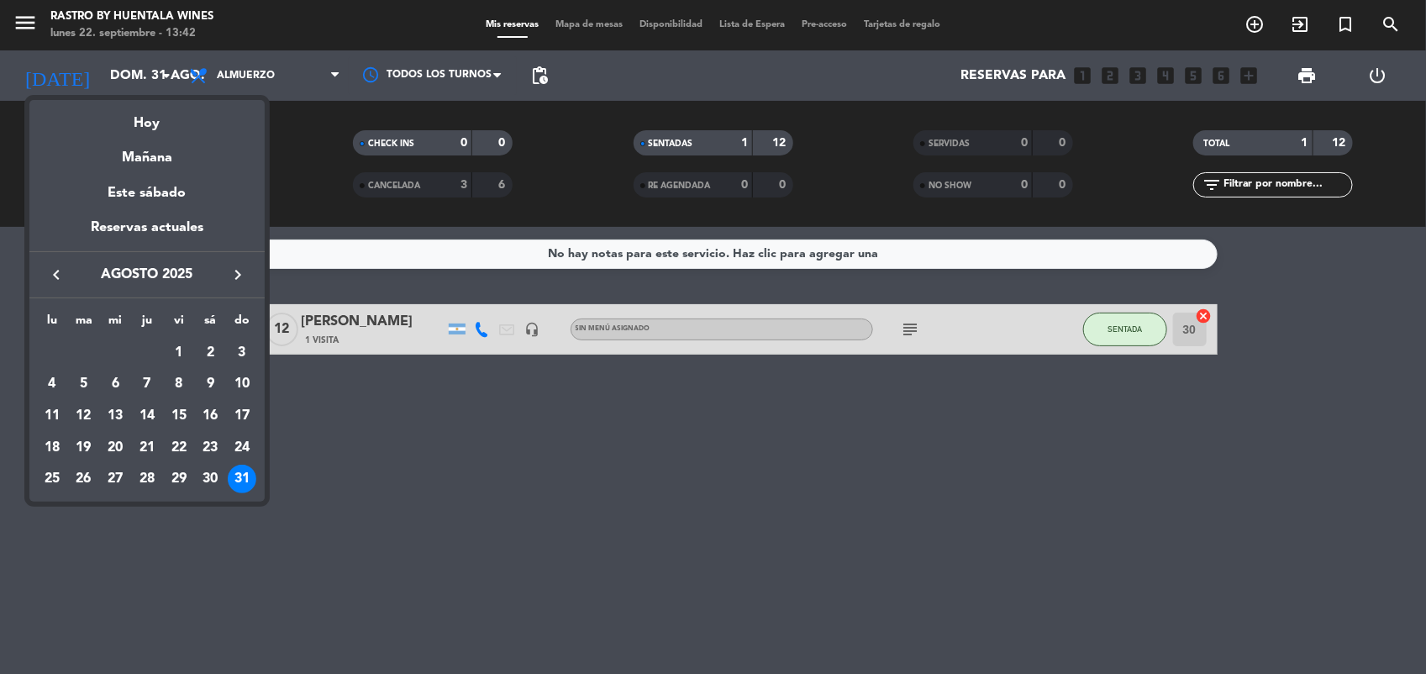
click at [229, 277] on icon "keyboard_arrow_right" at bounding box center [238, 275] width 20 height 20
click at [173, 385] on div "5" at bounding box center [179, 384] width 29 height 29
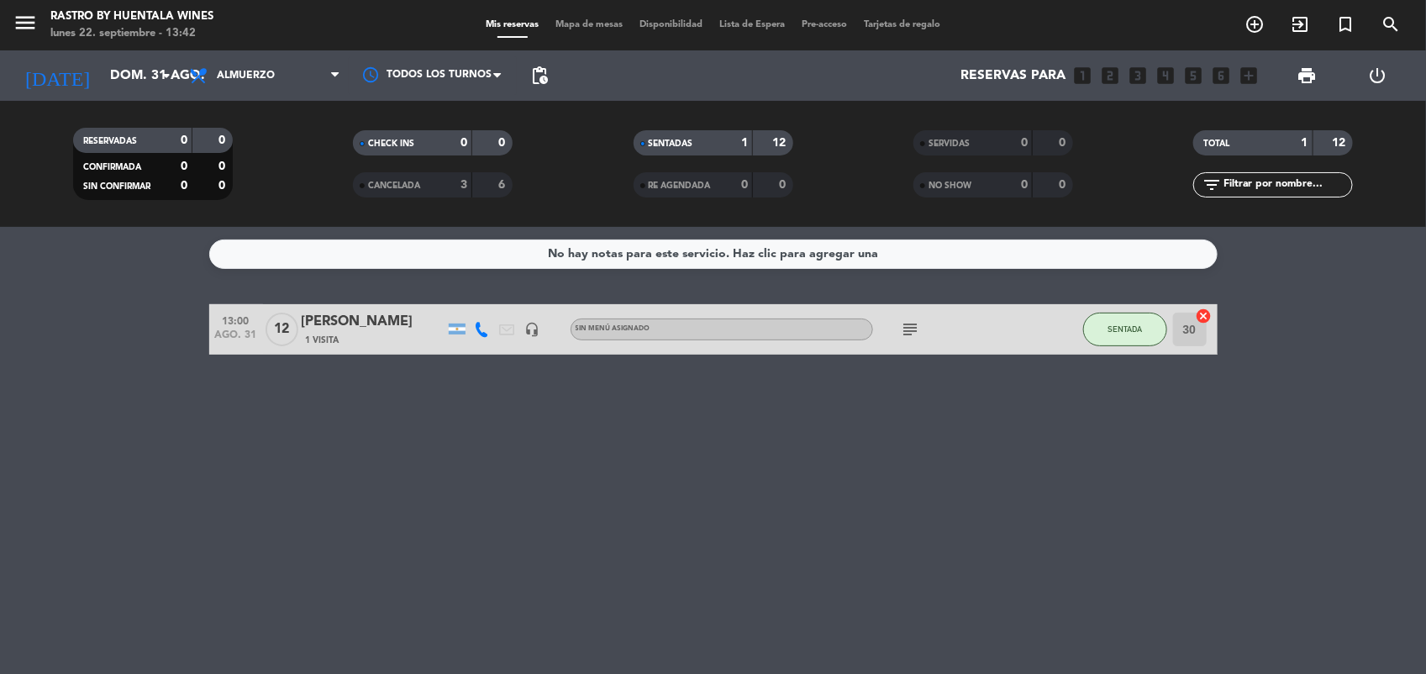
type input "vie. [DATE]"
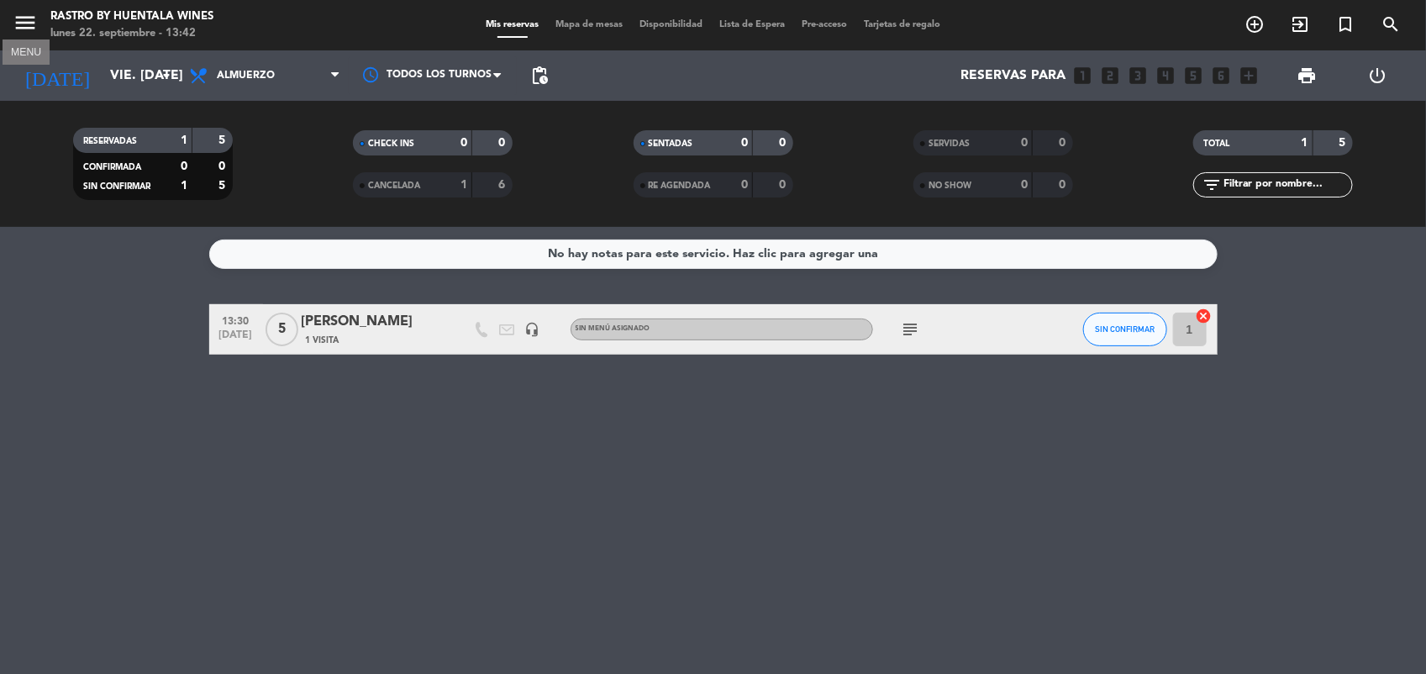
click at [23, 18] on icon "menu" at bounding box center [25, 22] width 25 height 25
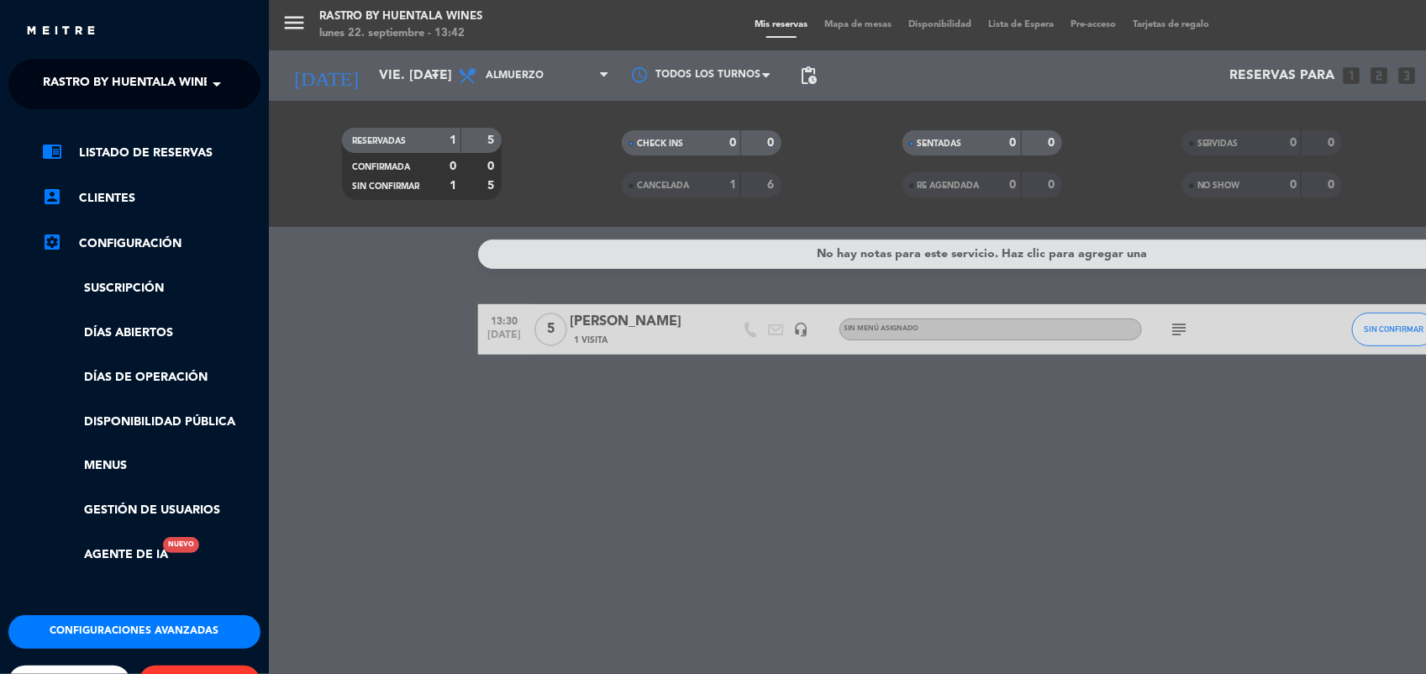
click at [161, 76] on span "Rastro by Huentala Wines" at bounding box center [130, 83] width 175 height 35
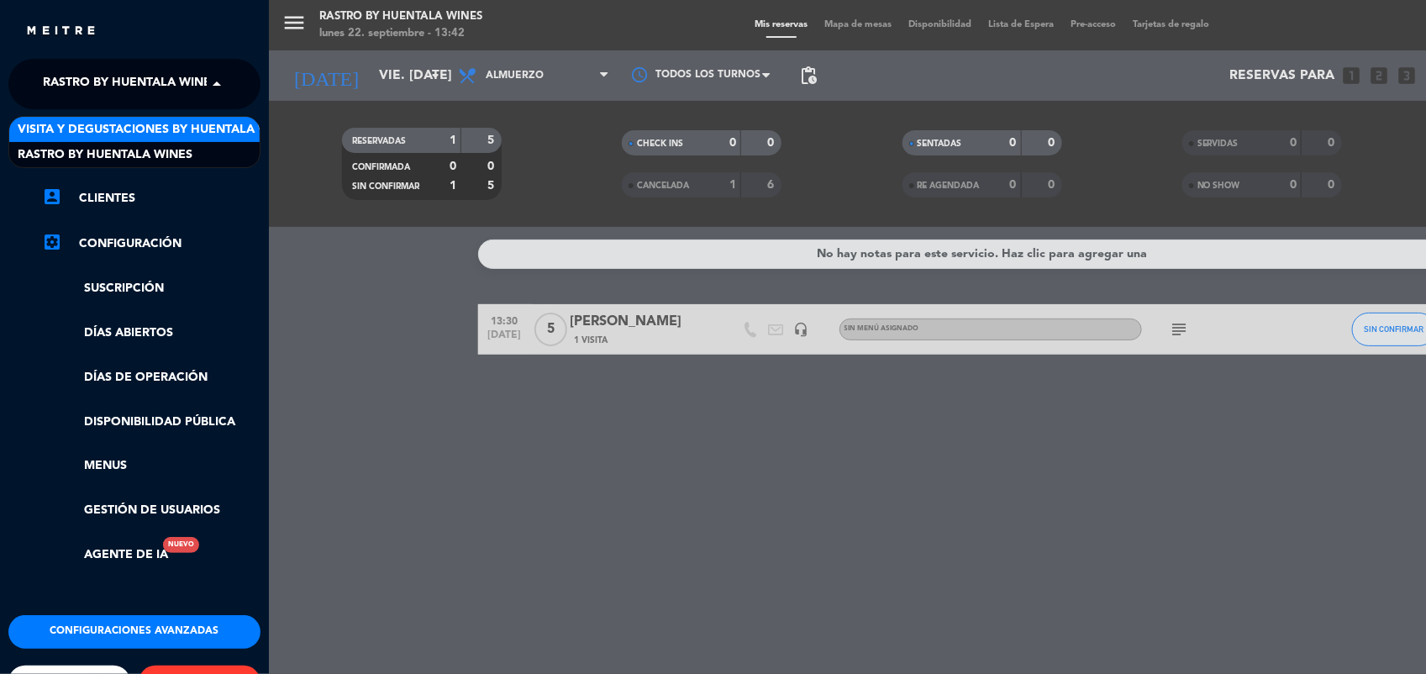
click at [175, 131] on span "Visita y Degustaciones by Huentala Wines" at bounding box center [157, 129] width 279 height 19
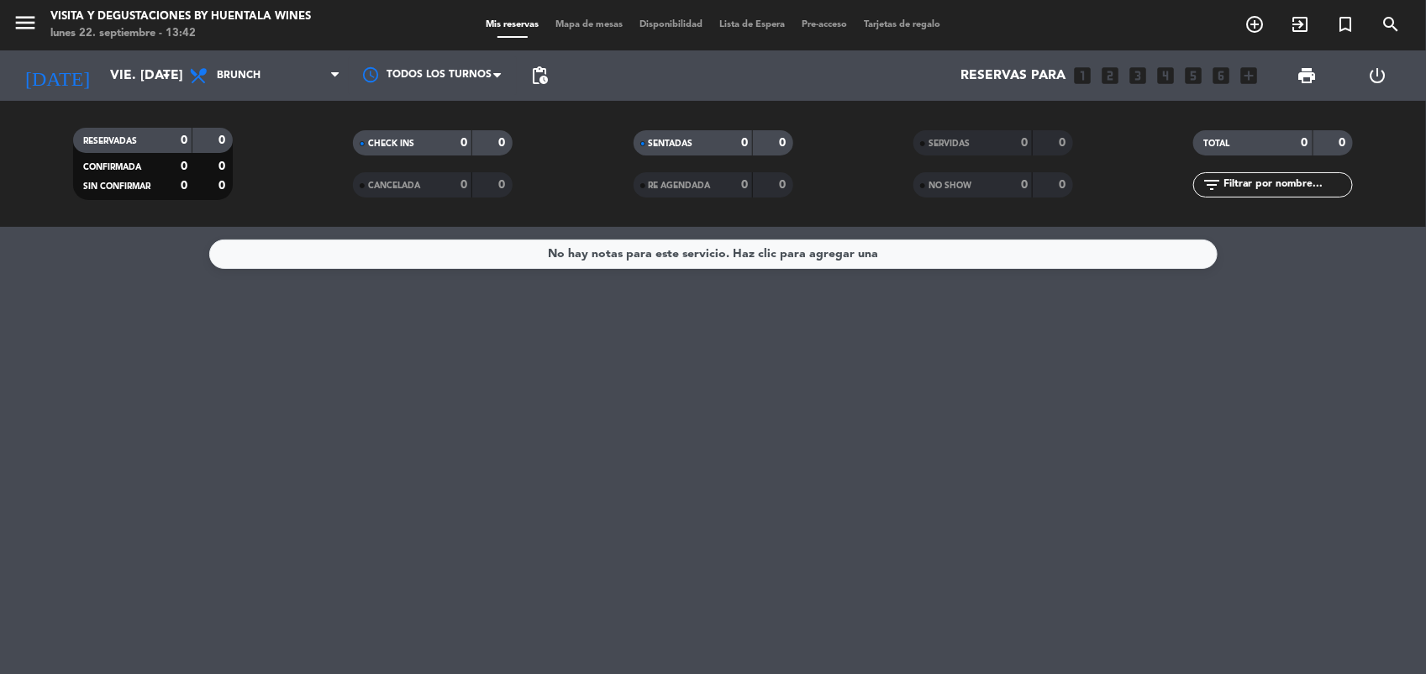
click at [24, 29] on icon "menu" at bounding box center [25, 22] width 25 height 25
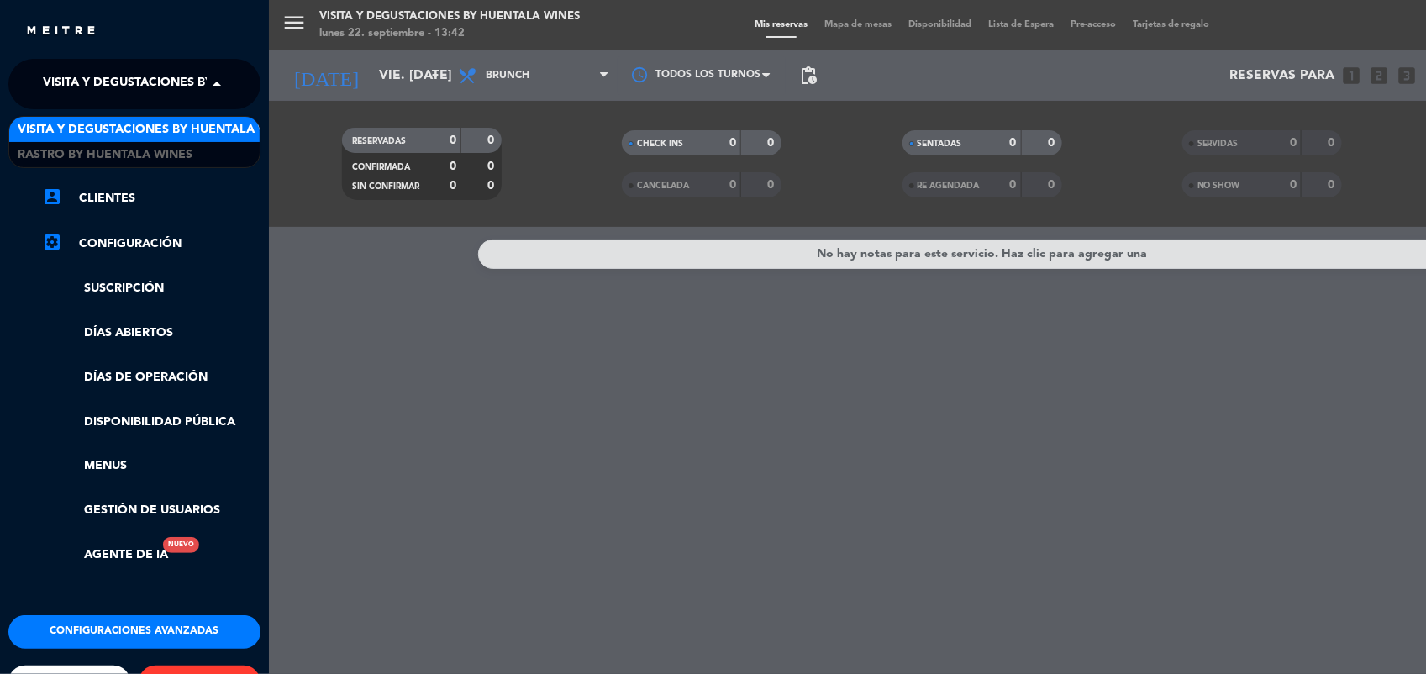
click at [154, 89] on span "Visita y Degustaciones by Huentala Wines" at bounding box center [182, 83] width 279 height 35
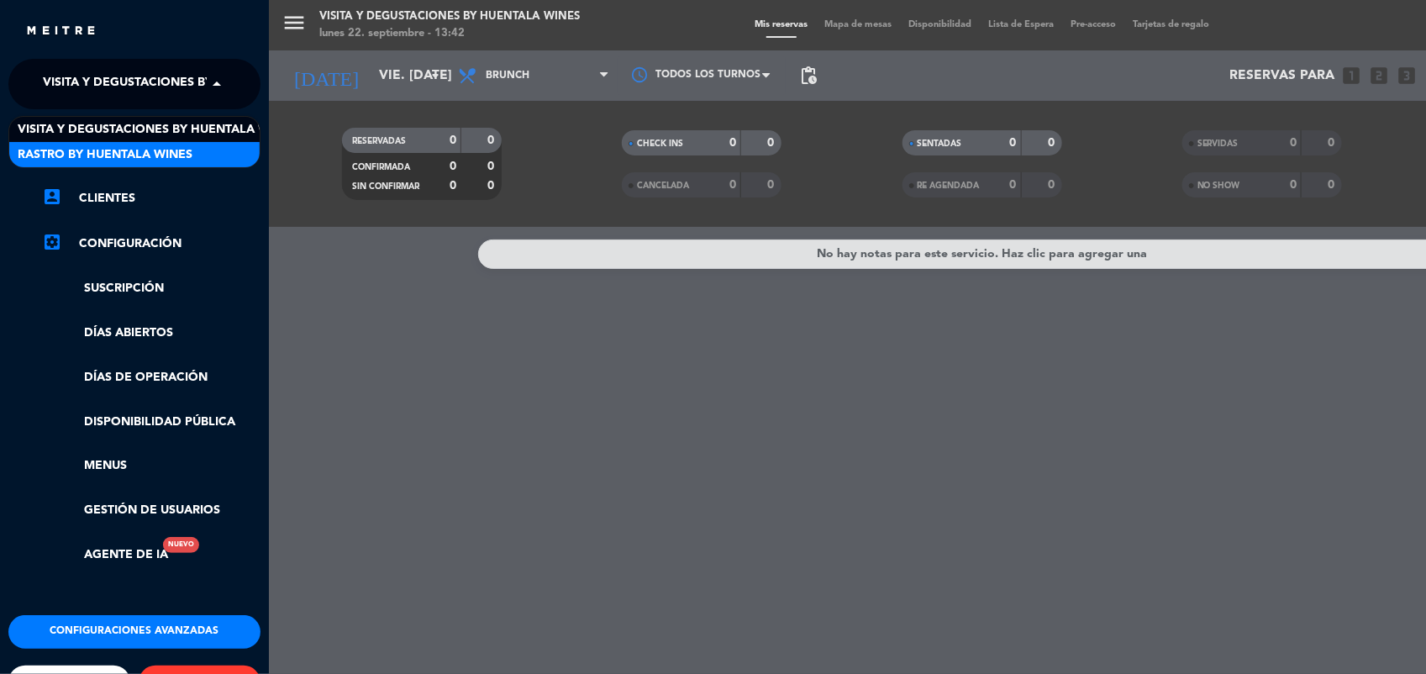
click at [150, 147] on span "Rastro by Huentala Wines" at bounding box center [105, 154] width 175 height 19
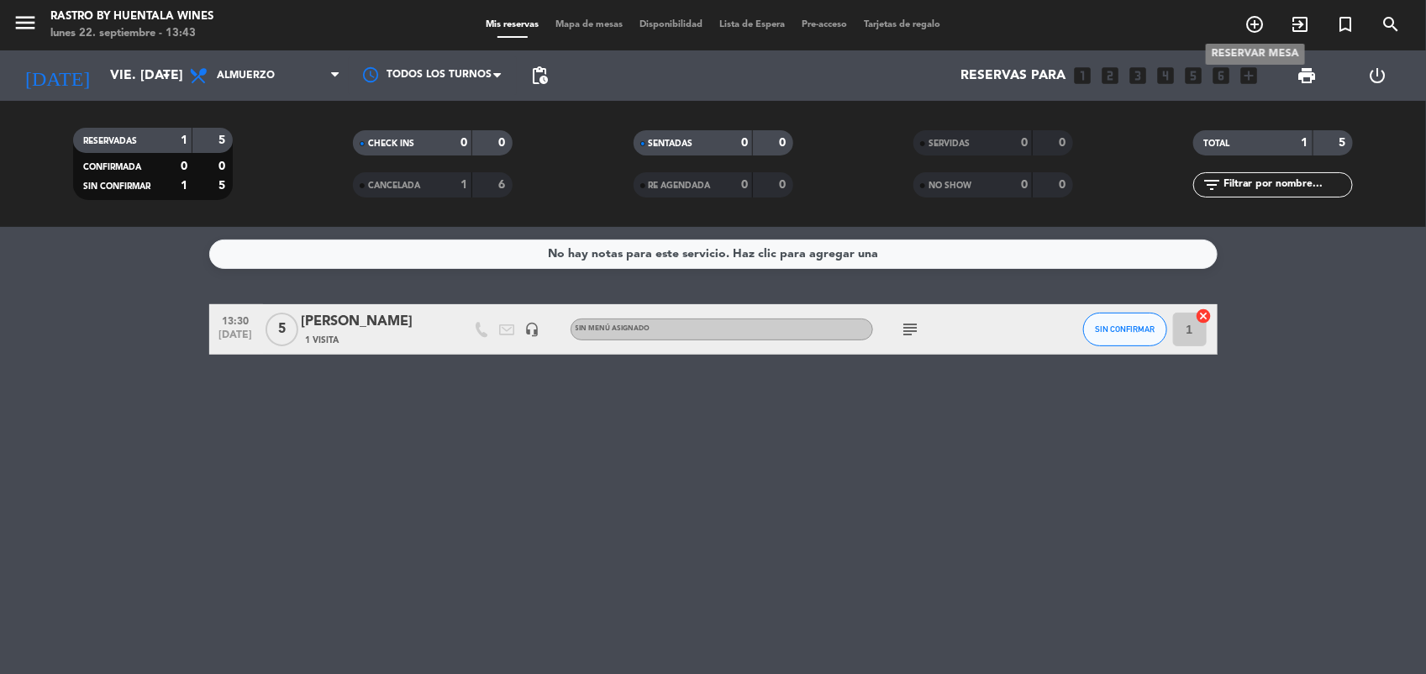
click at [1261, 29] on icon "add_circle_outline" at bounding box center [1255, 24] width 20 height 20
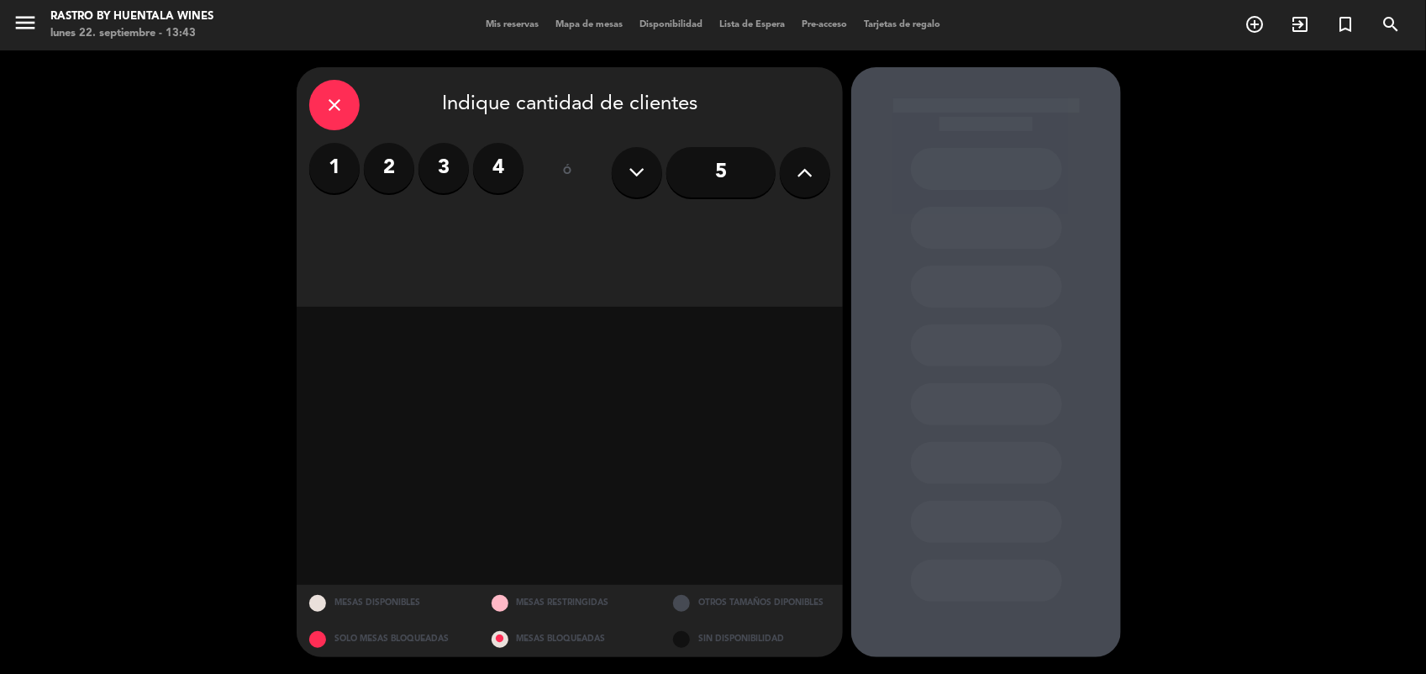
click at [405, 162] on label "2" at bounding box center [389, 168] width 50 height 50
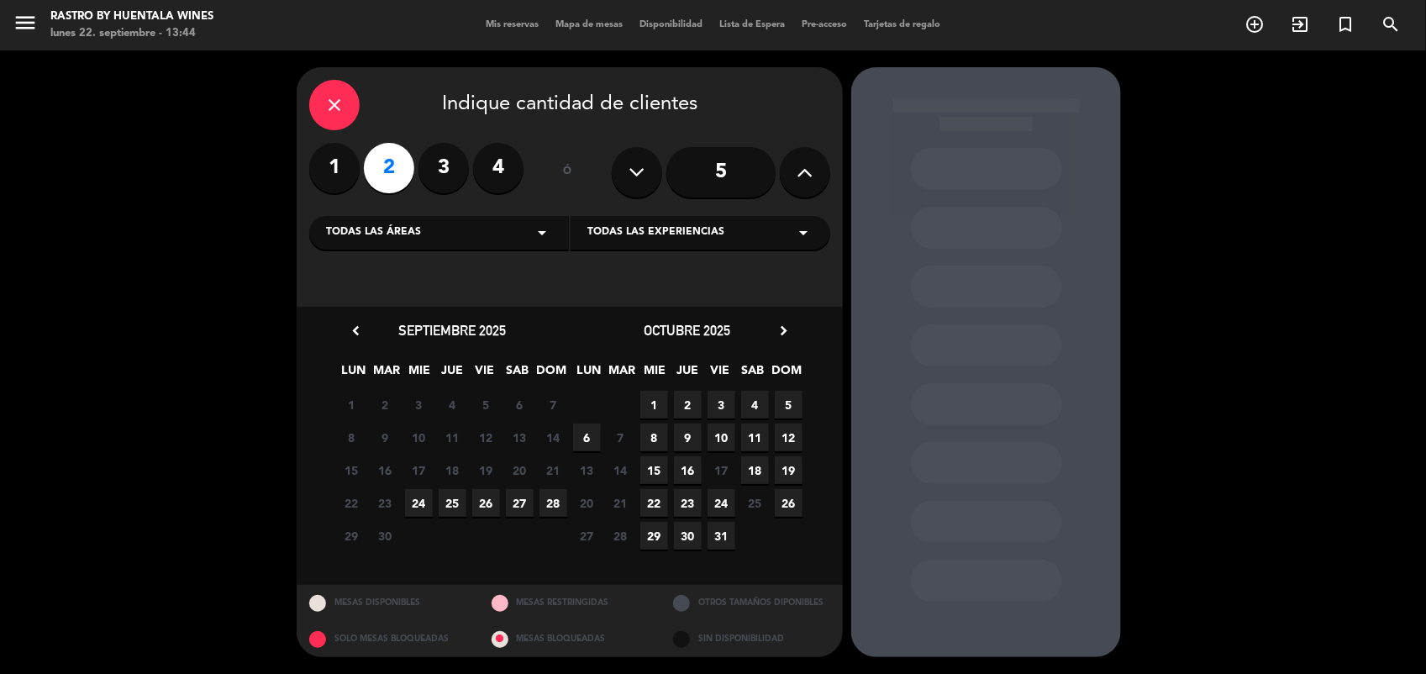
click at [586, 431] on span "6" at bounding box center [587, 438] width 28 height 28
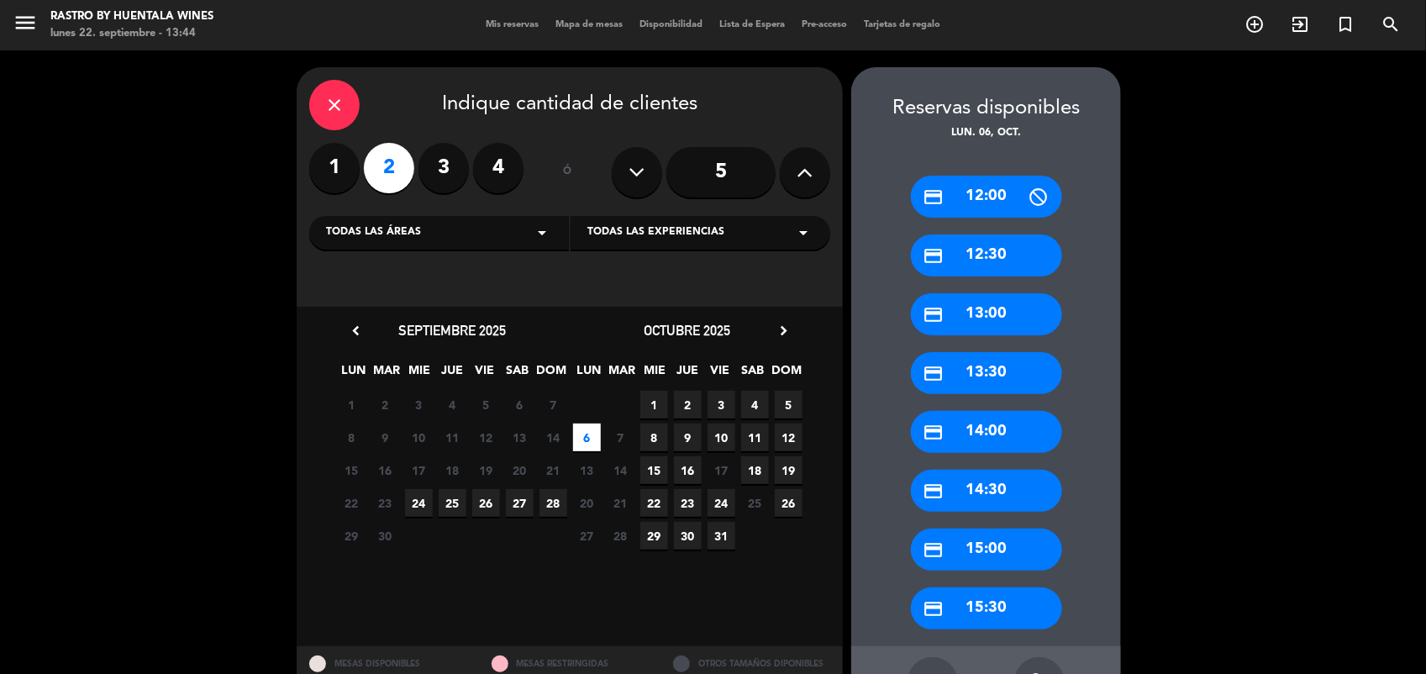
click at [997, 320] on div "credit_card 13:00" at bounding box center [986, 314] width 151 height 42
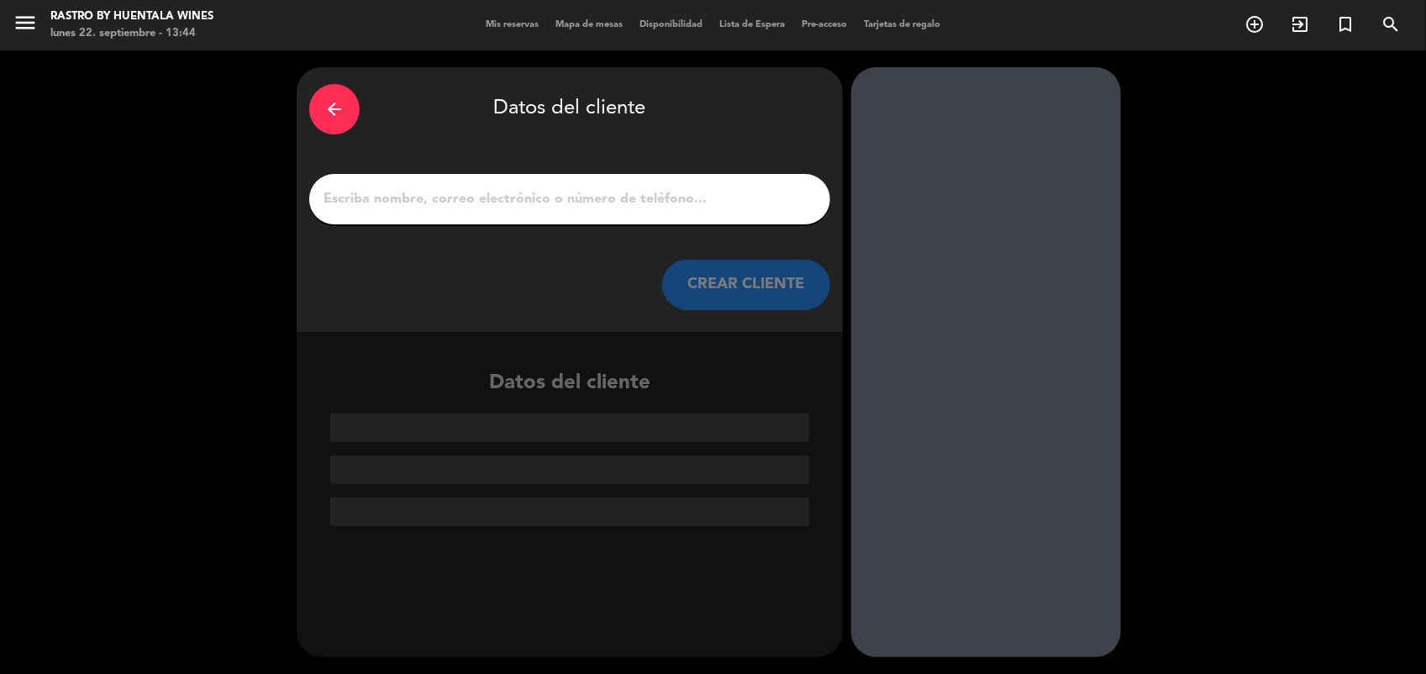
click at [605, 194] on input "1" at bounding box center [570, 199] width 496 height 24
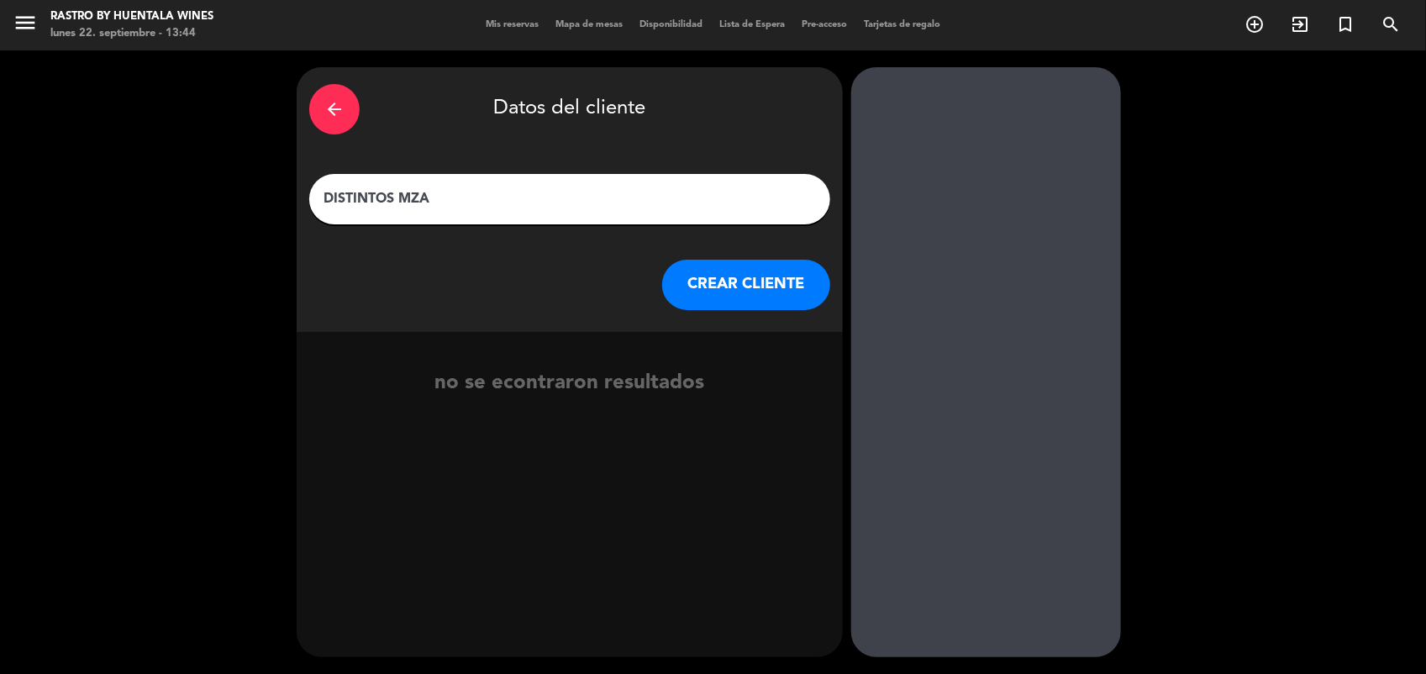
type input "DISTINTOS MZA"
click at [716, 286] on button "CREAR CLIENTE" at bounding box center [746, 285] width 168 height 50
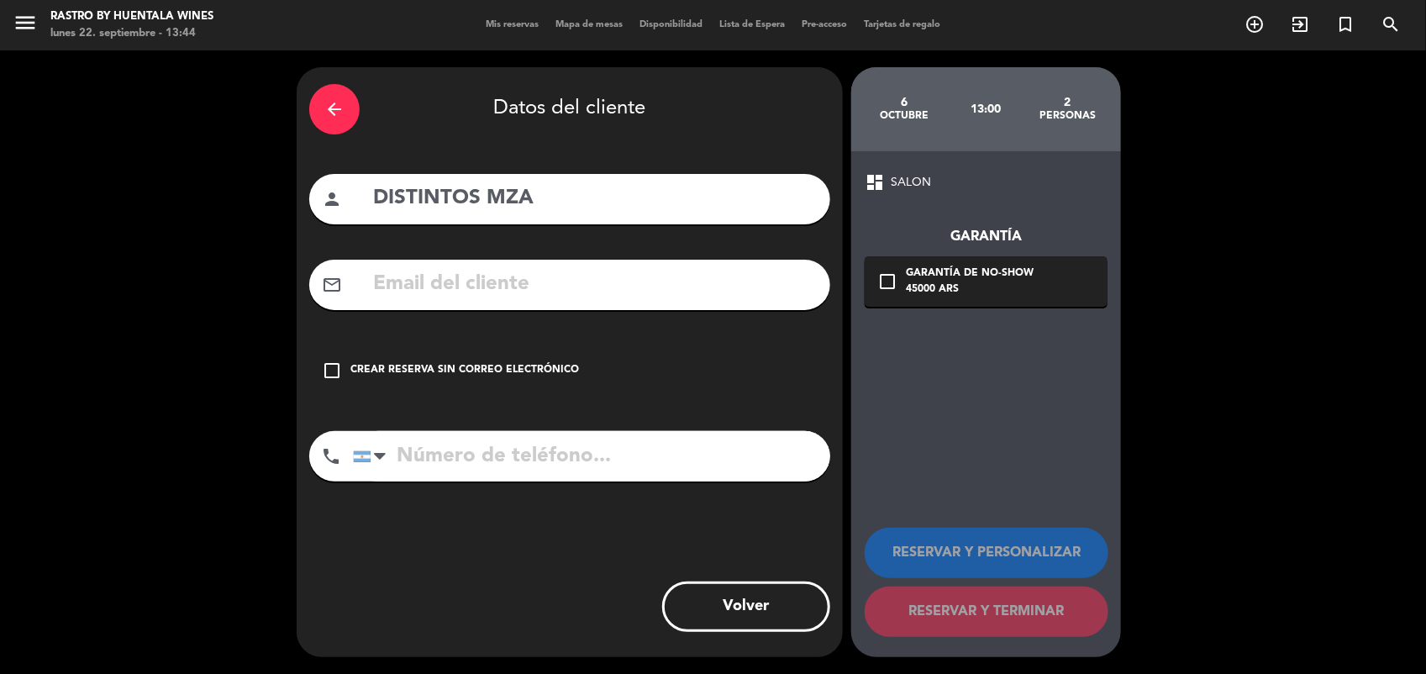
click at [461, 376] on div "Crear reserva sin correo electrónico" at bounding box center [464, 370] width 229 height 17
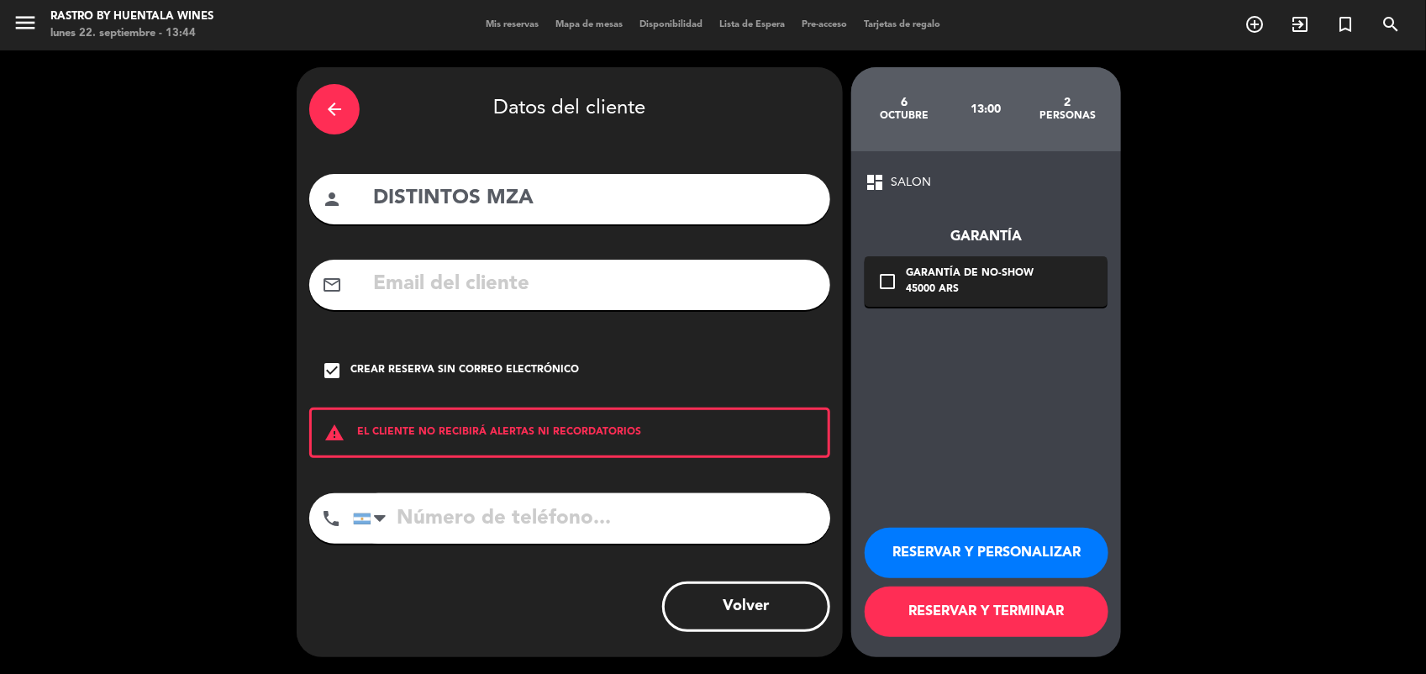
click at [955, 557] on button "RESERVAR Y PERSONALIZAR" at bounding box center [987, 553] width 244 height 50
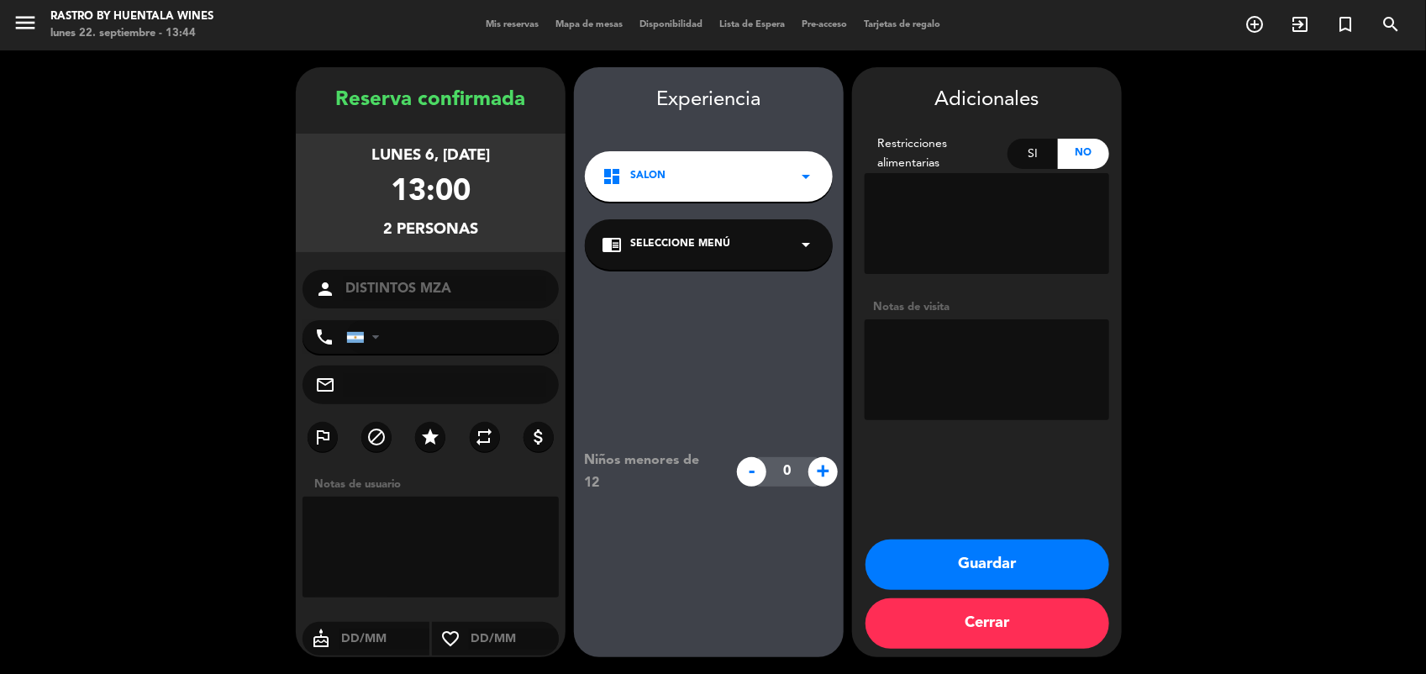
click at [975, 241] on textarea at bounding box center [987, 223] width 245 height 101
click at [345, 540] on textarea at bounding box center [431, 547] width 256 height 101
paste textarea "13.00 ALMUERZO 4 PASOS DEGUS GRAN SOMBRERO PAGA DISTINTOS"
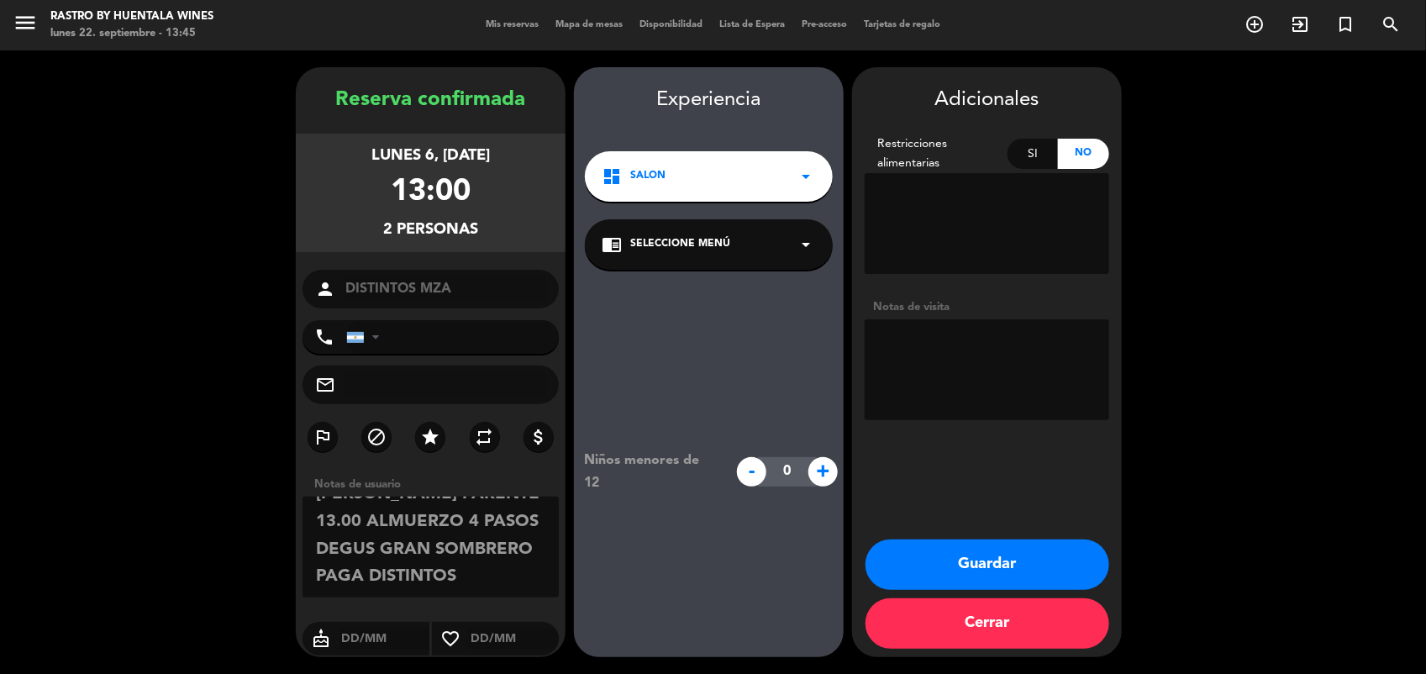
scroll to position [66, 0]
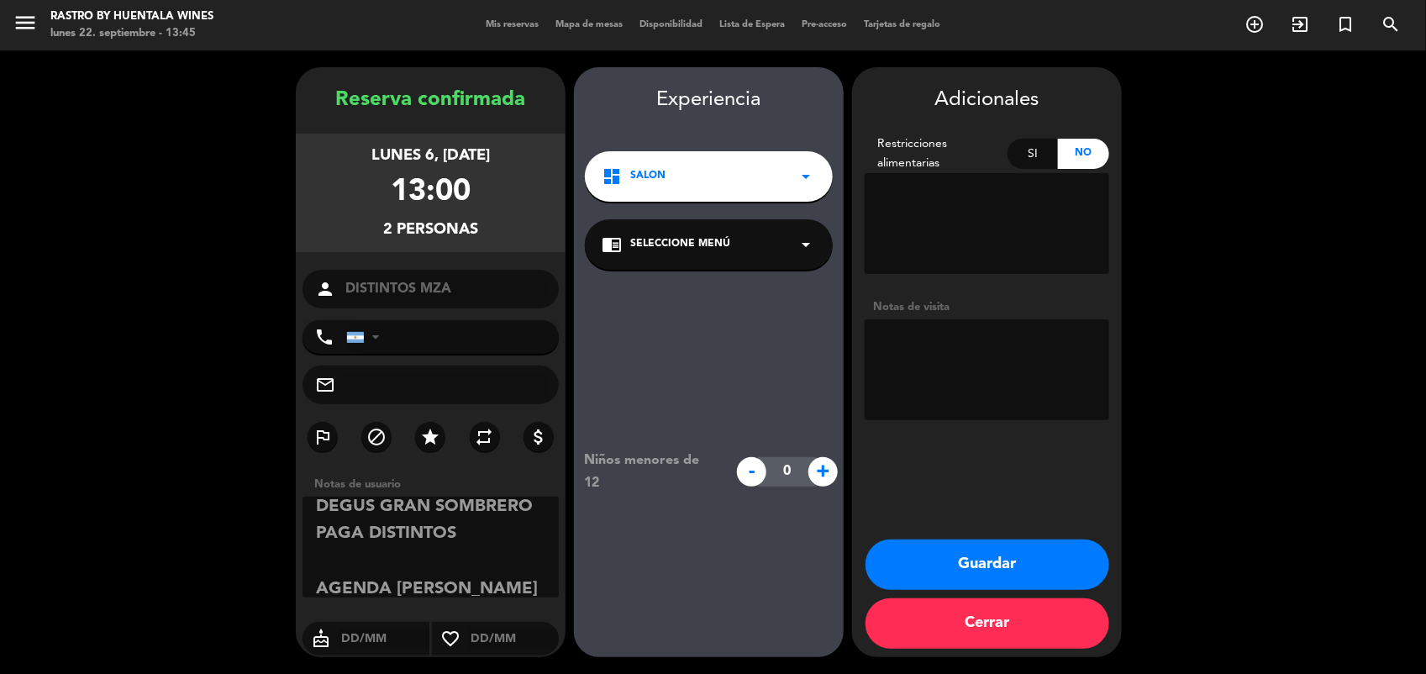
type textarea "[PERSON_NAME] PARENTE 13.00 ALMUERZO 4 PASOS DEGUS GRAN SOMBRERO PAGA DISTINTOS…"
click at [1014, 561] on button "Guardar" at bounding box center [988, 565] width 244 height 50
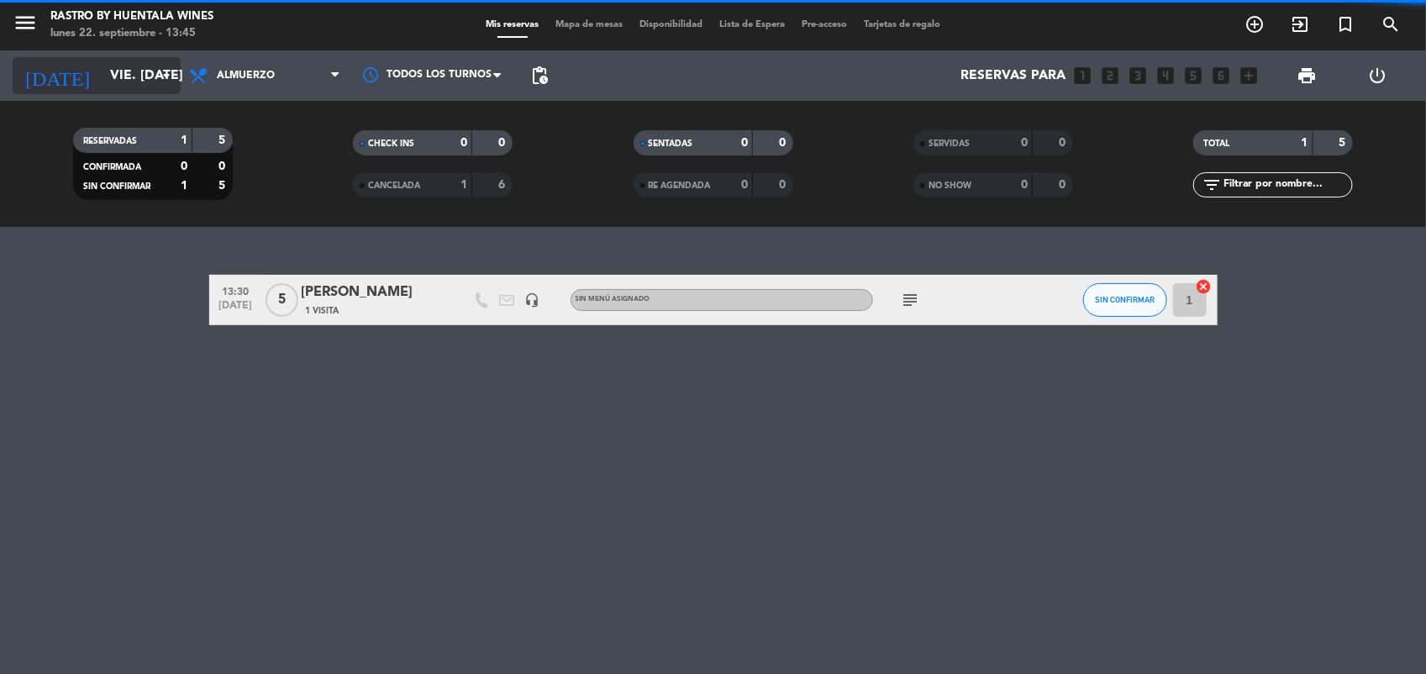
click at [118, 86] on input "vie. [DATE]" at bounding box center [190, 76] width 177 height 33
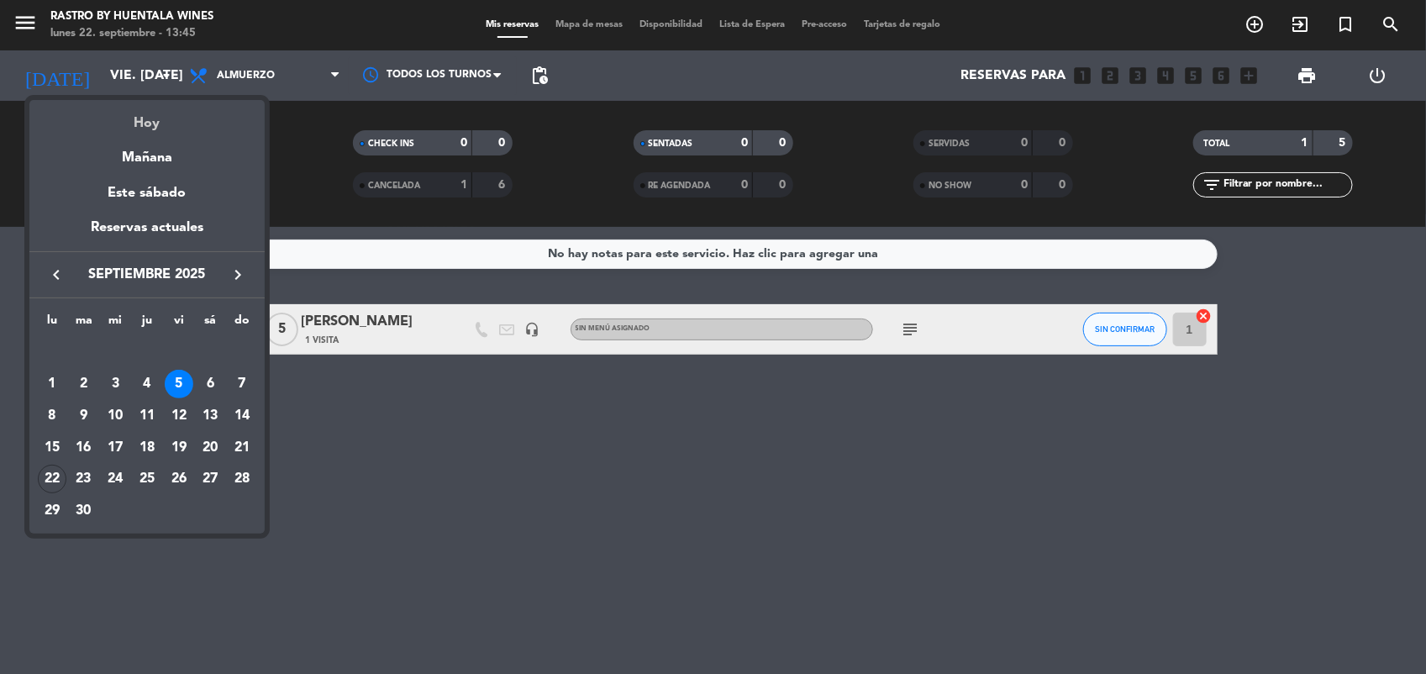
click at [149, 127] on div "Hoy" at bounding box center [146, 117] width 235 height 34
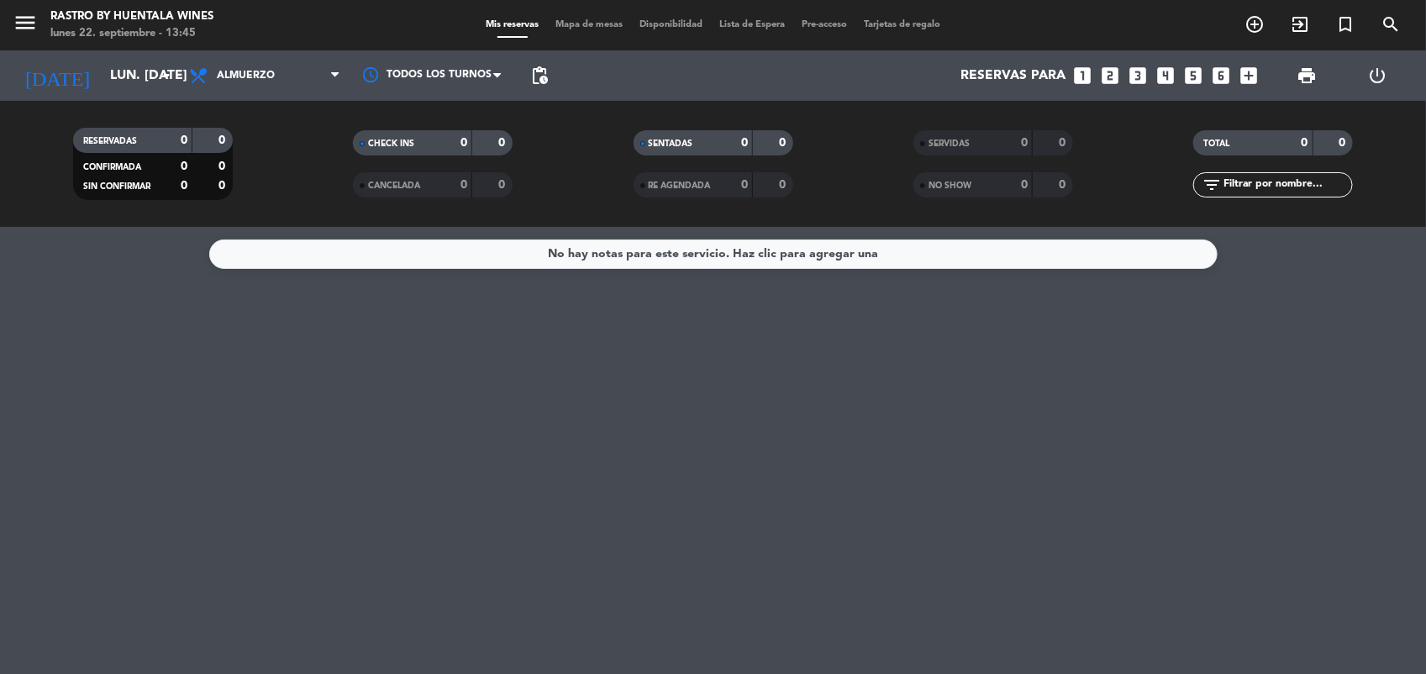
click at [258, 191] on filter-checkbox "RESERVADAS 0 0 CONFIRMADA 0 0 SIN CONFIRMAR 0 0" at bounding box center [153, 164] width 280 height 72
click at [106, 69] on input "lun. [DATE]" at bounding box center [190, 76] width 177 height 33
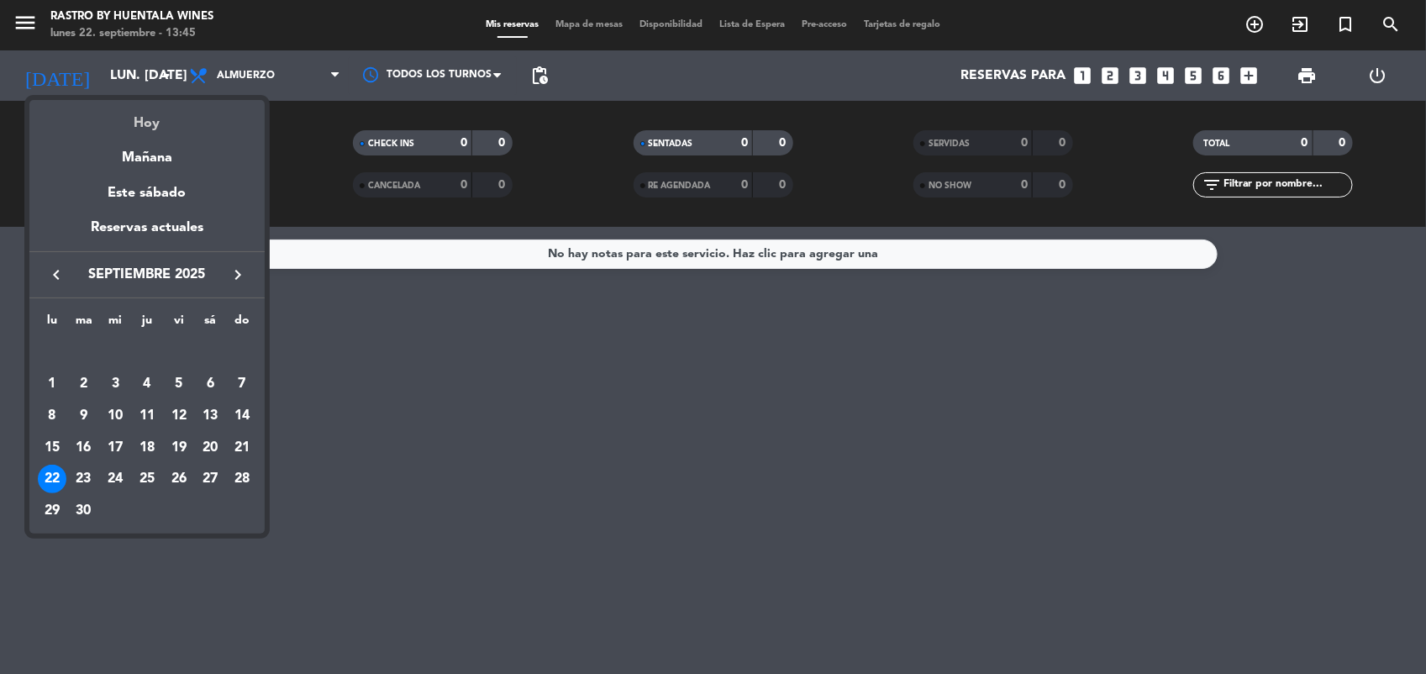
click at [150, 123] on div "Hoy" at bounding box center [146, 117] width 235 height 34
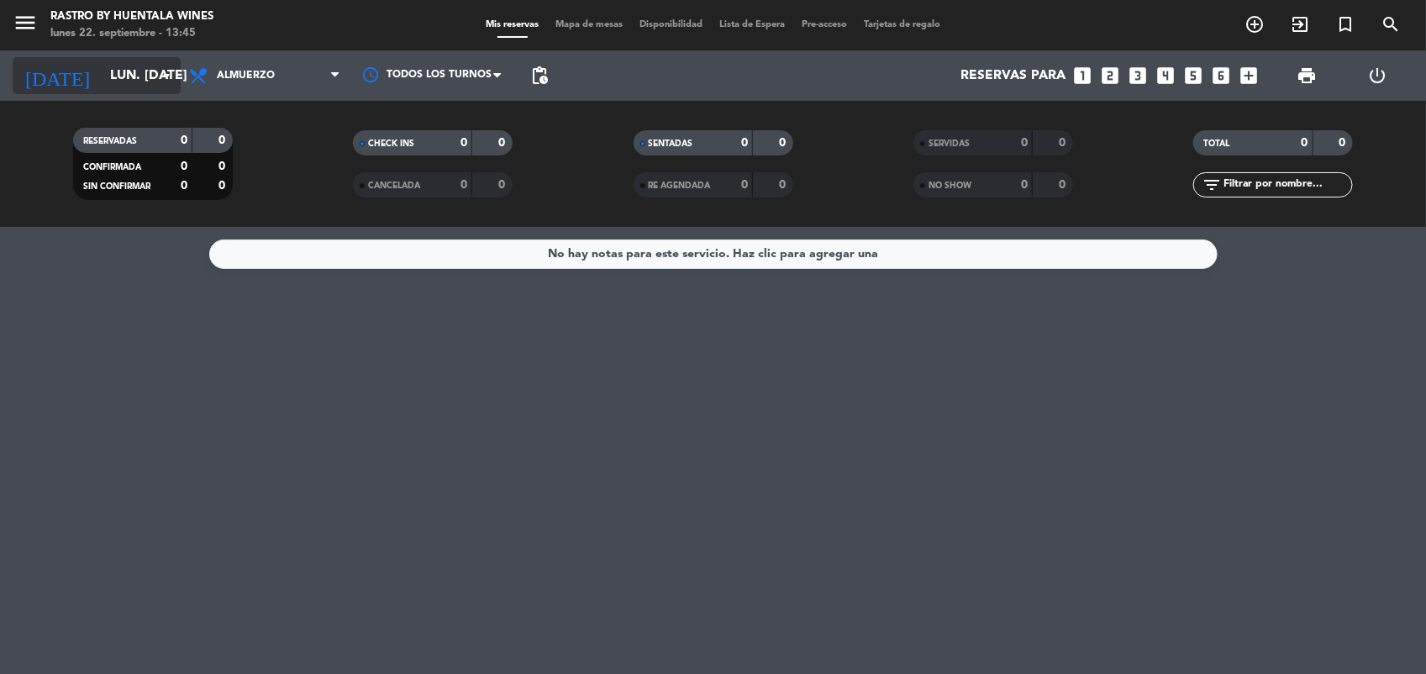
click at [118, 76] on input "lun. [DATE]" at bounding box center [190, 76] width 177 height 33
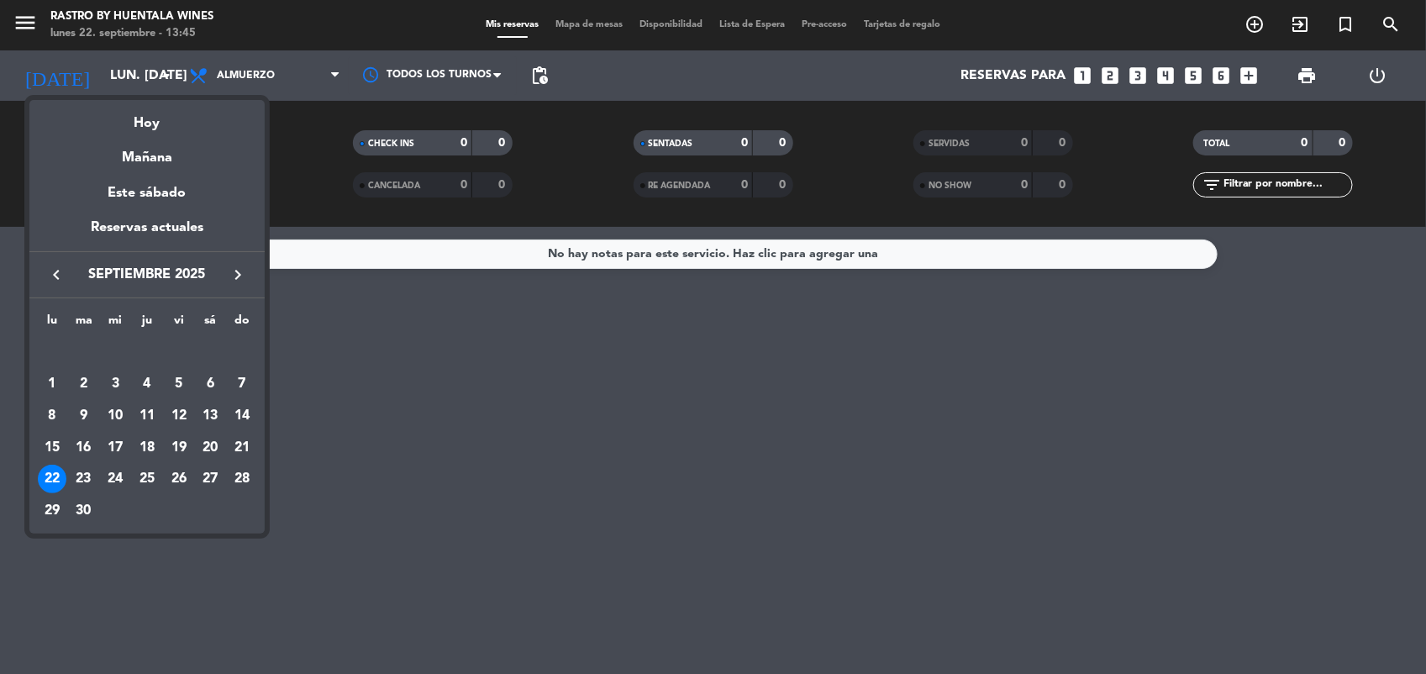
click at [239, 277] on icon "keyboard_arrow_right" at bounding box center [238, 275] width 20 height 20
click at [52, 413] on div "6" at bounding box center [52, 416] width 29 height 29
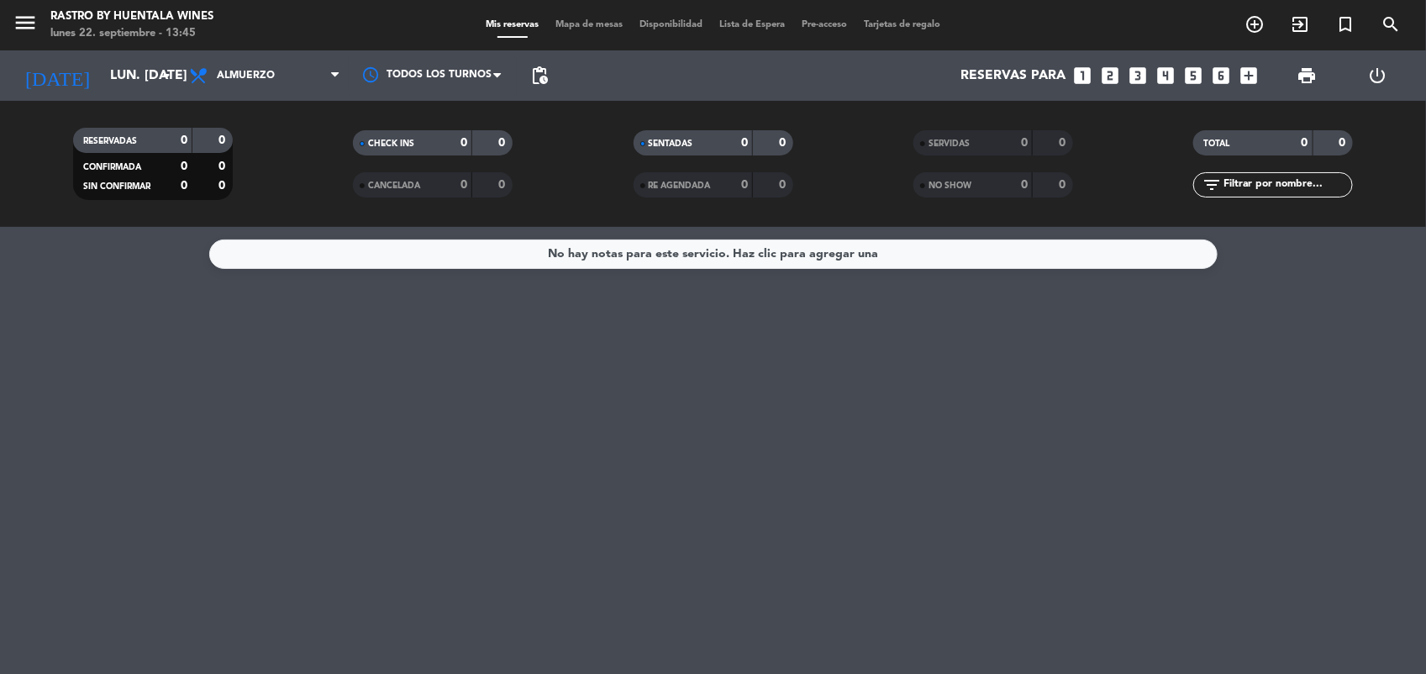
type input "lun. [DATE]"
